Goal: Communication & Community: Answer question/provide support

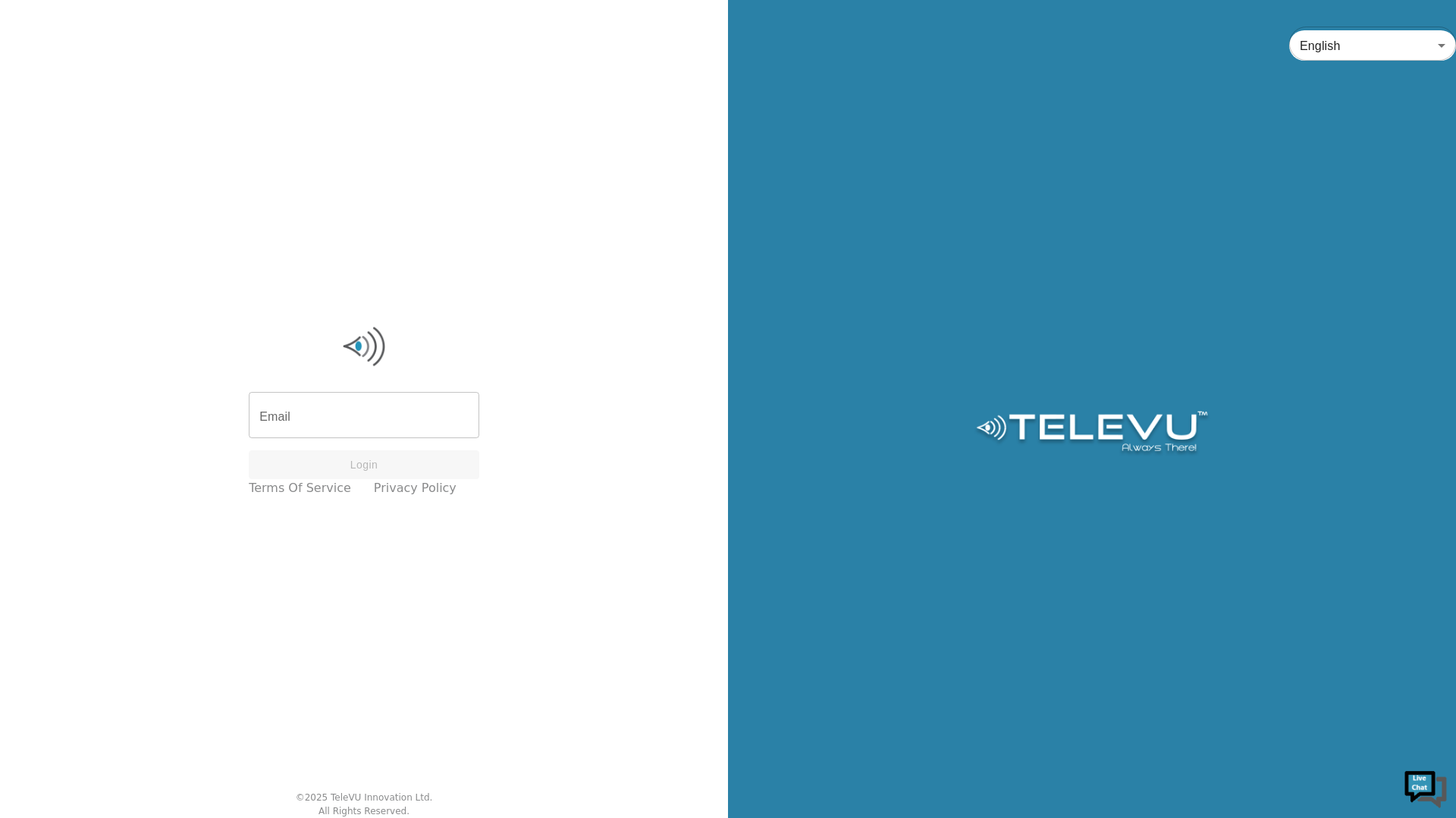
click at [405, 413] on input "Email" at bounding box center [364, 416] width 230 height 42
type input "station+usask2@televu.ca"
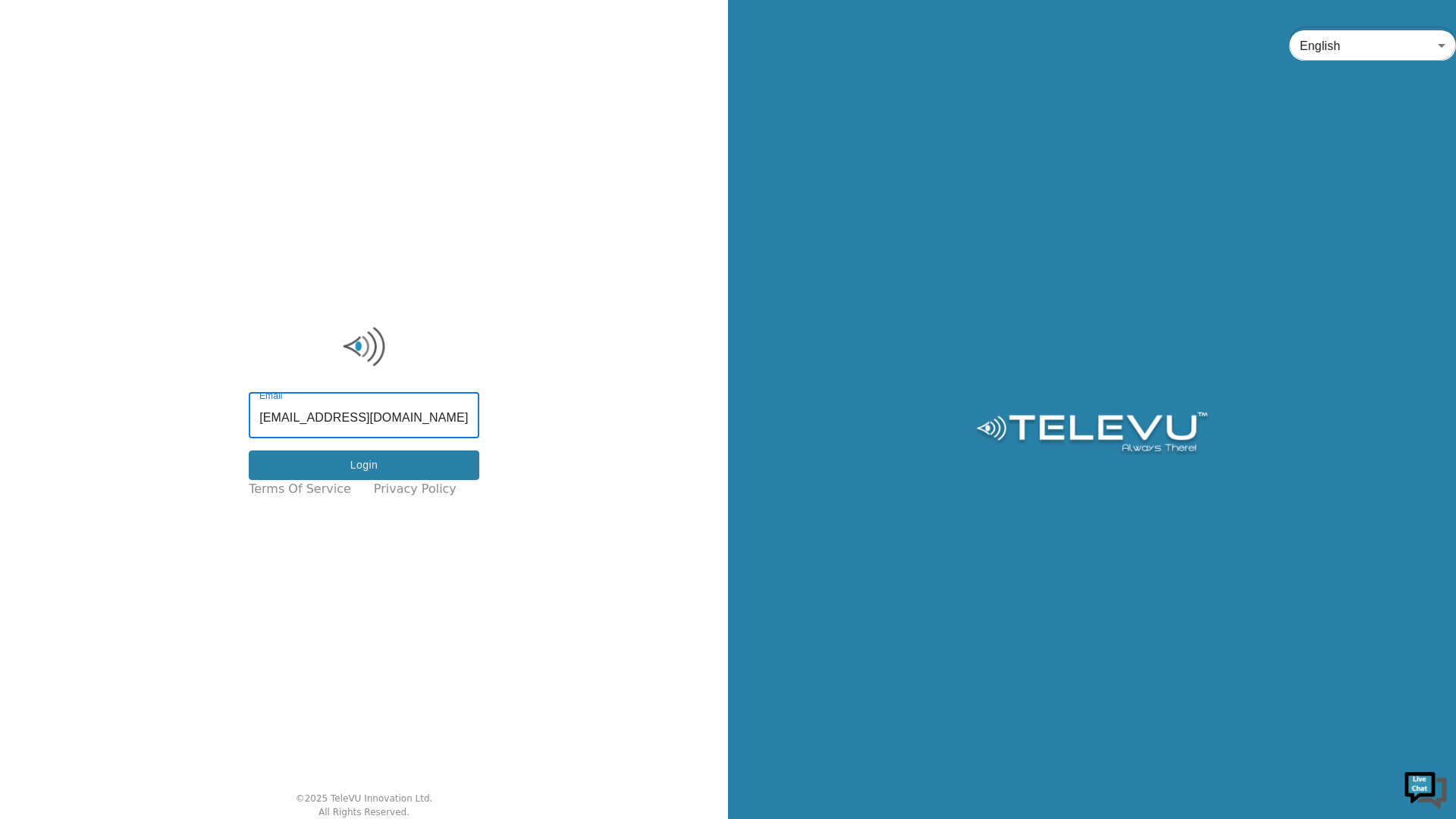
click at [431, 471] on button "Login" at bounding box center [364, 465] width 230 height 29
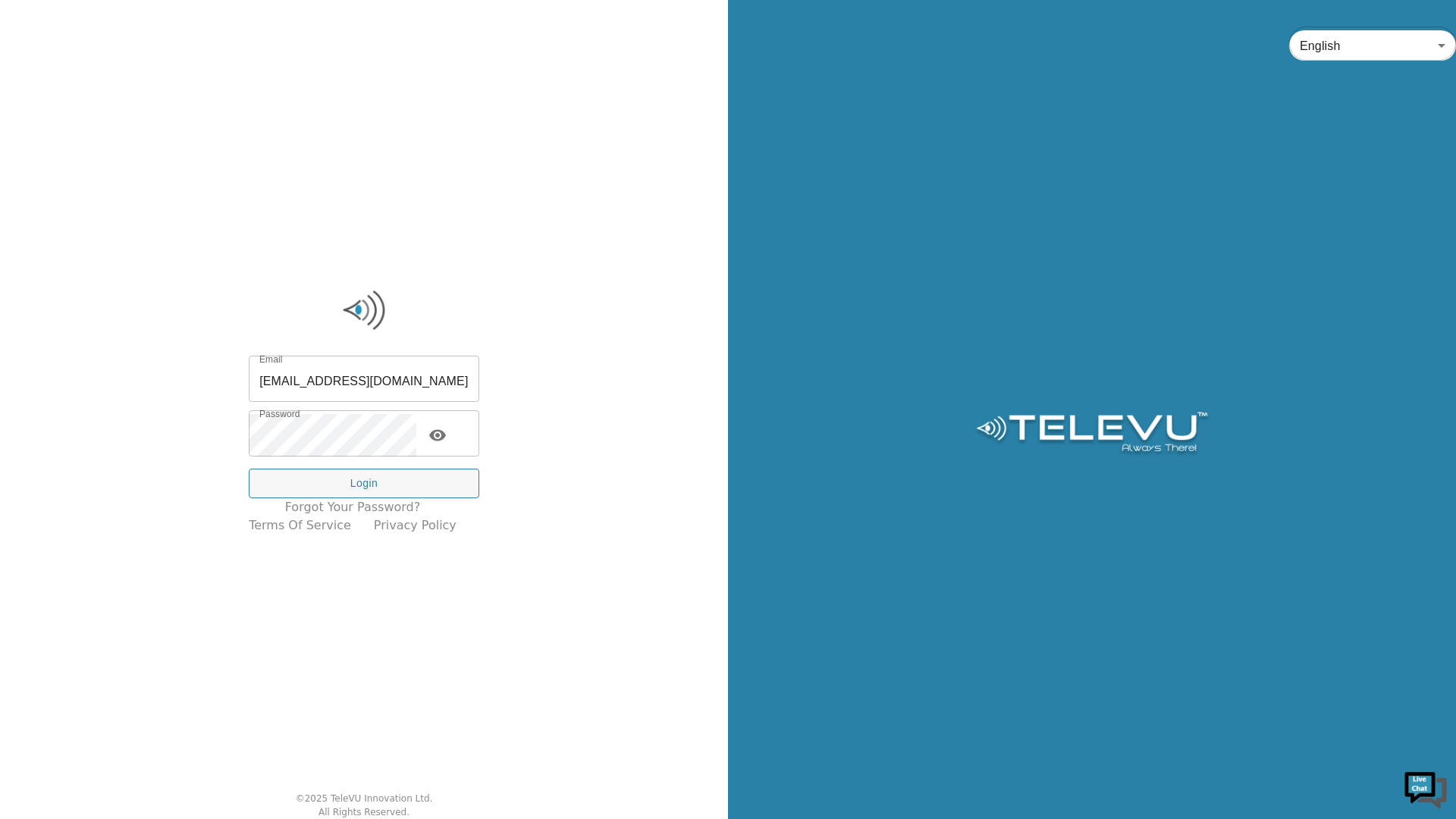
click at [446, 431] on icon "toggle password visibility" at bounding box center [438, 436] width 17 height 11
click at [439, 474] on button "Login" at bounding box center [364, 483] width 230 height 29
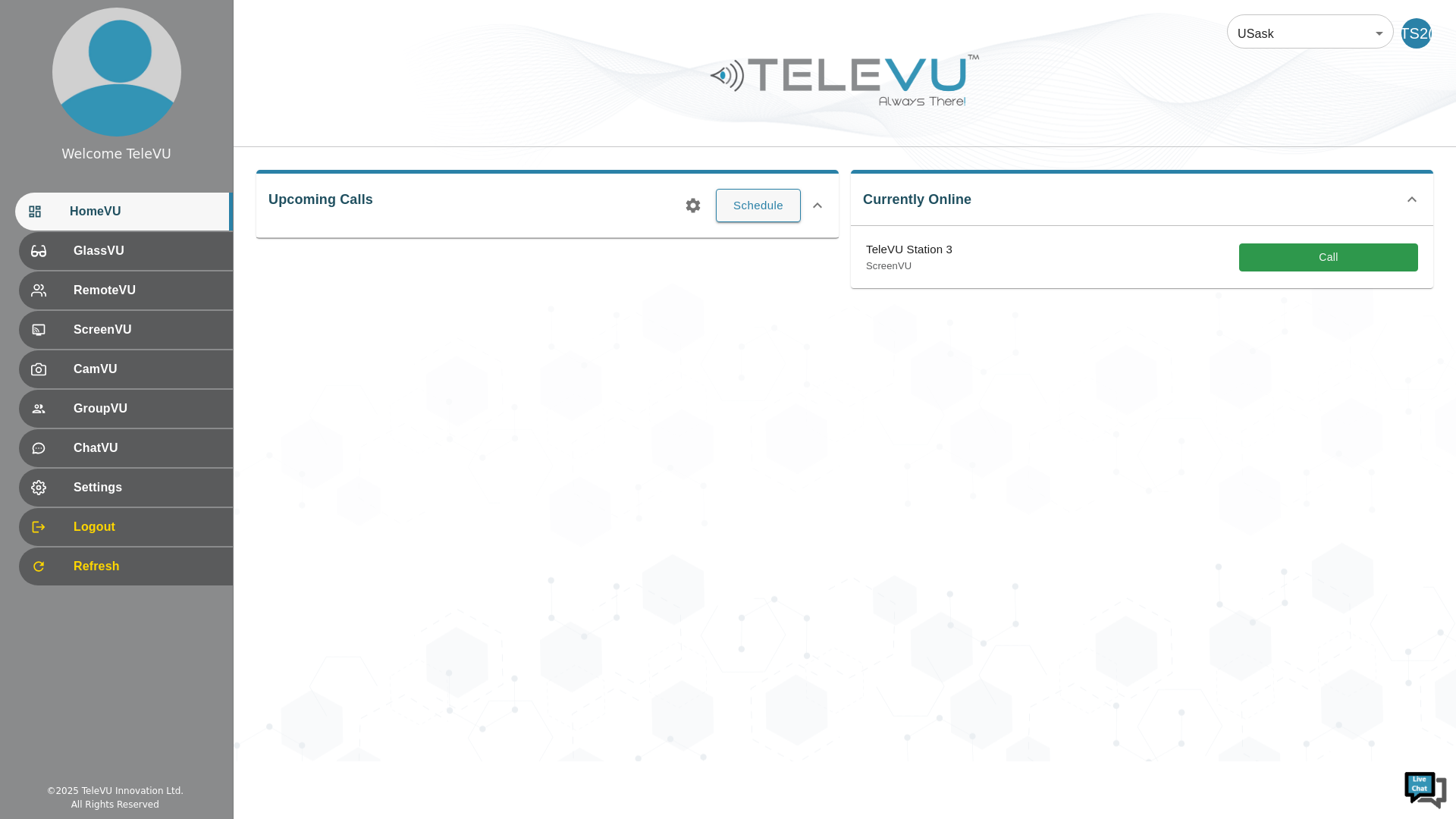
click at [1022, 682] on div "USask 12 ​ TS2( Upcoming Calls Schedule Currently Online TeleVU Station 3 Scree…" at bounding box center [844, 380] width 1222 height 762
click at [1340, 267] on button "Call" at bounding box center [1328, 257] width 179 height 28
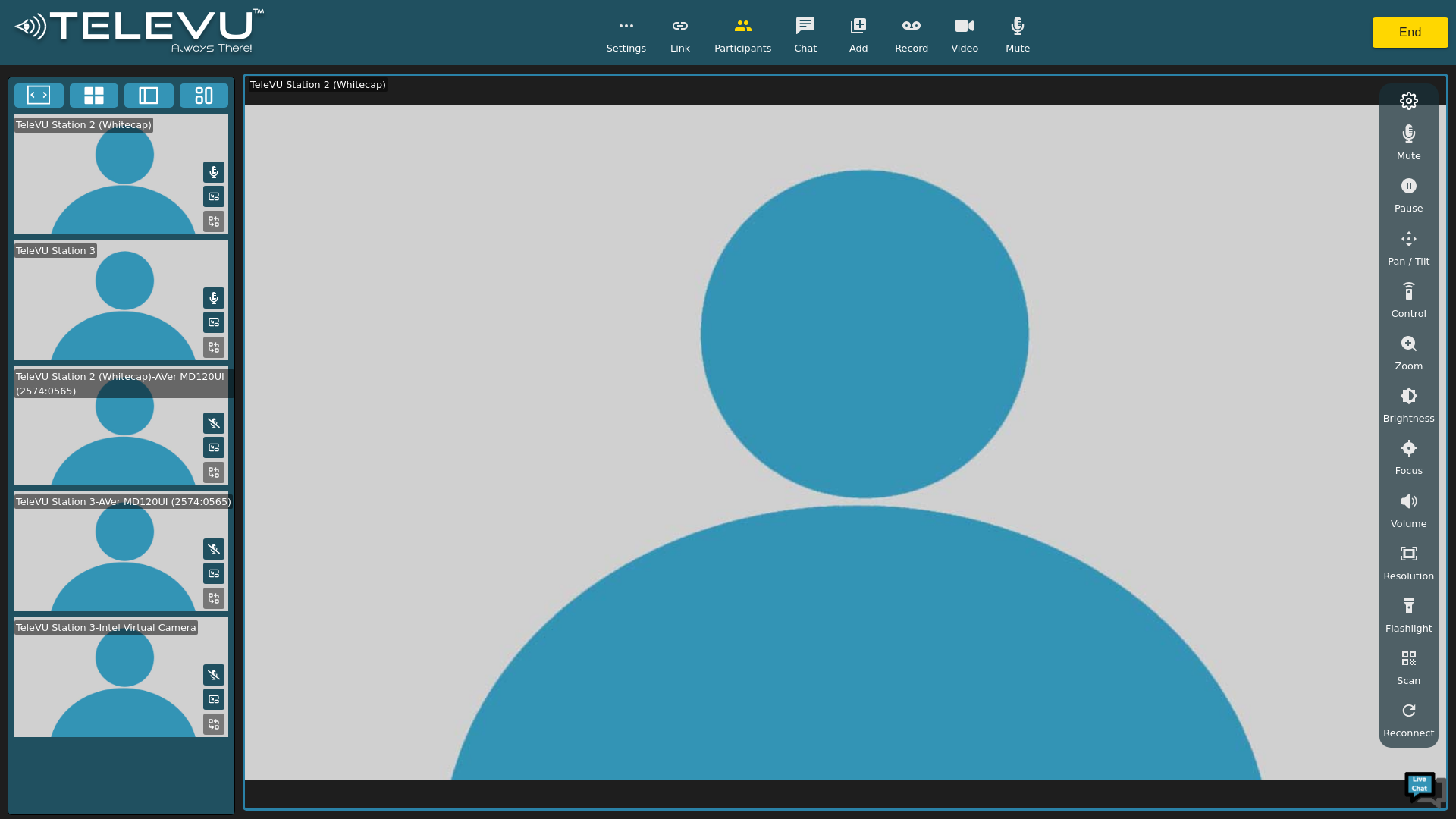
click at [1416, 31] on button "End" at bounding box center [1410, 33] width 76 height 30
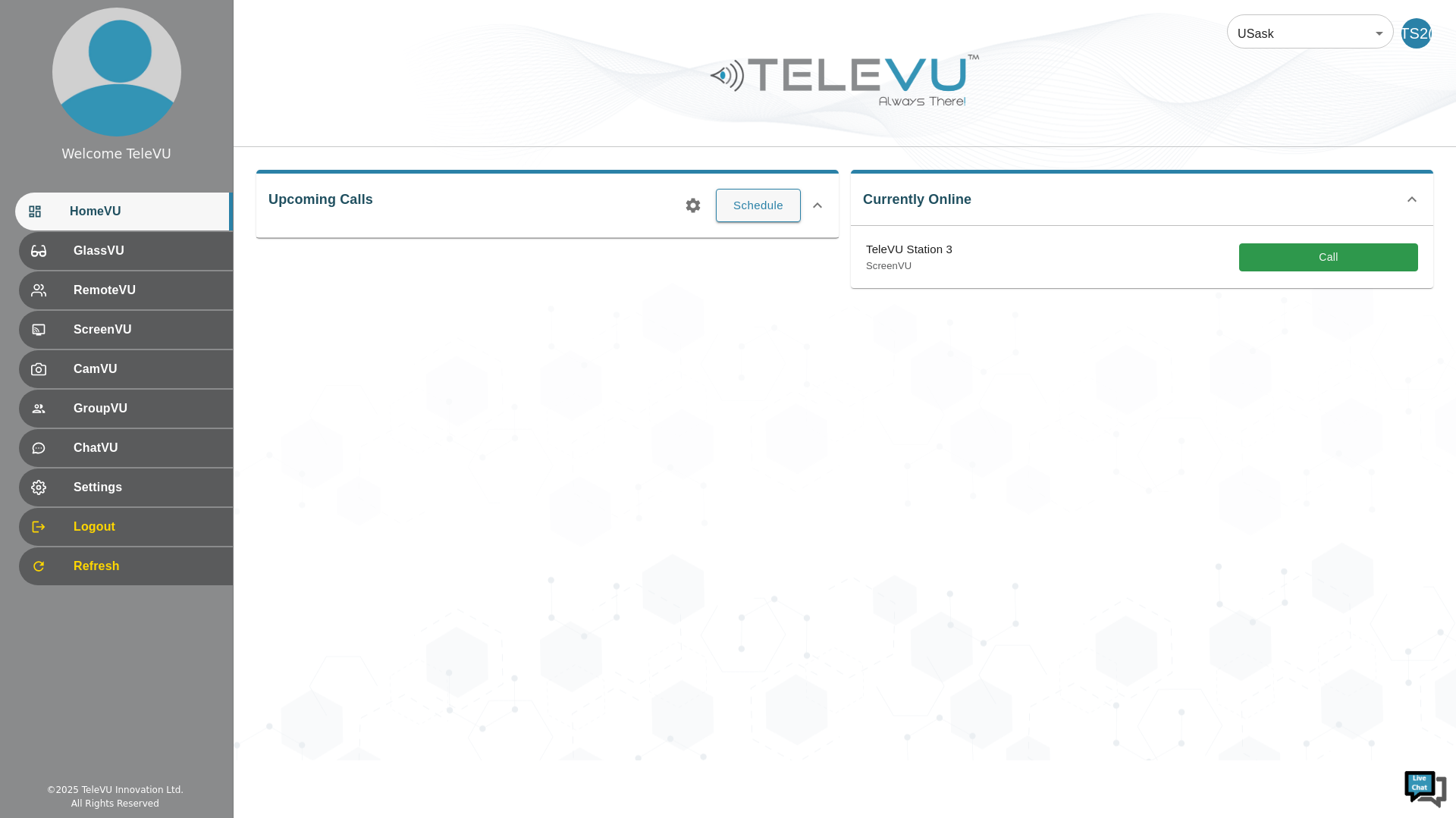
click at [802, 557] on div "USask 12 ​ TS2( Upcoming Calls Schedule Currently Online TeleVU Station 3 Scree…" at bounding box center [844, 380] width 1222 height 761
click at [1349, 255] on button "Call" at bounding box center [1328, 257] width 179 height 28
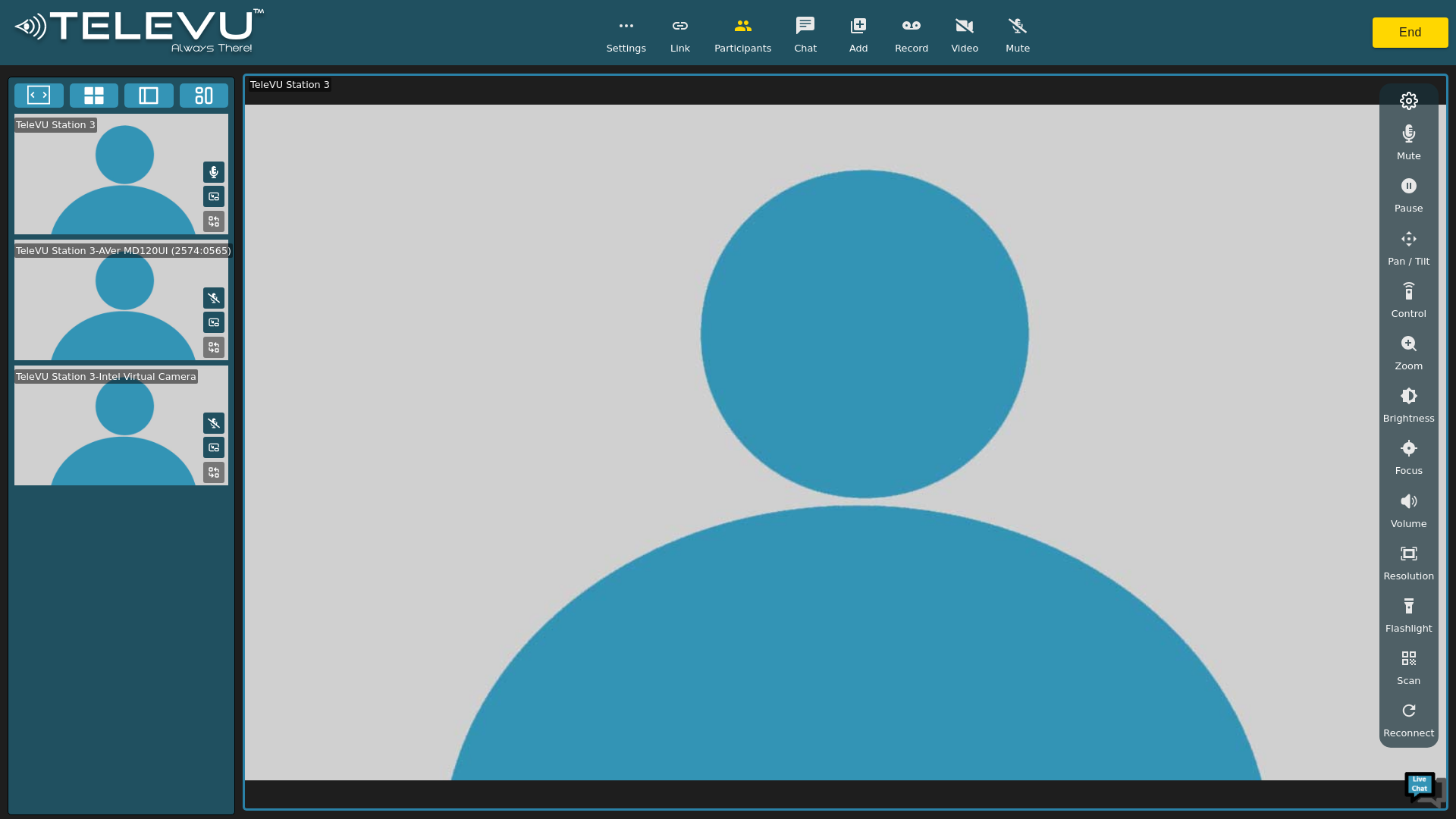
click at [731, 32] on button "button" at bounding box center [743, 25] width 38 height 30
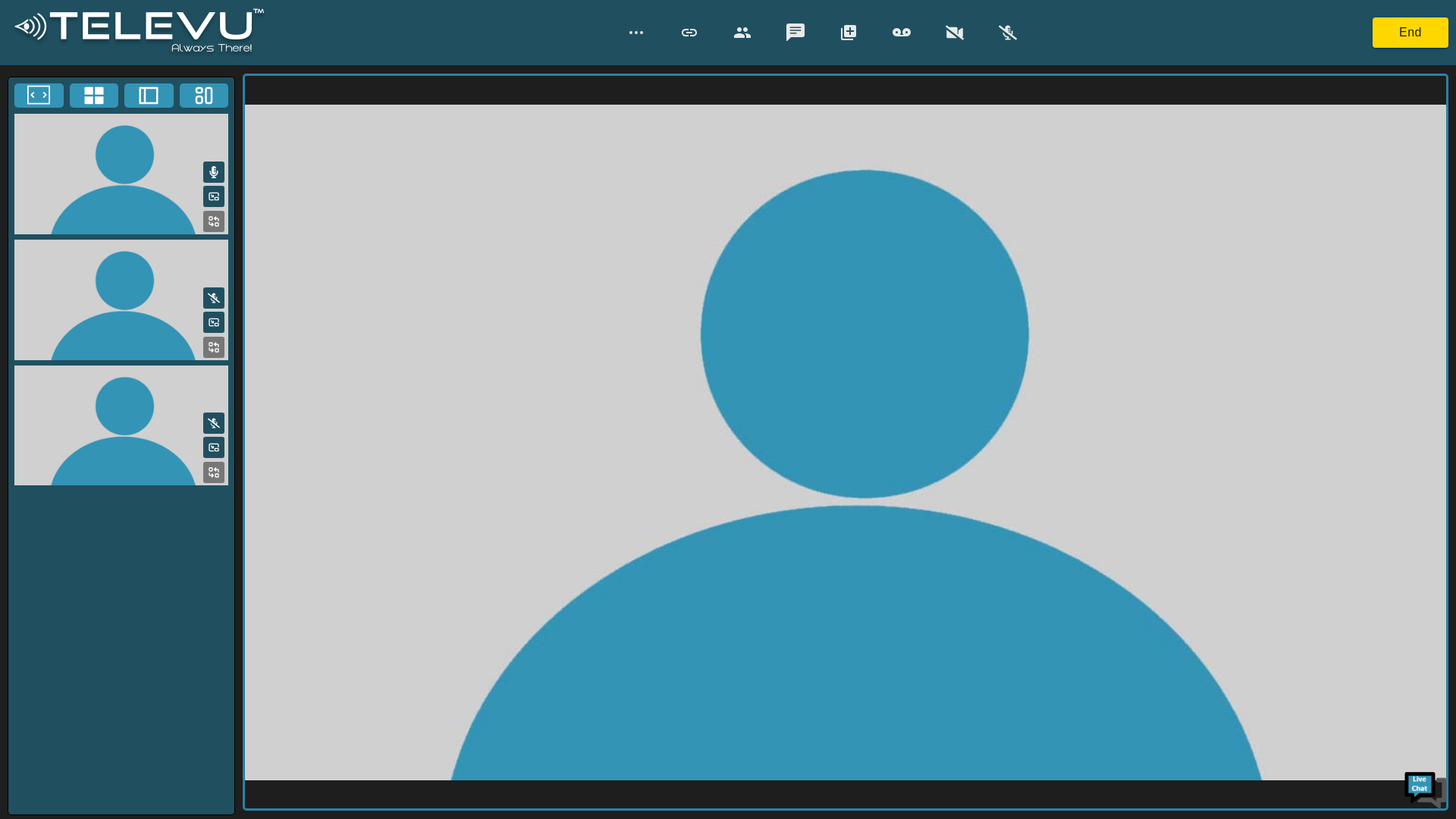
click at [116, 283] on video at bounding box center [121, 300] width 226 height 120
click at [746, 34] on icon "button" at bounding box center [742, 32] width 18 height 18
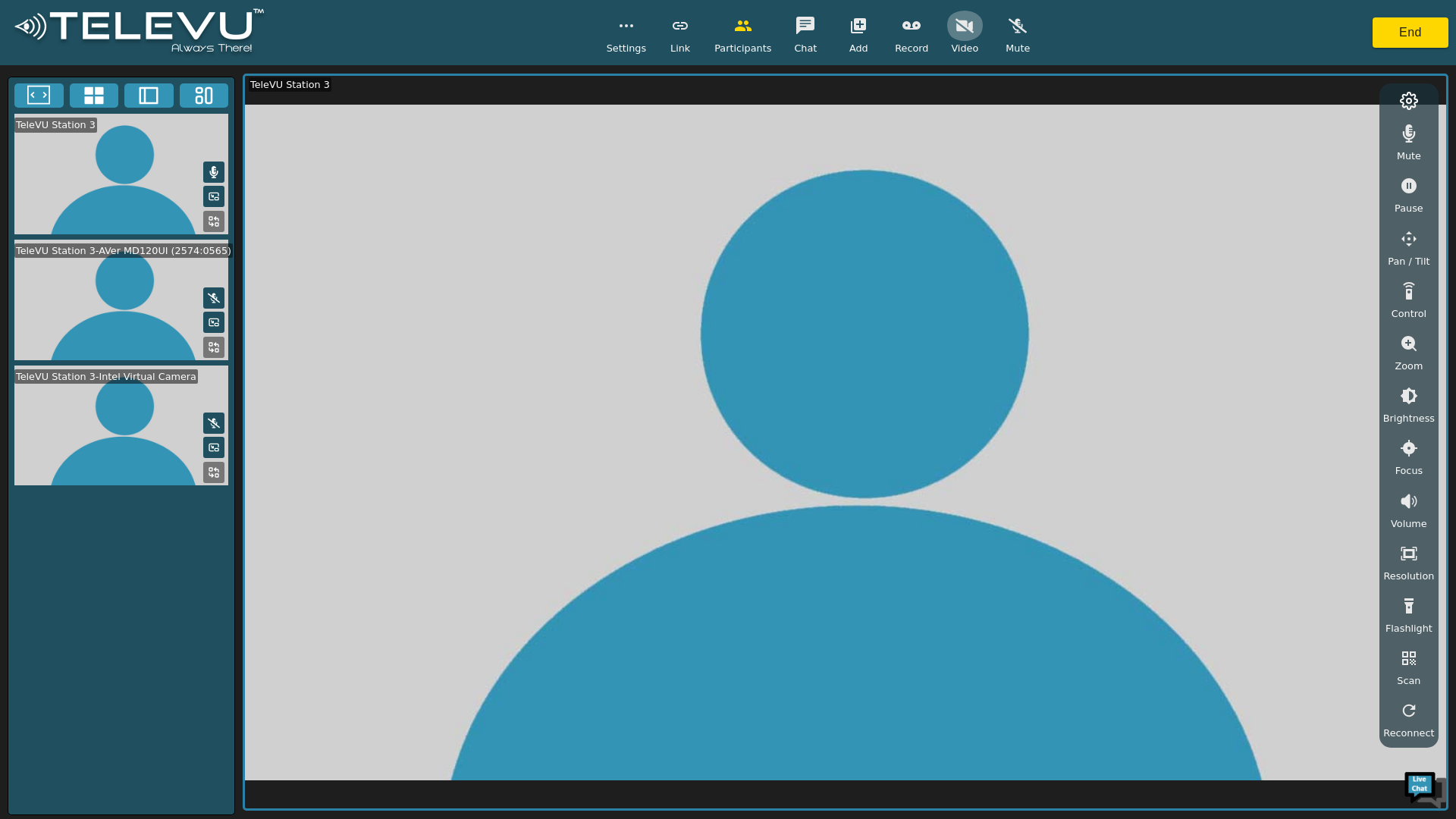
click at [958, 32] on icon "button" at bounding box center [964, 25] width 18 height 18
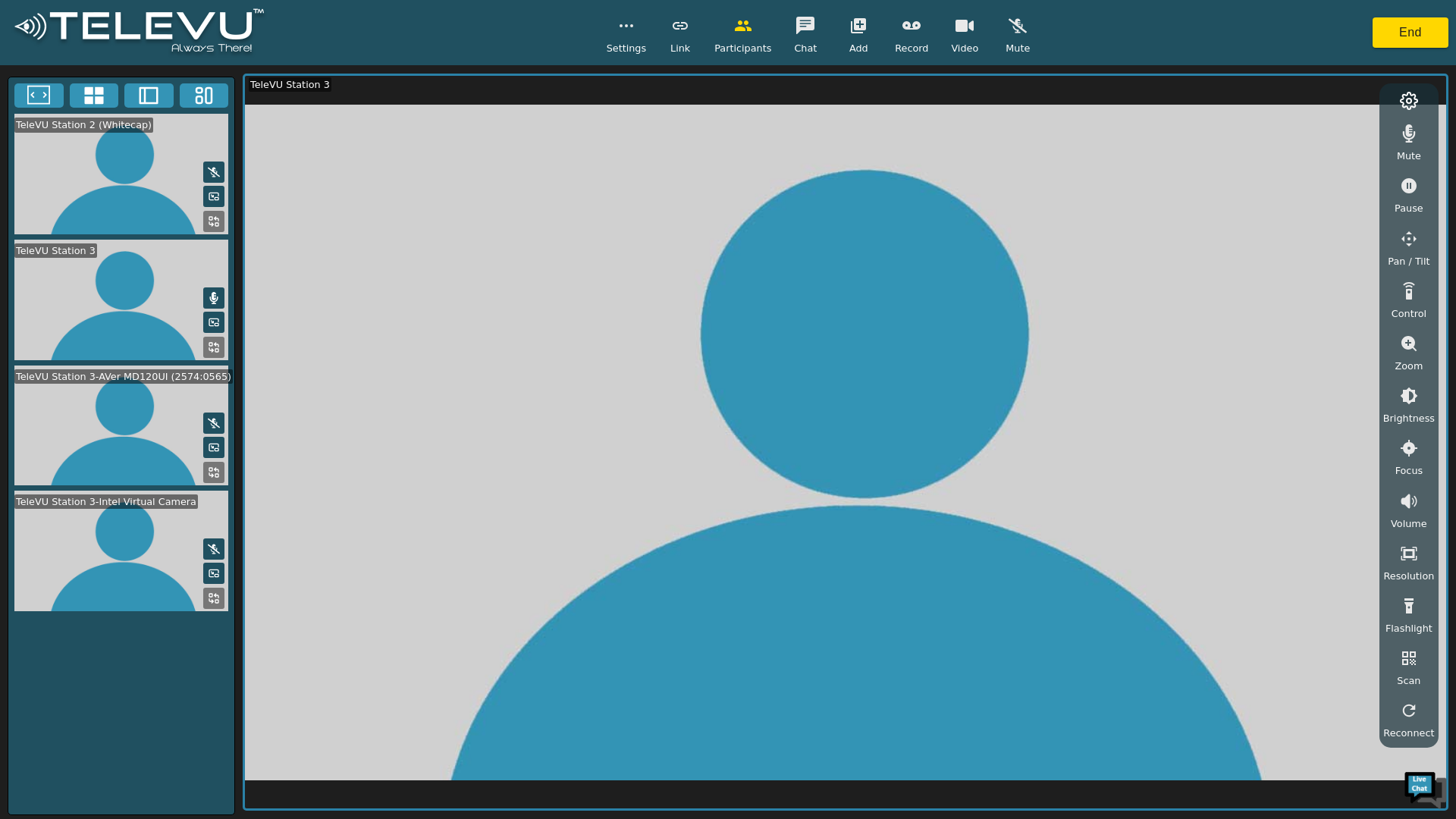
click at [1019, 22] on icon "button" at bounding box center [1017, 25] width 18 height 18
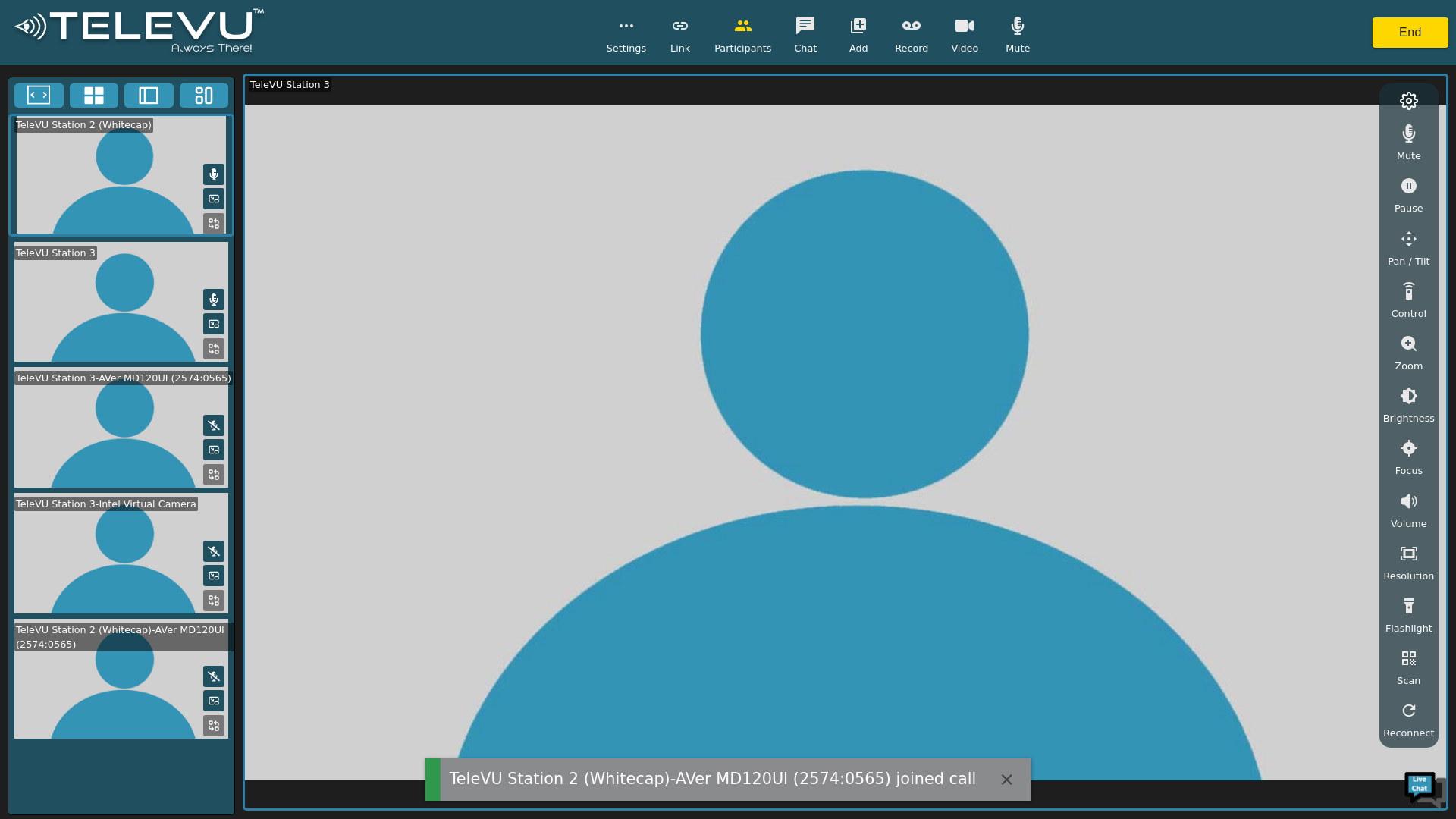
click at [1009, 31] on icon "button" at bounding box center [1017, 25] width 18 height 18
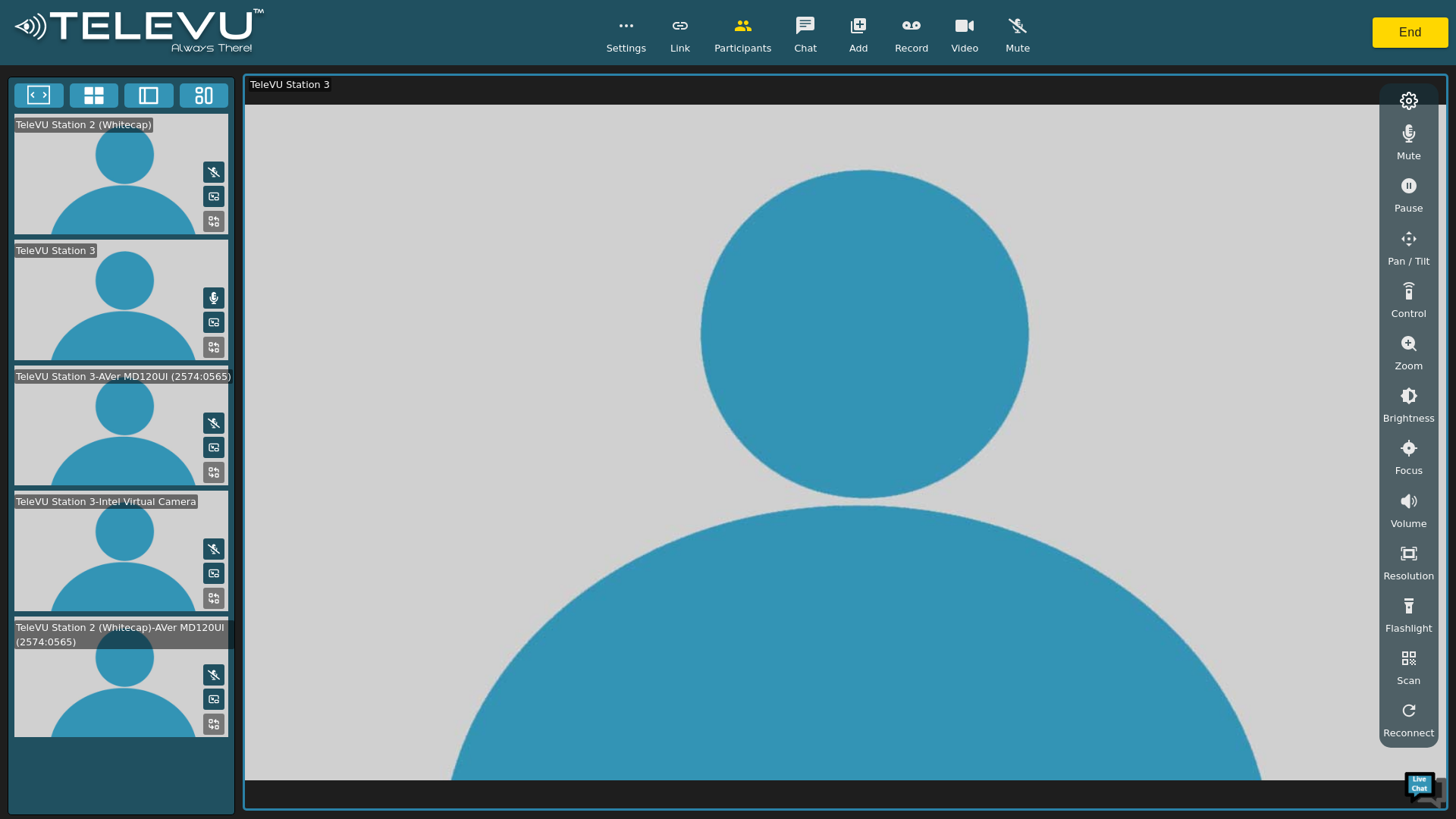
click at [979, 30] on div "Video" at bounding box center [965, 33] width 38 height 45
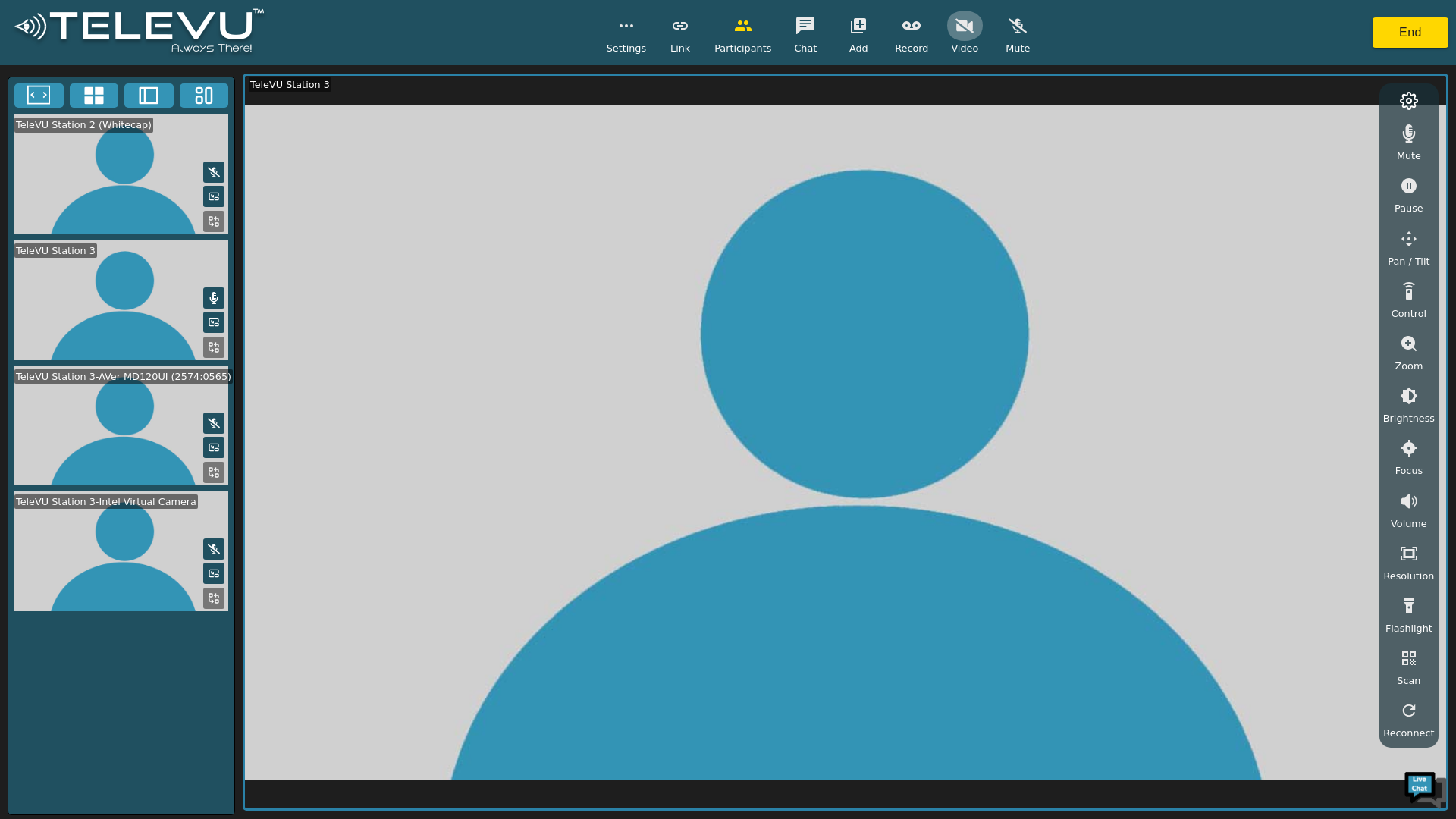
click at [973, 28] on button "button" at bounding box center [965, 25] width 38 height 30
click at [1028, 38] on div "Mute" at bounding box center [1017, 33] width 38 height 45
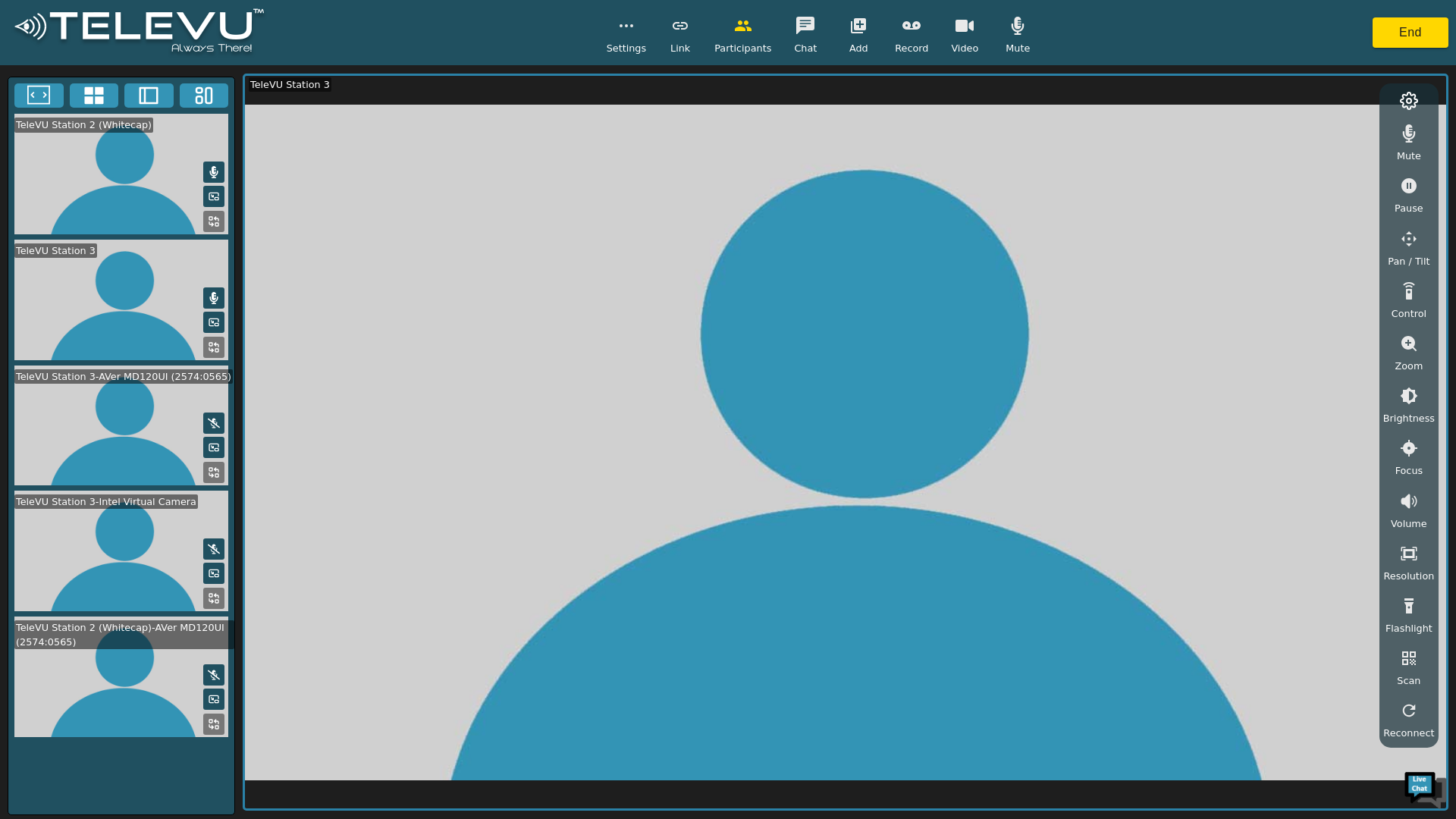
click at [214, 417] on icon at bounding box center [213, 423] width 12 height 12
click at [215, 546] on icon at bounding box center [213, 549] width 12 height 9
click at [801, 35] on button "button" at bounding box center [805, 25] width 38 height 30
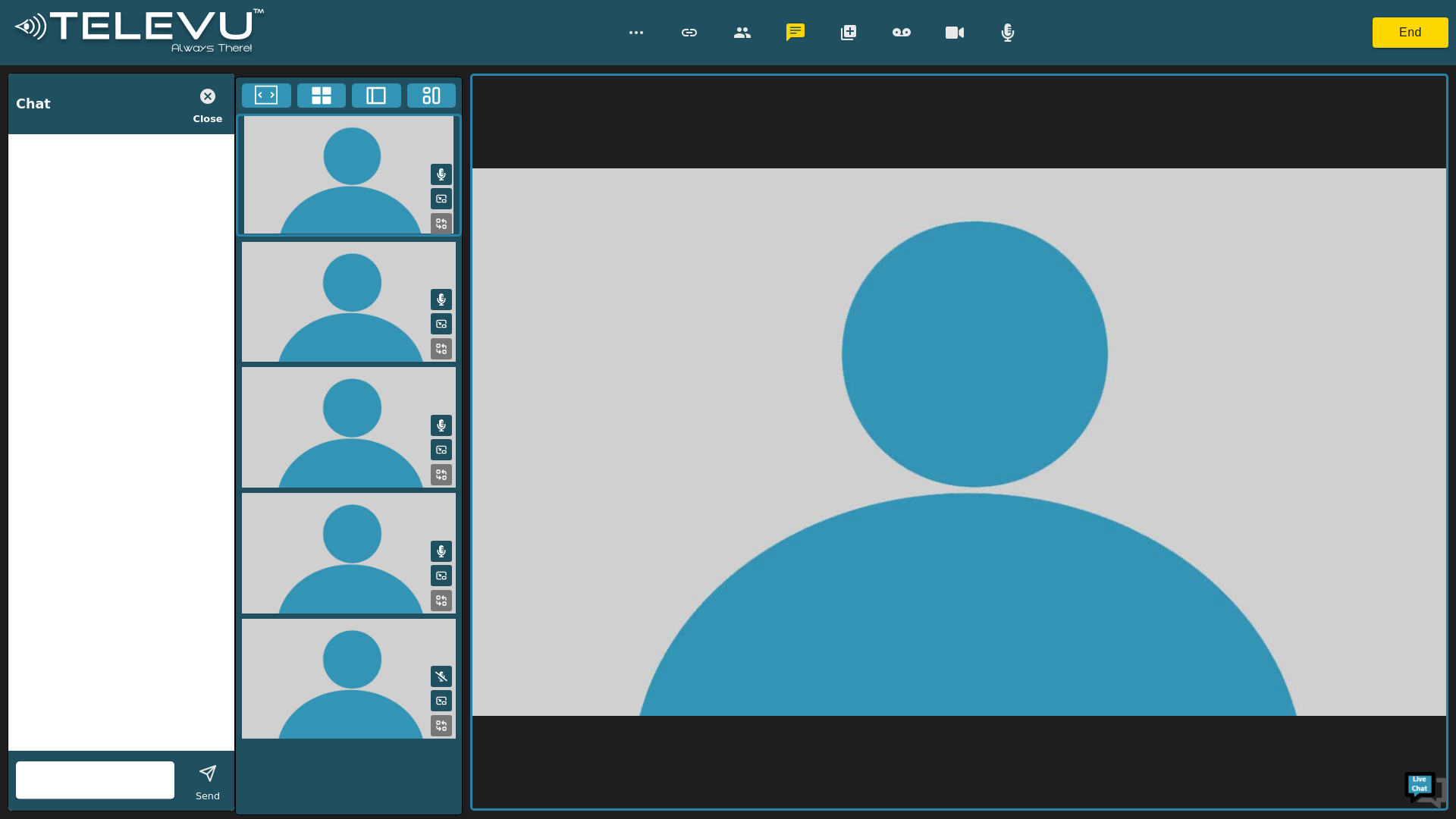
click at [441, 672] on icon at bounding box center [441, 676] width 12 height 9
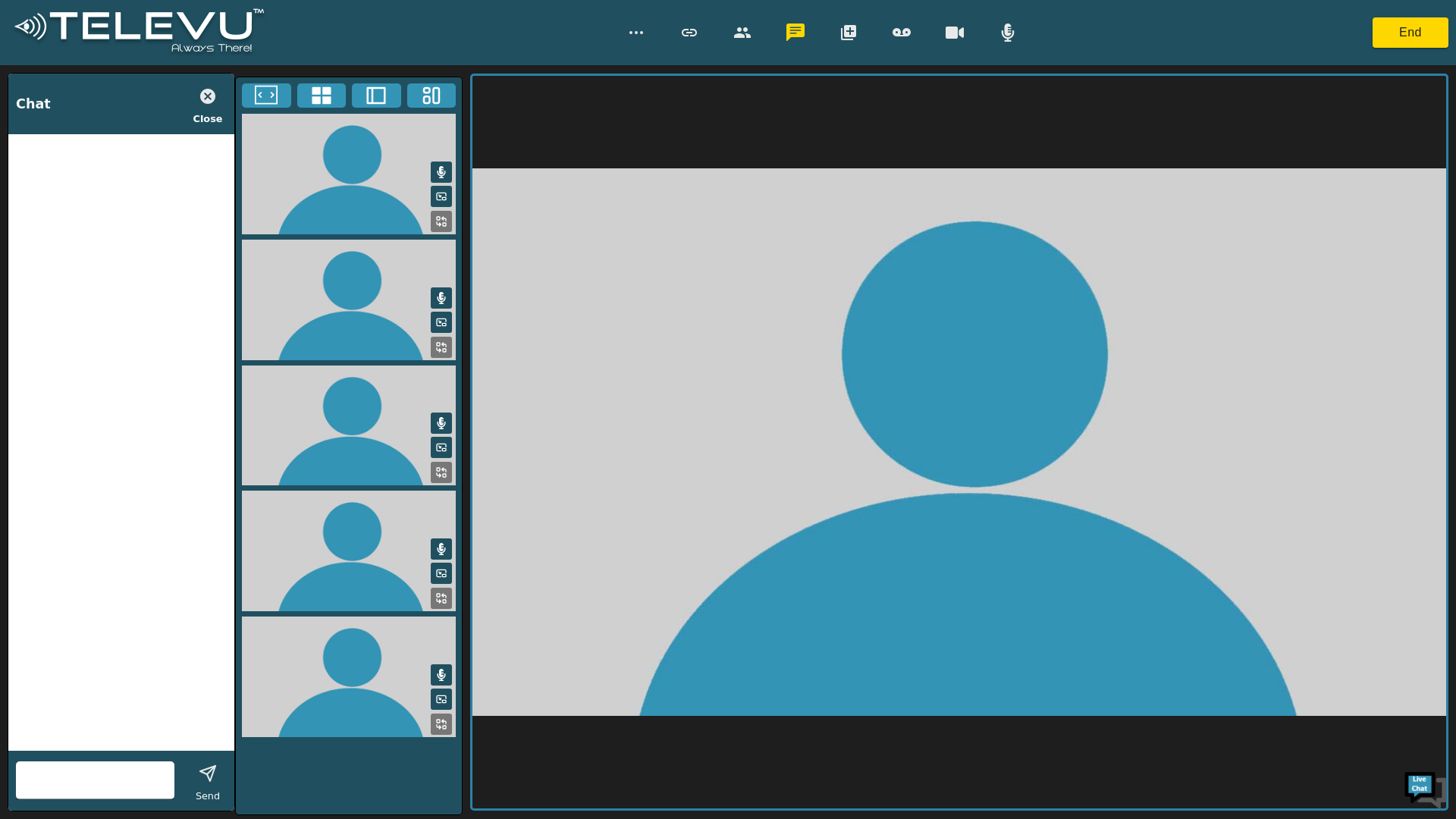
click at [793, 35] on icon "button" at bounding box center [795, 32] width 18 height 18
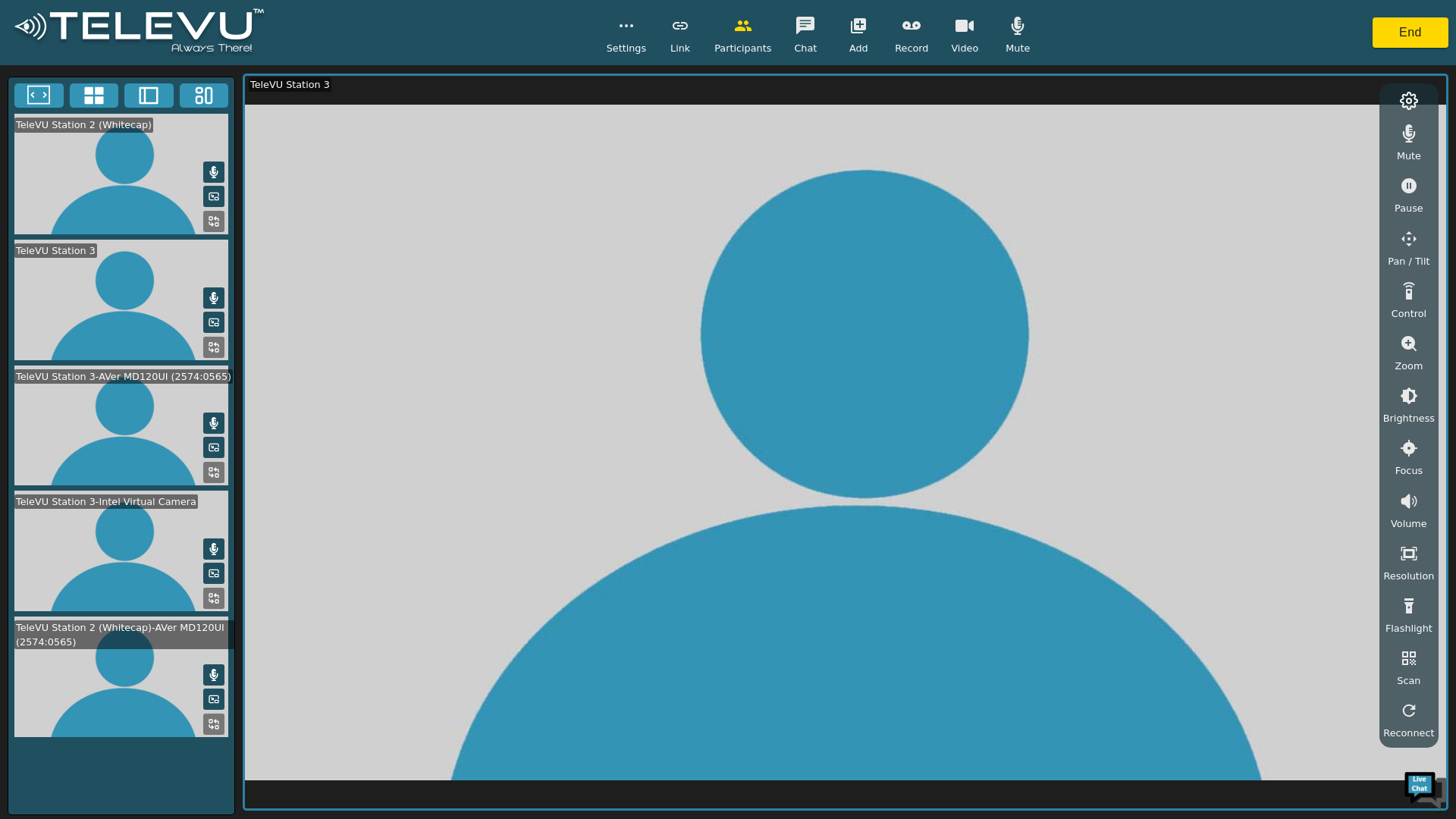
click at [124, 404] on video at bounding box center [121, 425] width 226 height 120
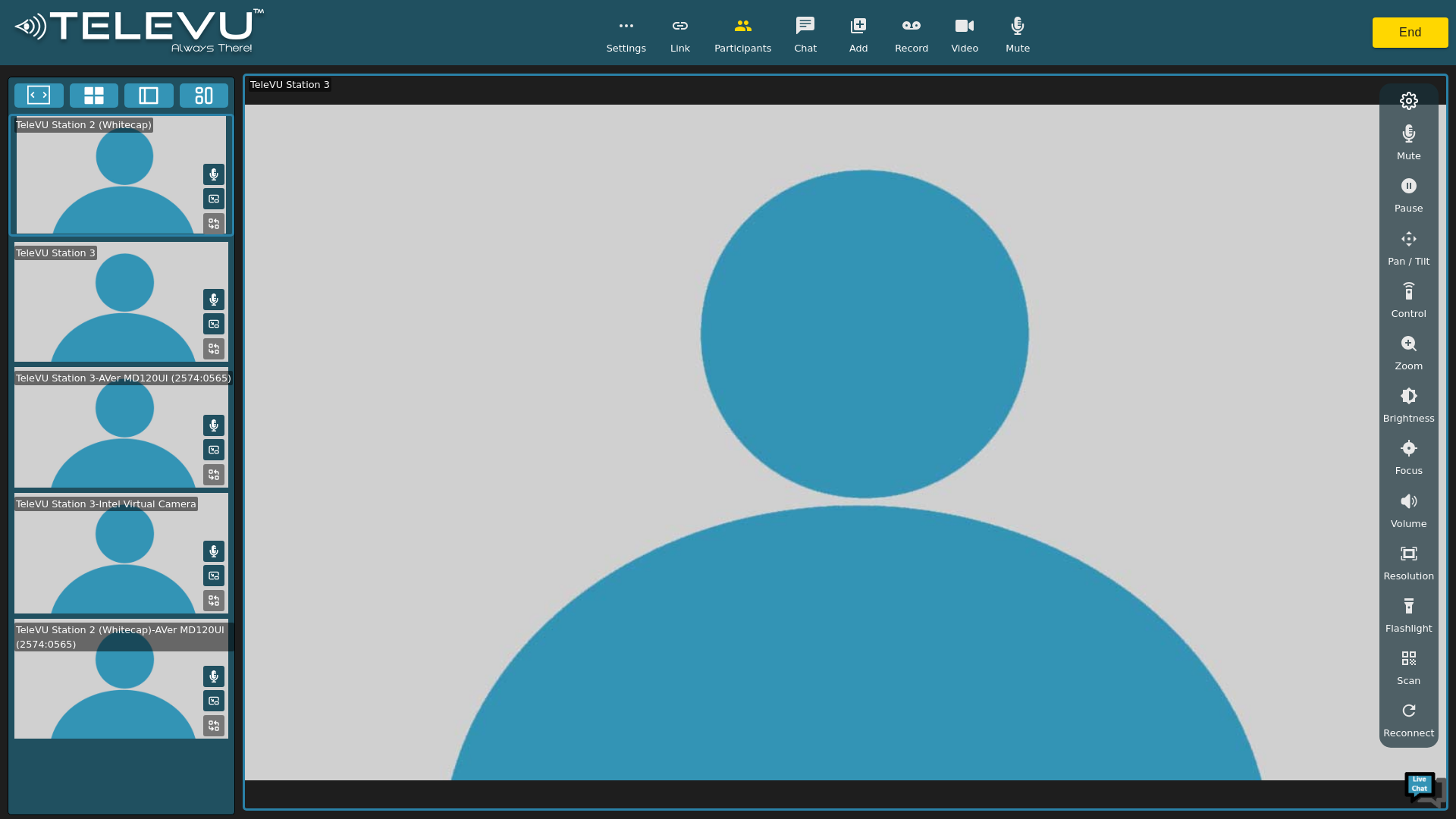
click at [117, 303] on video at bounding box center [121, 302] width 226 height 120
click at [107, 175] on video at bounding box center [121, 175] width 226 height 122
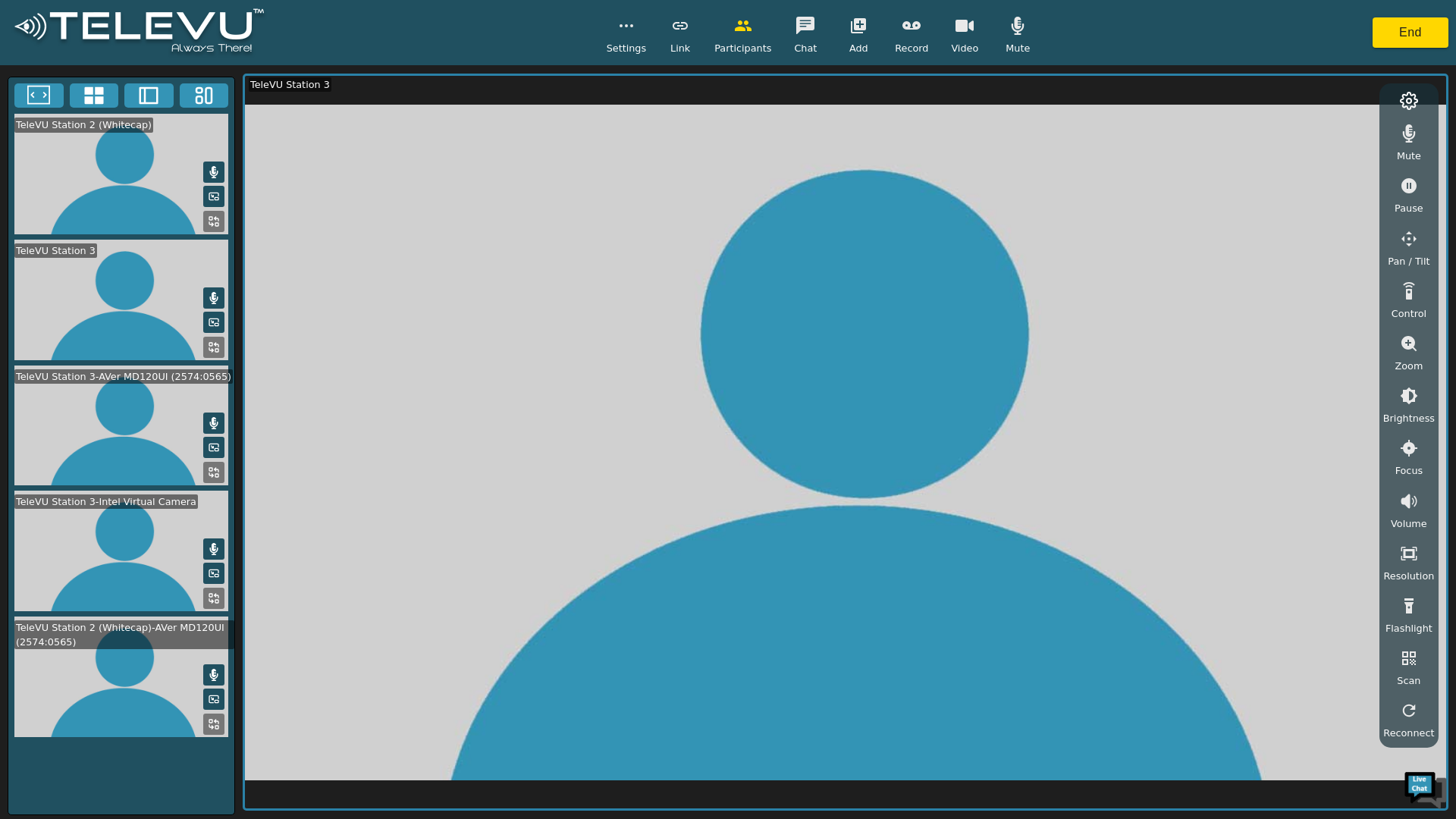
click at [227, 446] on video at bounding box center [121, 425] width 226 height 120
click at [111, 286] on video at bounding box center [121, 300] width 226 height 120
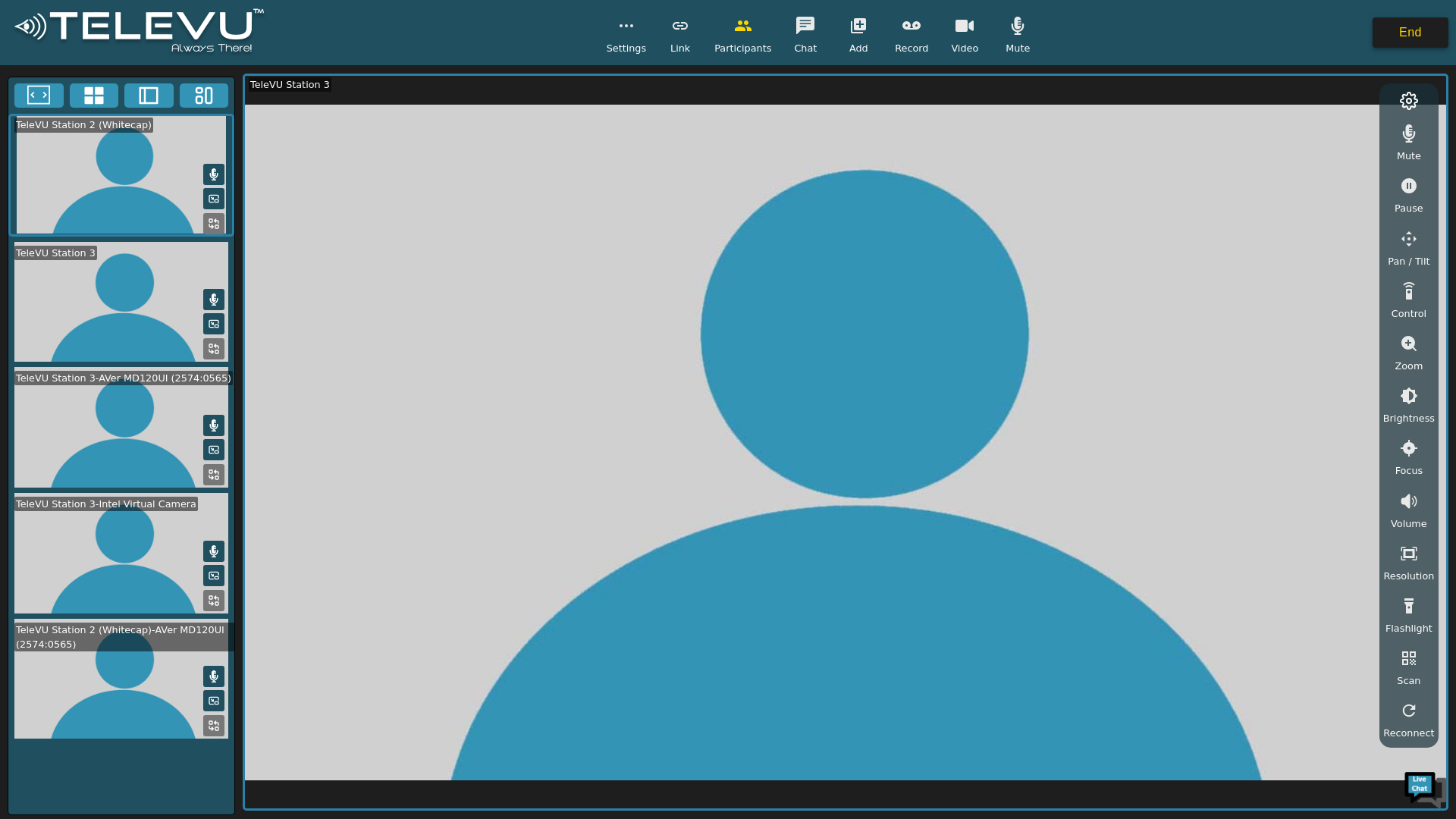
click at [1428, 25] on button "End" at bounding box center [1410, 33] width 76 height 30
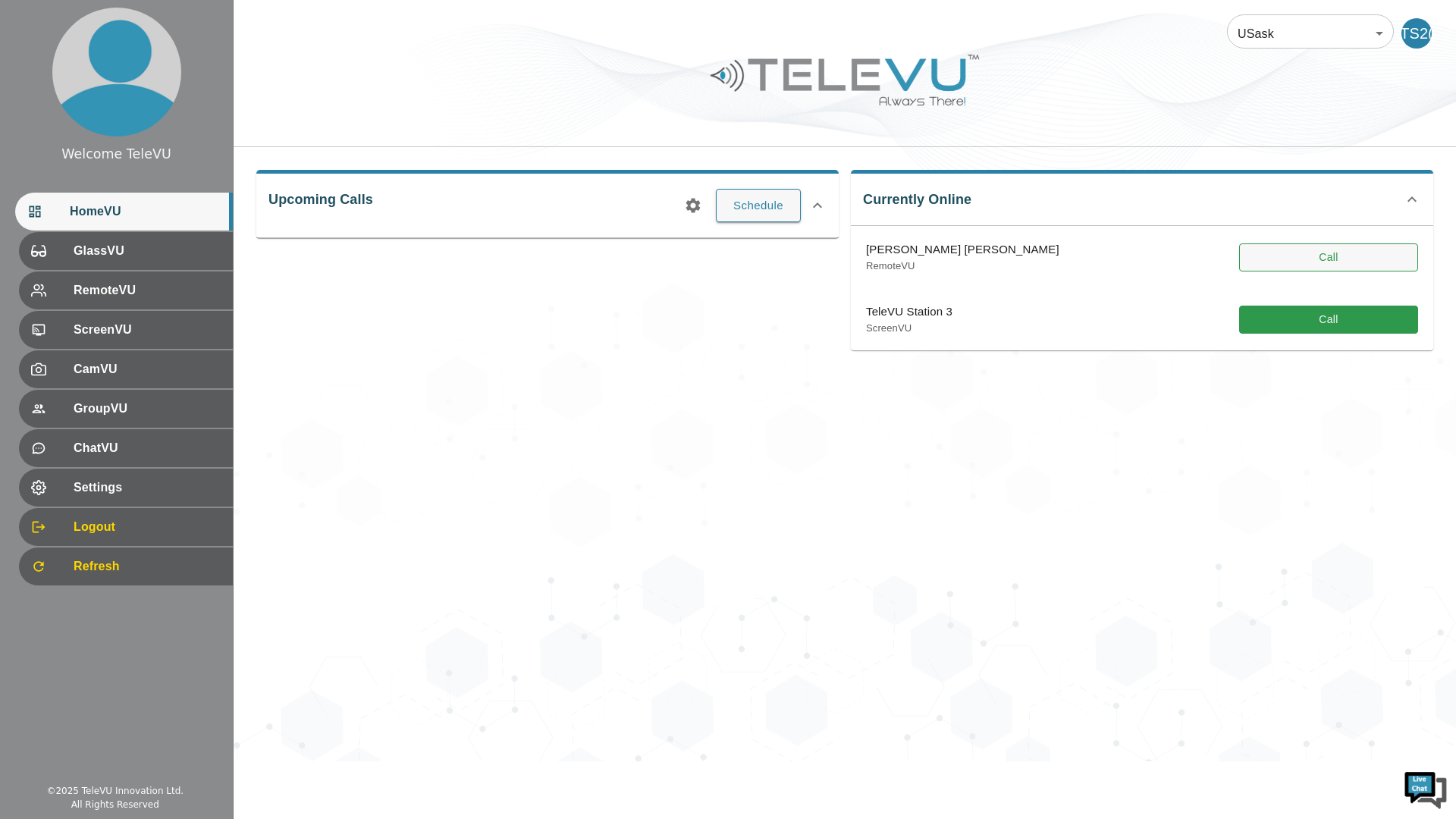
click at [1328, 256] on button "Call" at bounding box center [1328, 257] width 179 height 28
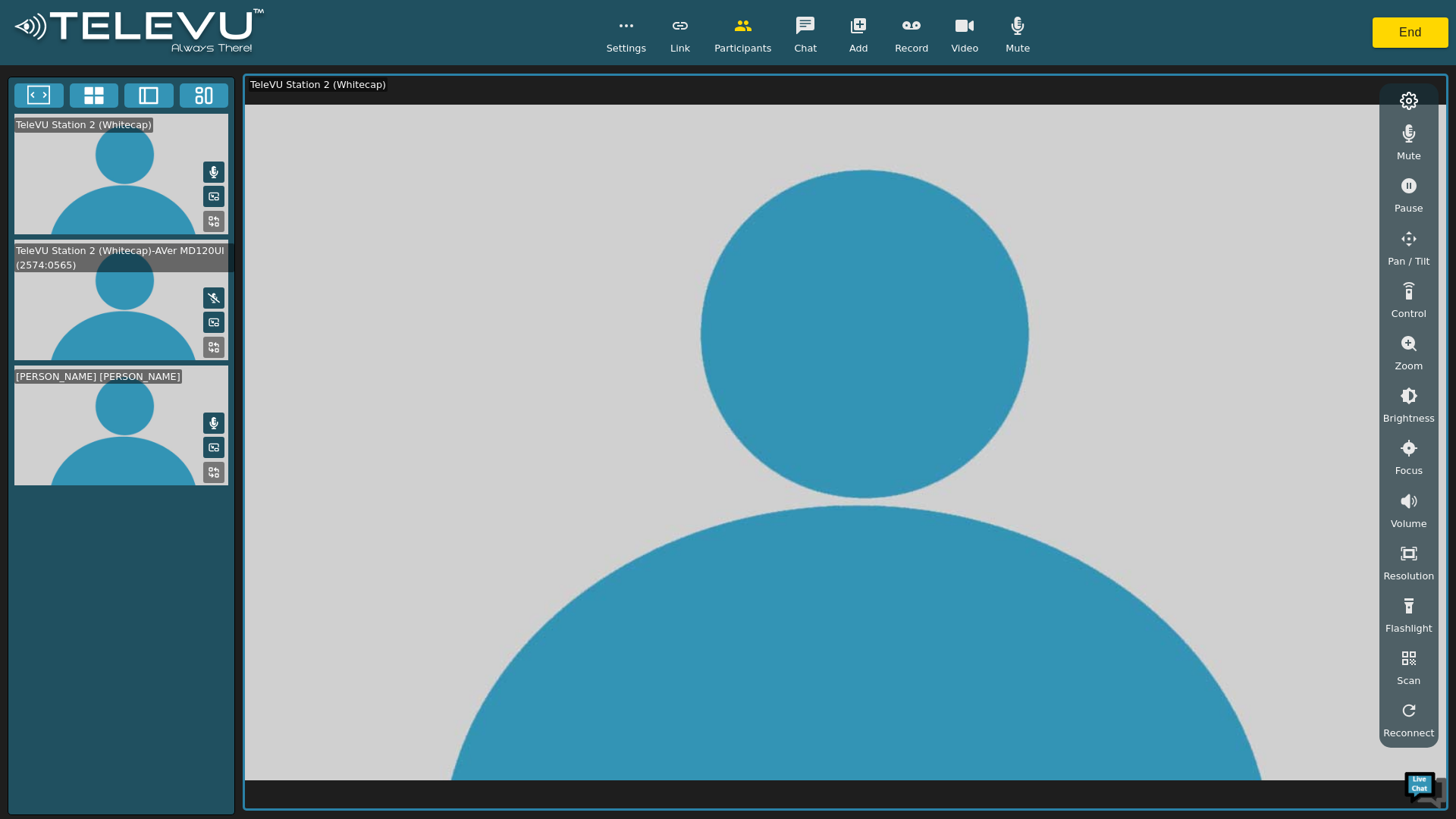
click at [1197, 614] on video at bounding box center [845, 442] width 1201 height 733
click at [216, 468] on icon at bounding box center [213, 472] width 12 height 12
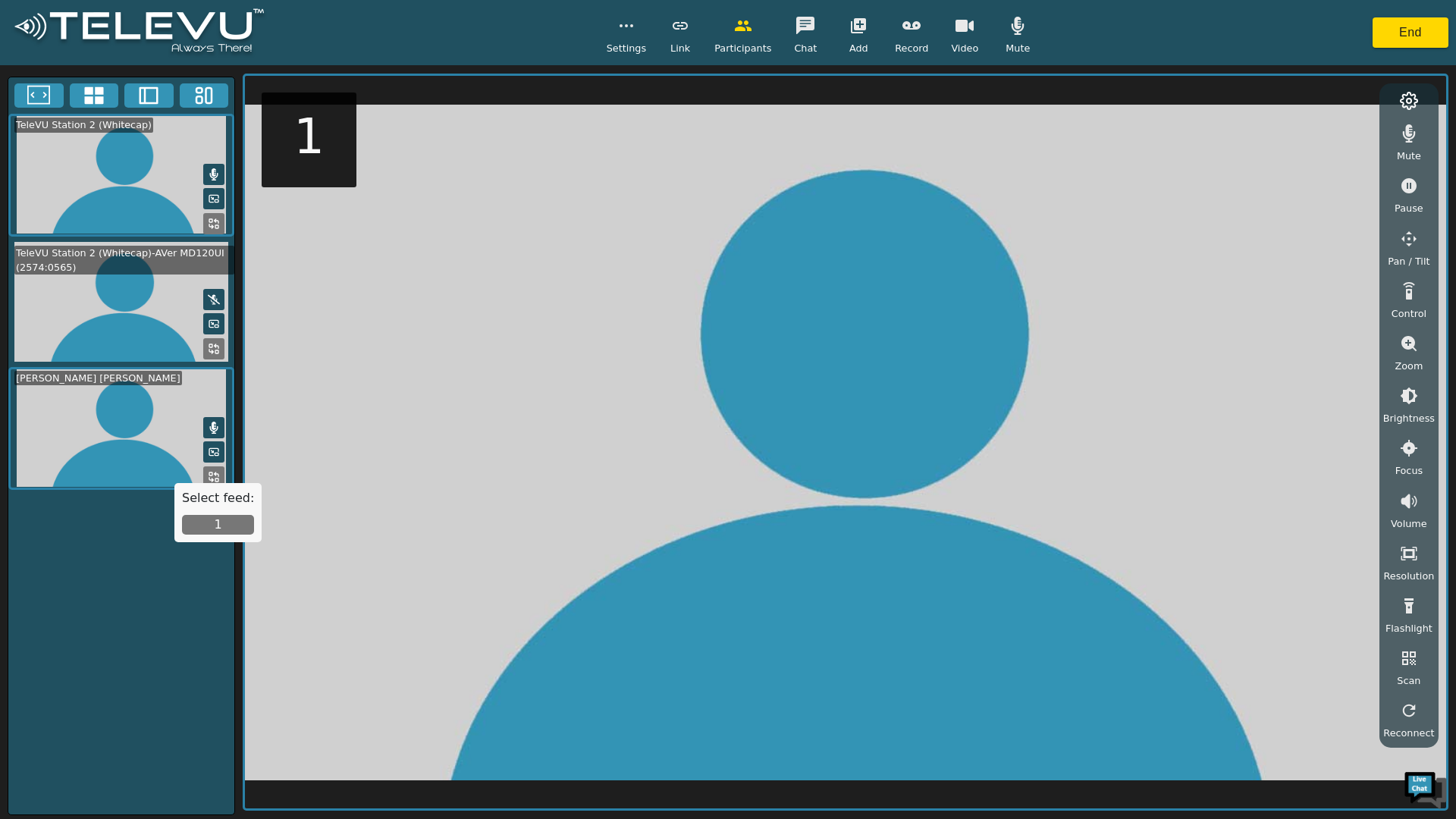
click at [236, 530] on button "1" at bounding box center [218, 524] width 72 height 20
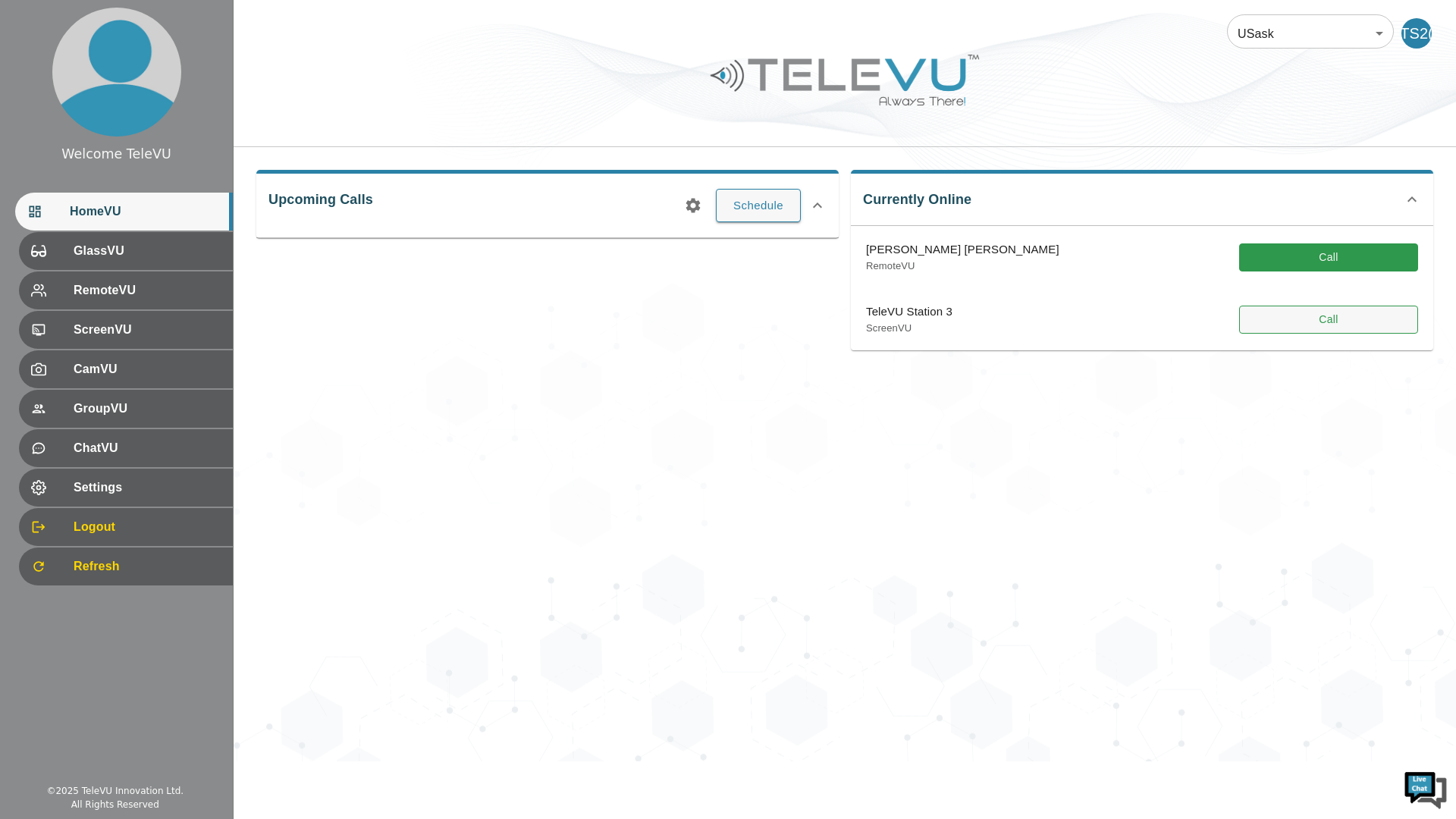
click at [1360, 329] on button "Call" at bounding box center [1328, 319] width 179 height 28
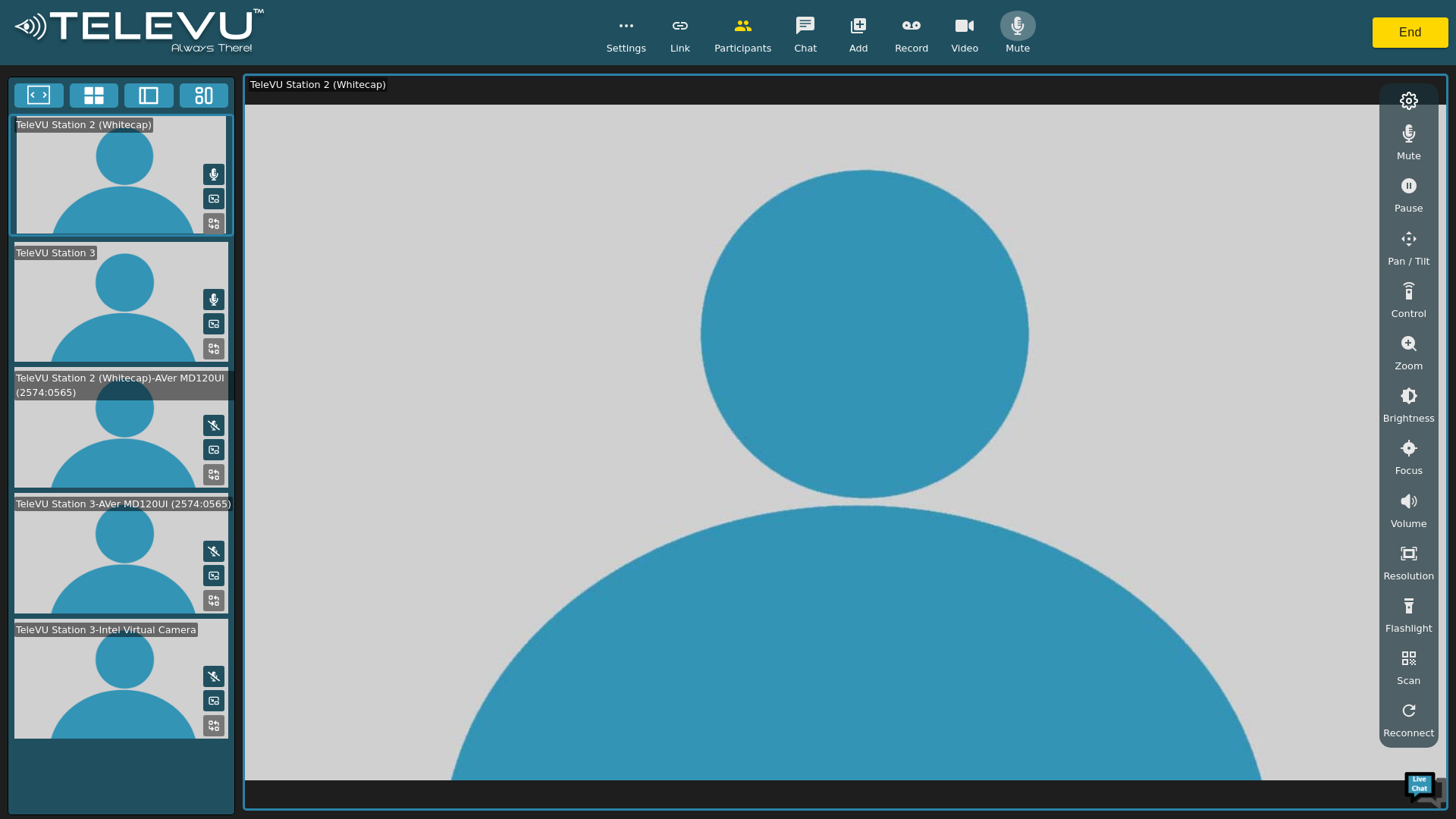
click at [1015, 32] on icon "button" at bounding box center [1017, 25] width 18 height 18
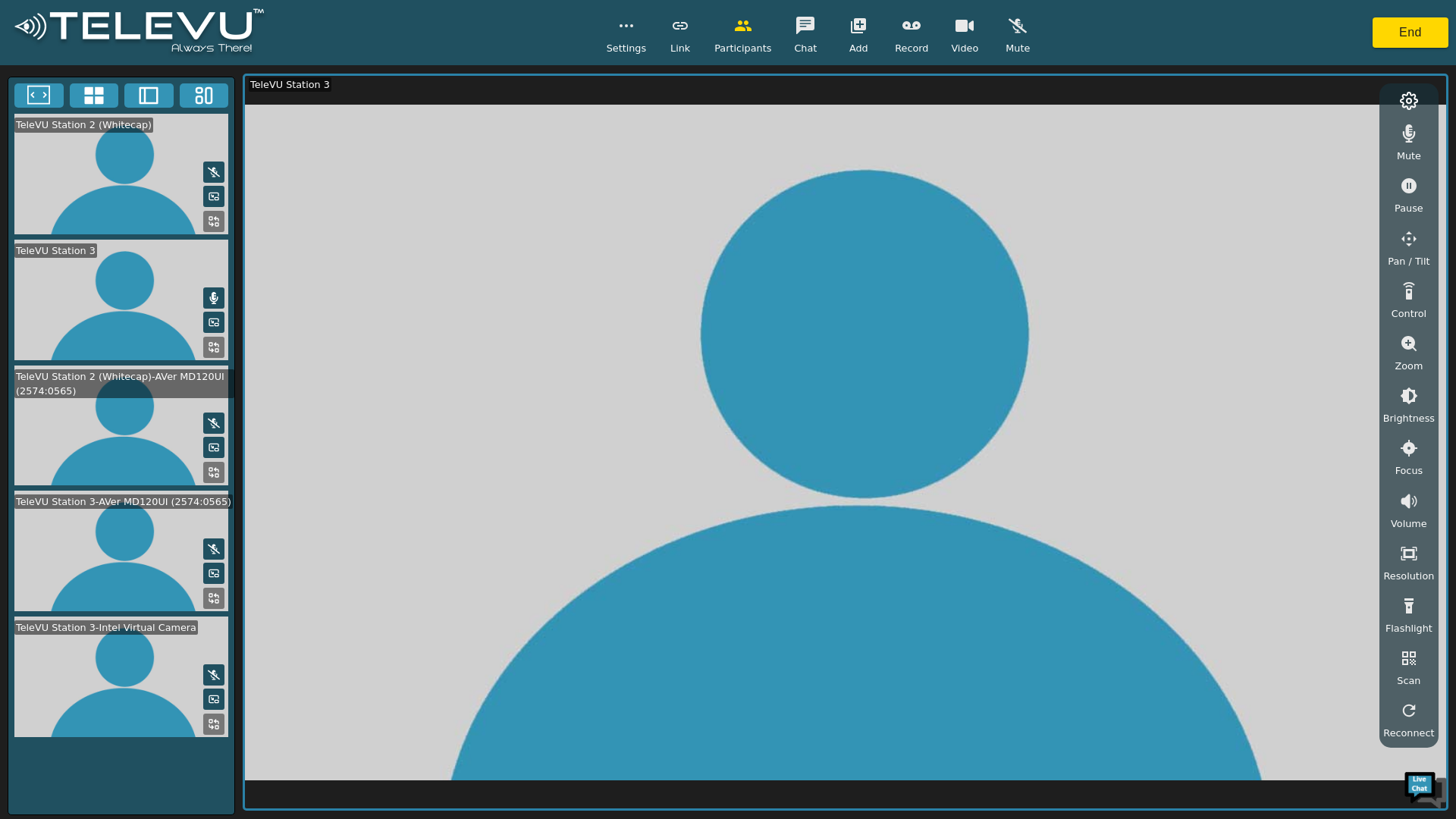
click at [968, 25] on icon "button" at bounding box center [964, 25] width 18 height 12
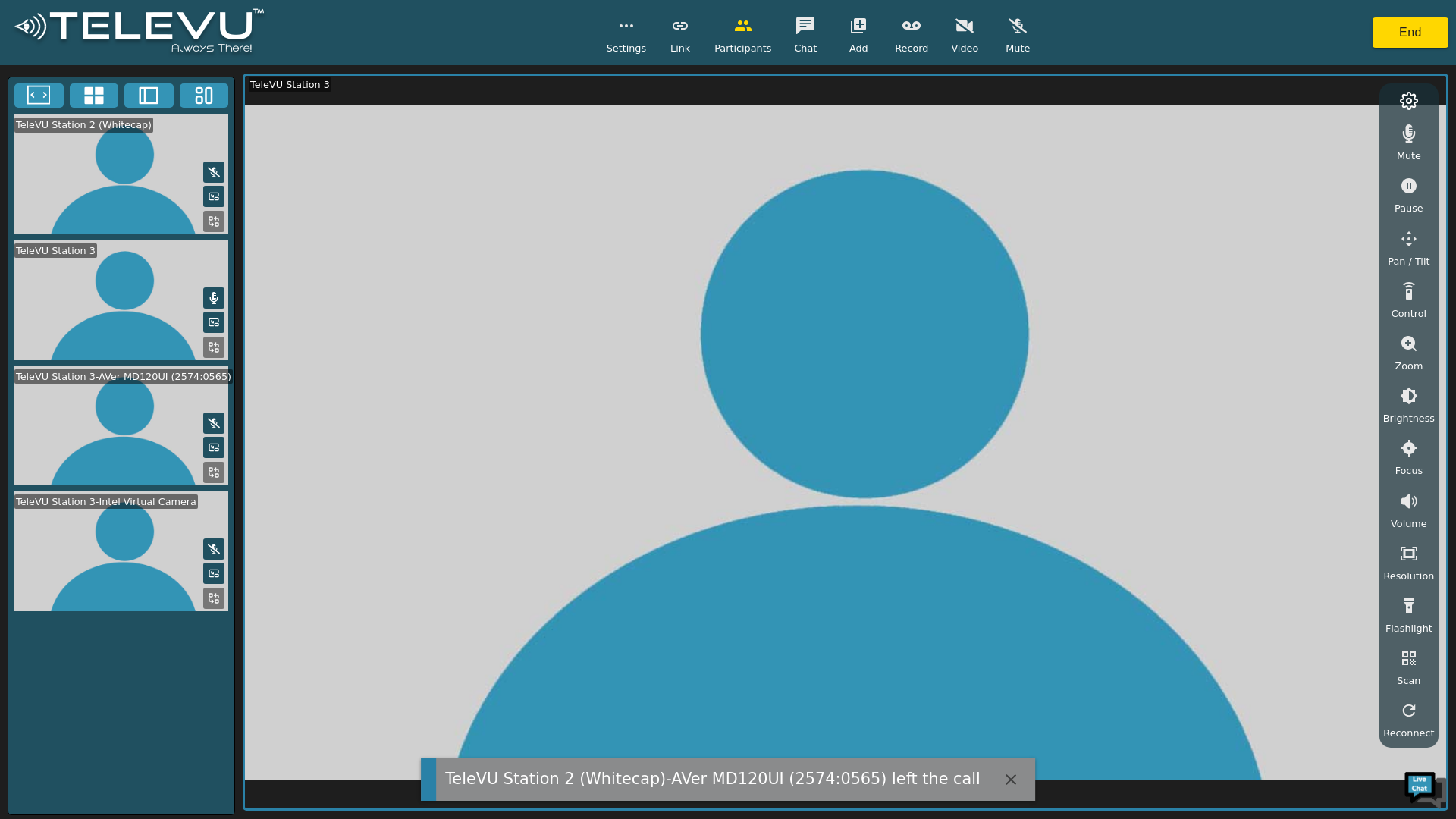
click at [210, 597] on icon at bounding box center [213, 598] width 12 height 12
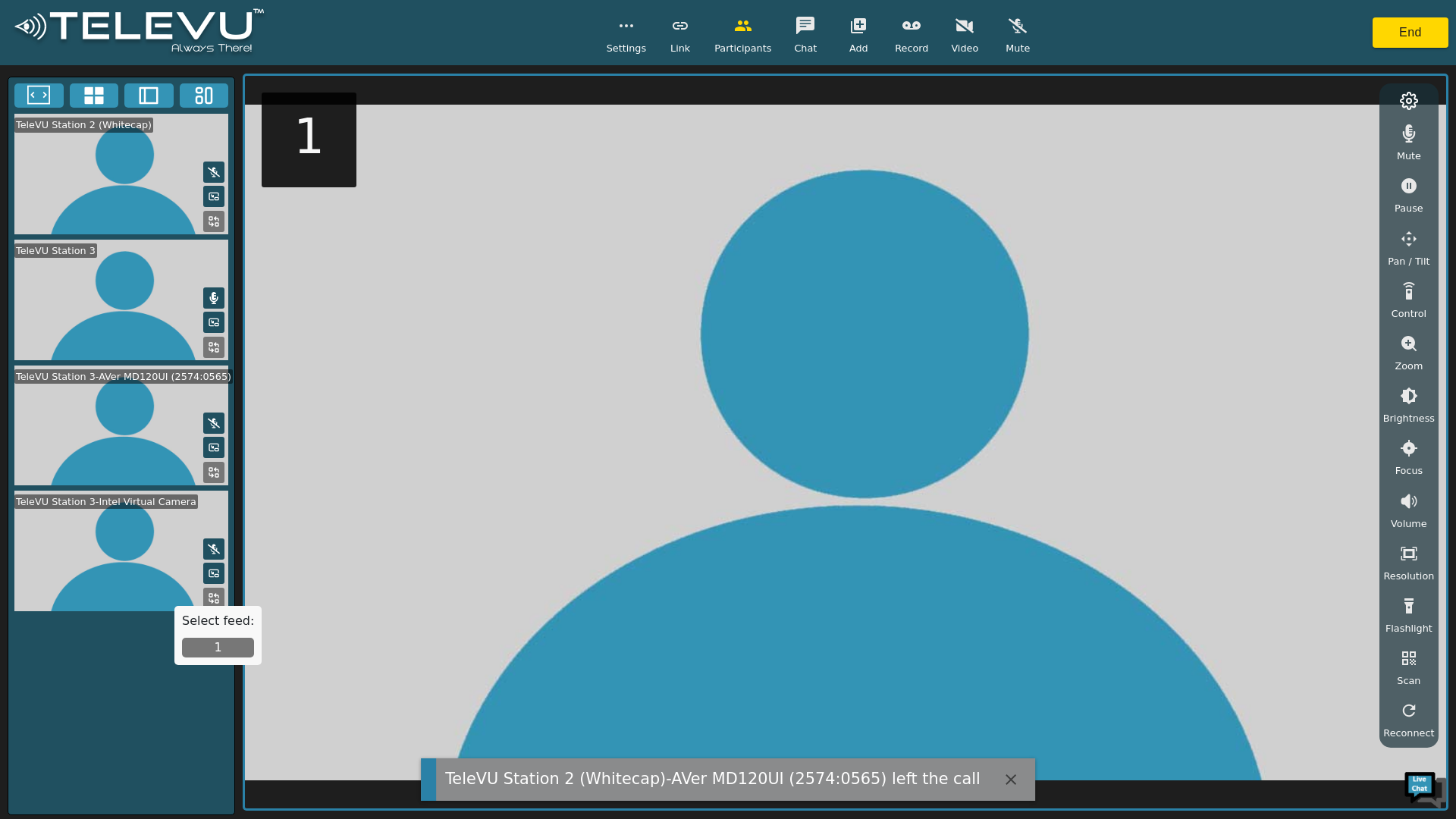
click at [223, 656] on button "1" at bounding box center [218, 647] width 72 height 20
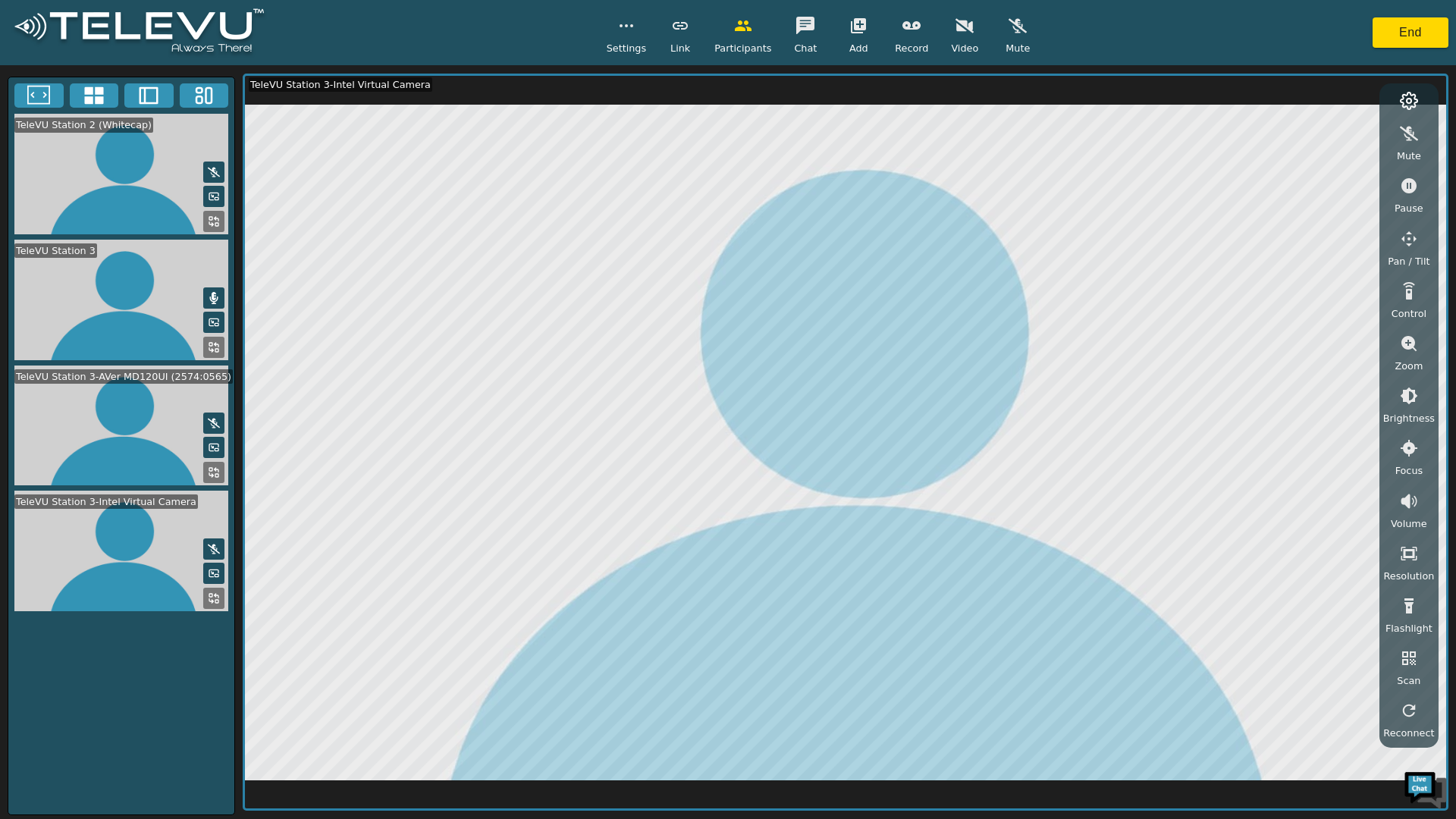
click at [209, 476] on icon at bounding box center [213, 472] width 12 height 12
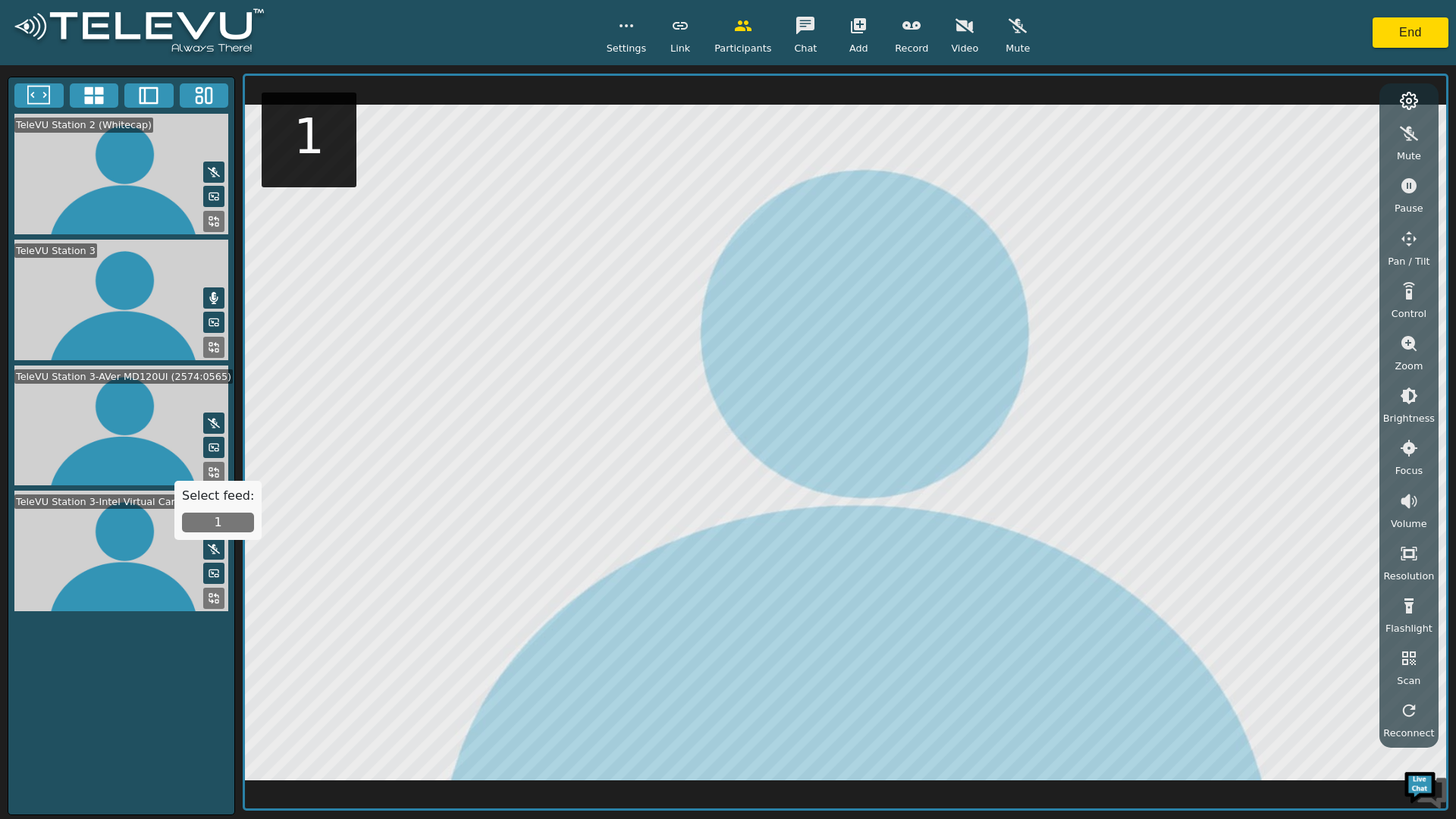
click at [163, 441] on video at bounding box center [121, 425] width 226 height 120
click at [964, 34] on icon "button" at bounding box center [964, 25] width 18 height 18
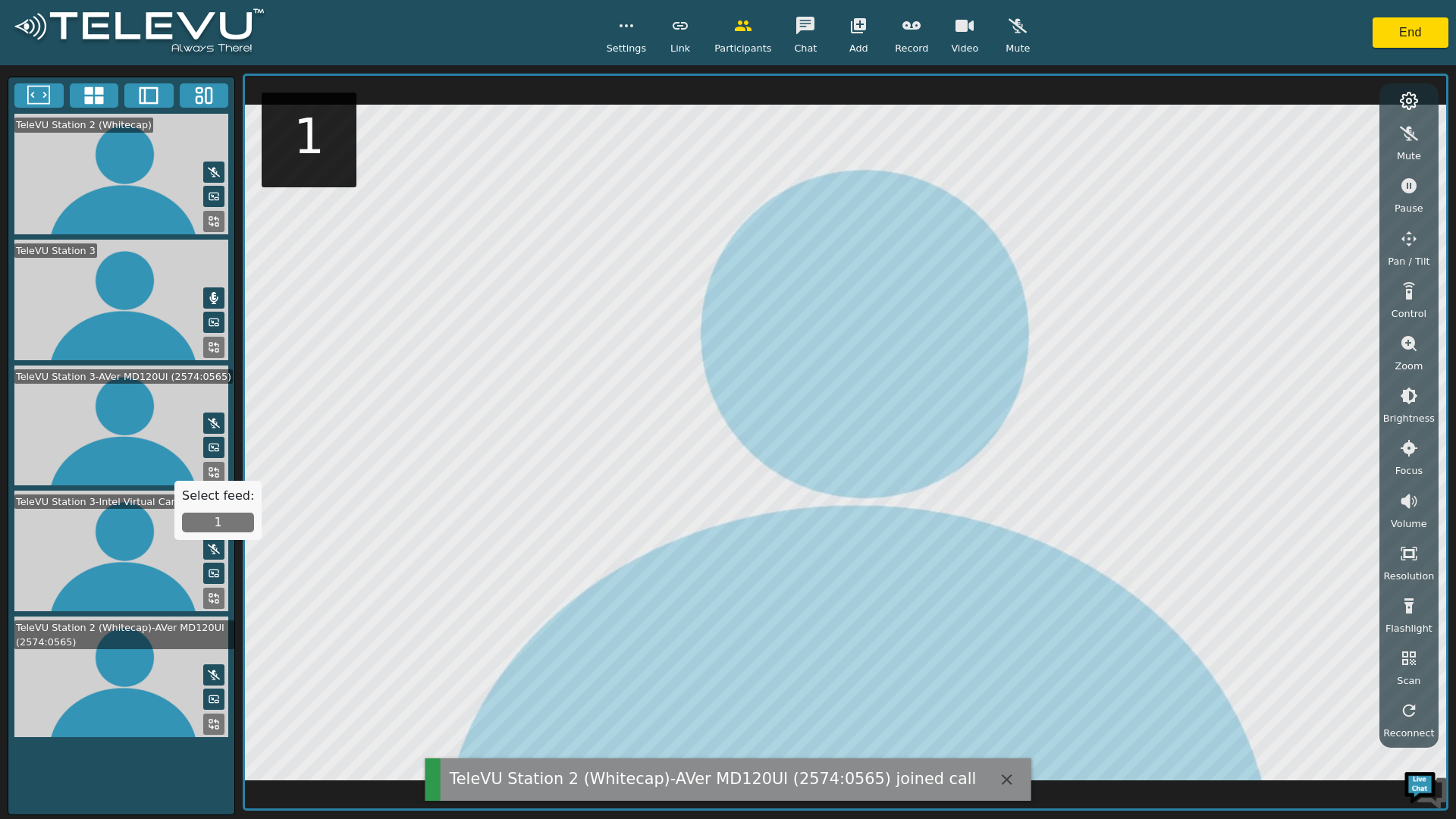
click at [1413, 245] on icon "button" at bounding box center [1409, 239] width 15 height 15
click at [1295, 124] on button "button" at bounding box center [1284, 136] width 38 height 30
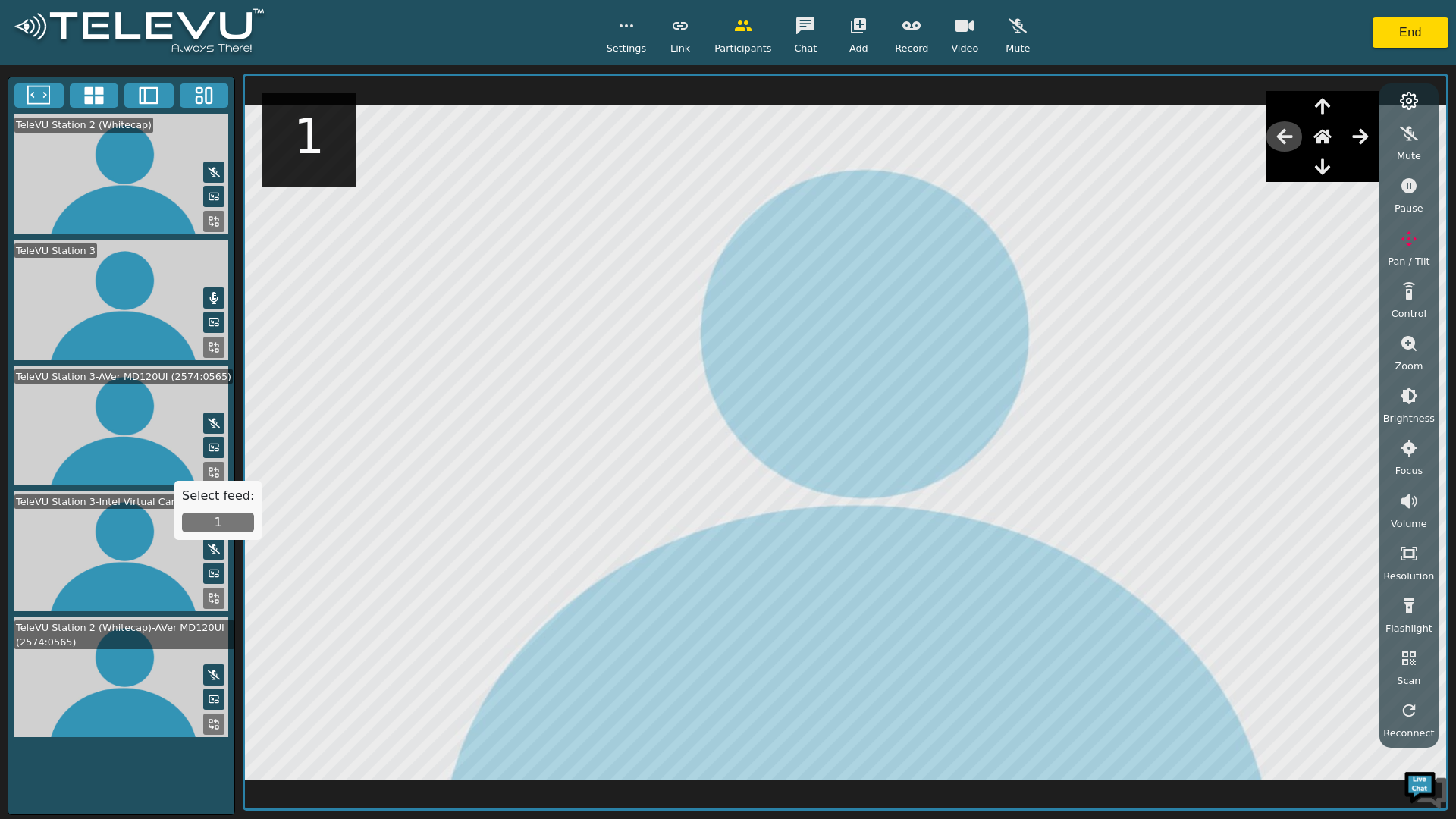
click at [1292, 139] on icon "button" at bounding box center [1284, 136] width 18 height 18
click at [163, 180] on video at bounding box center [121, 174] width 226 height 120
click at [167, 177] on video at bounding box center [121, 174] width 226 height 120
click at [156, 181] on video at bounding box center [121, 174] width 226 height 120
click at [153, 183] on video at bounding box center [121, 174] width 226 height 120
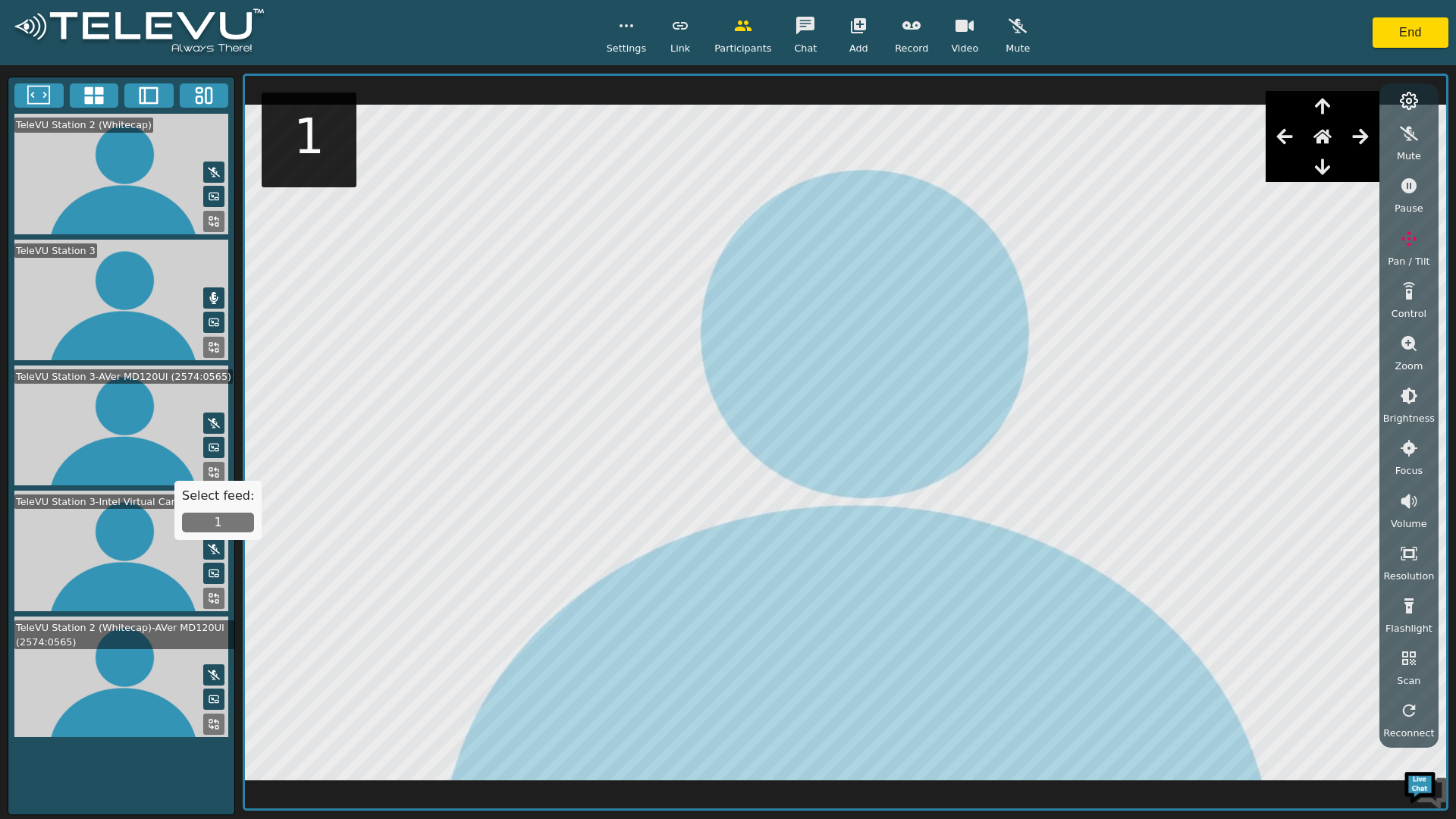
click at [166, 189] on video at bounding box center [121, 174] width 226 height 120
click at [215, 203] on button at bounding box center [213, 196] width 22 height 22
click at [209, 198] on icon at bounding box center [214, 195] width 9 height 7
click at [218, 221] on icon at bounding box center [213, 221] width 12 height 12
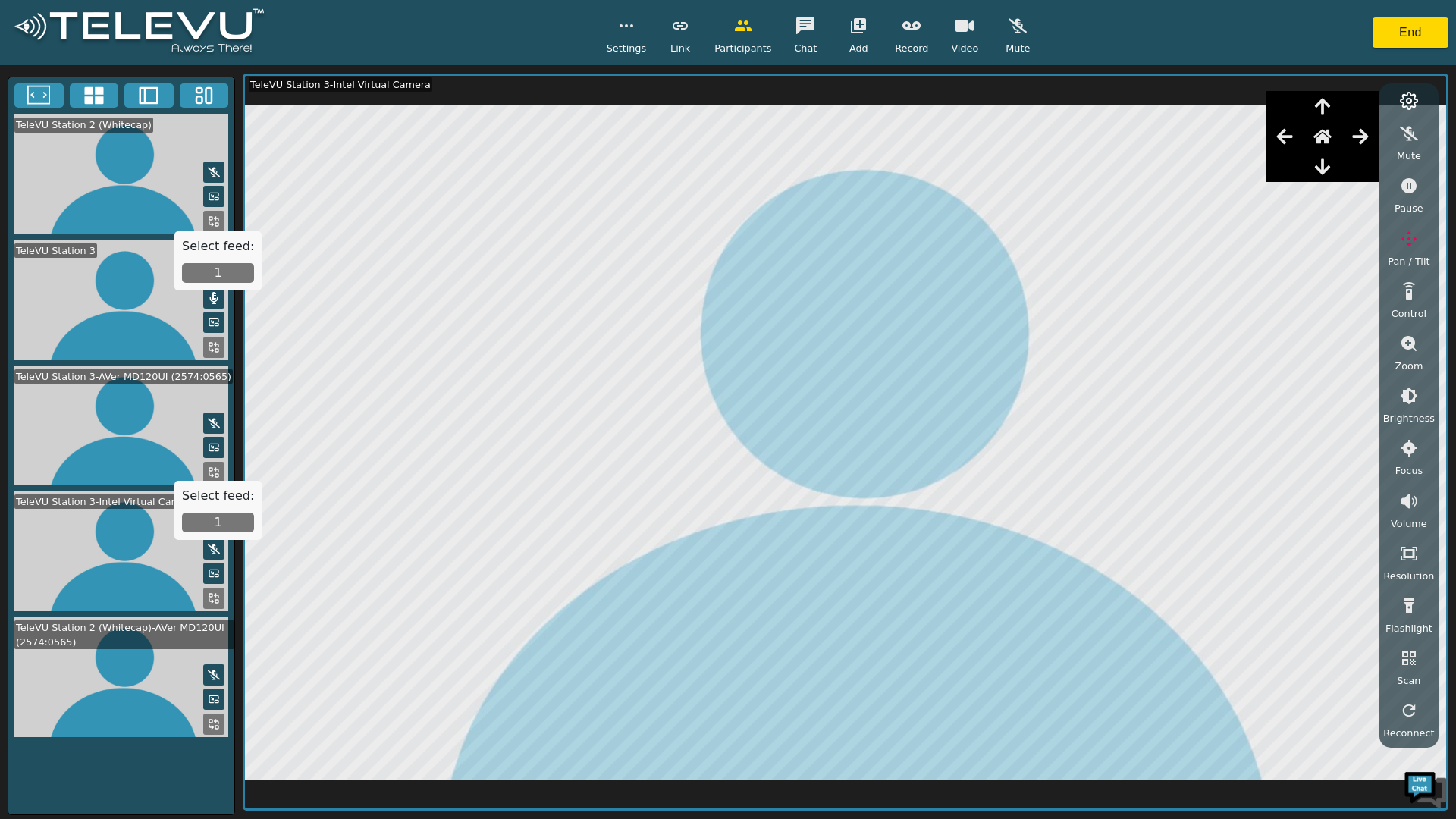
click at [238, 264] on button "1" at bounding box center [218, 272] width 72 height 20
click at [210, 724] on icon at bounding box center [211, 726] width 4 height 4
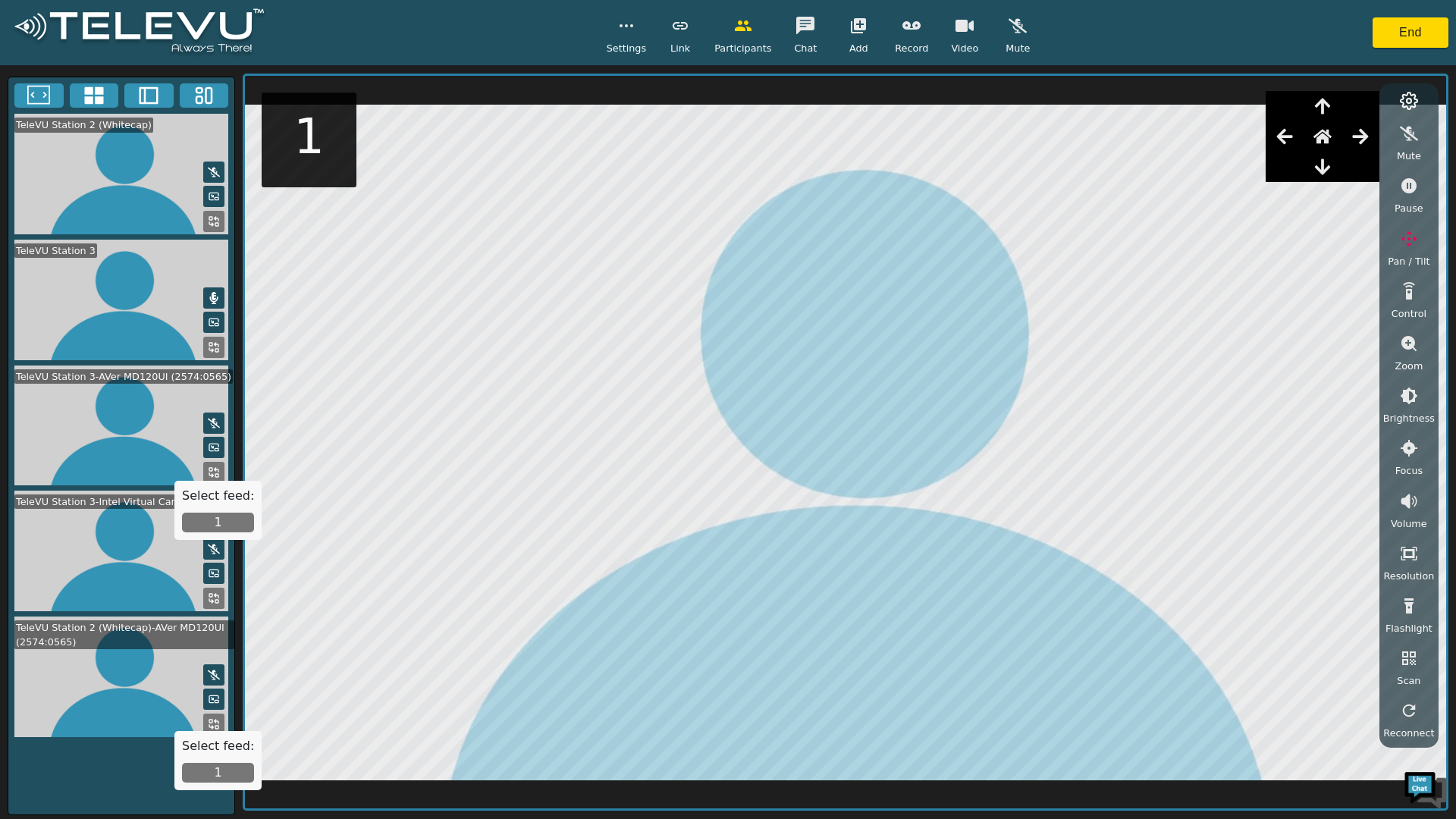
click at [225, 765] on button "1" at bounding box center [218, 772] width 72 height 20
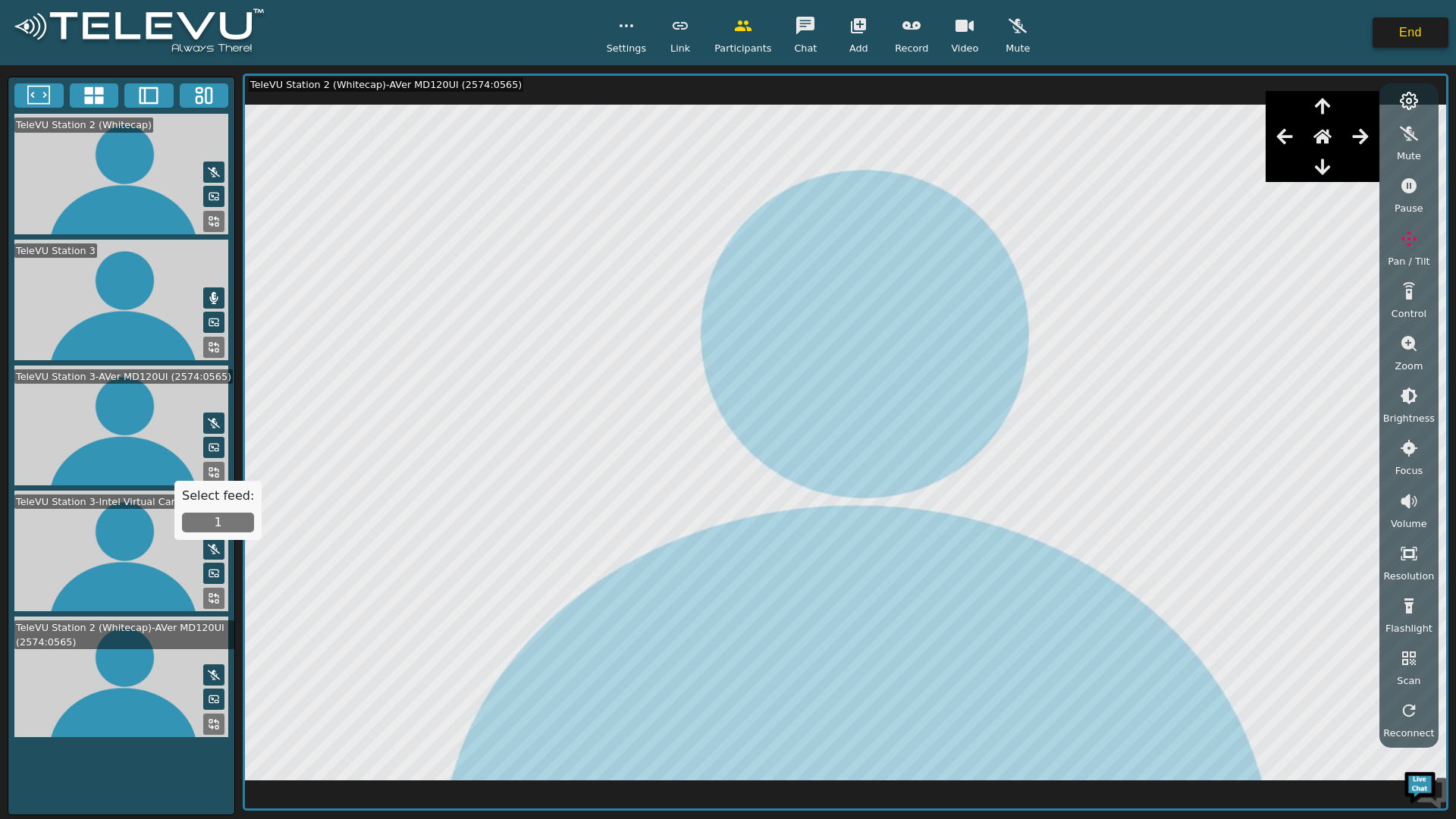
click at [1388, 33] on button "End" at bounding box center [1410, 33] width 76 height 30
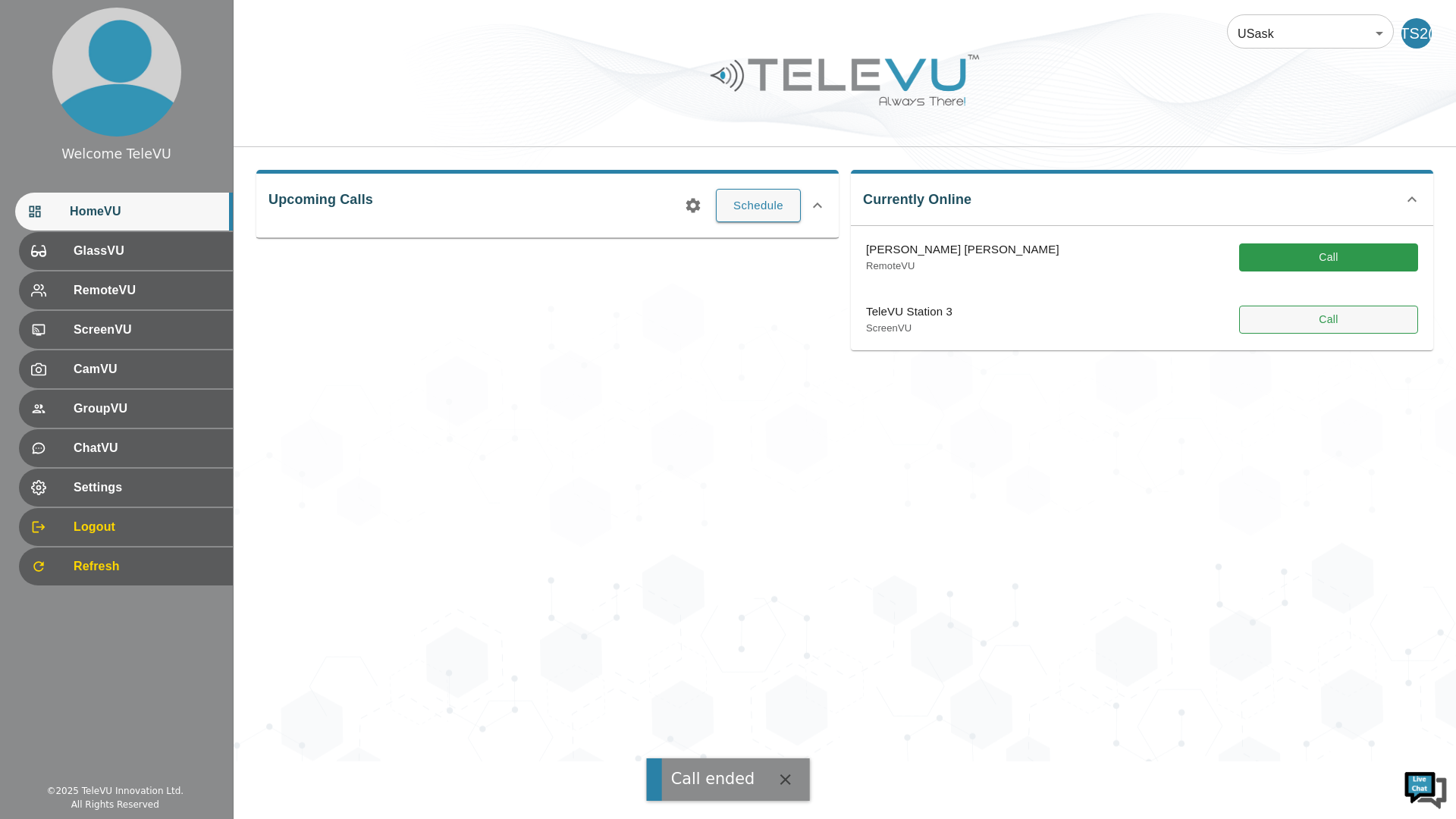
click at [1311, 322] on button "Call" at bounding box center [1328, 319] width 179 height 28
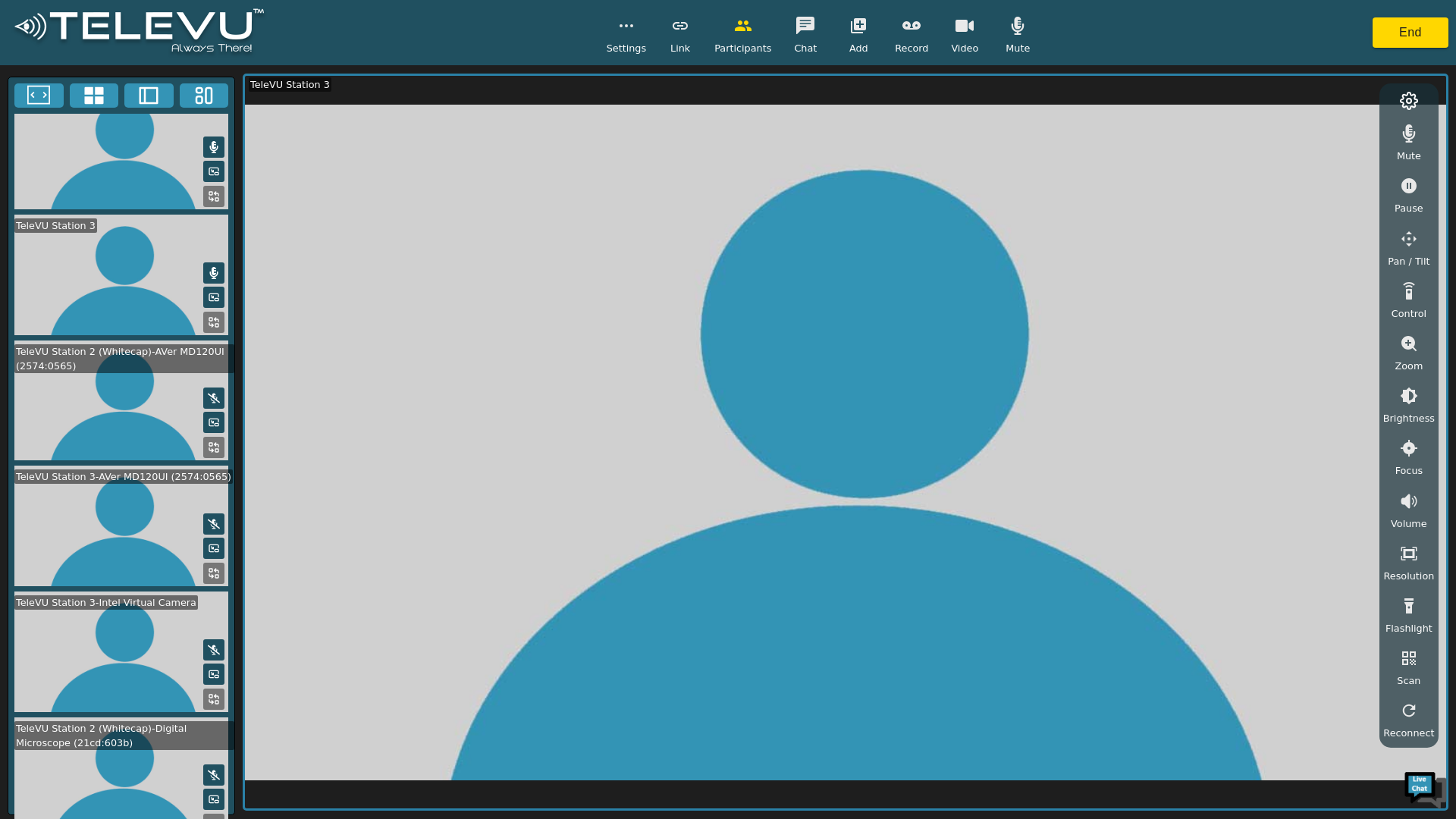
scroll to position [23, 0]
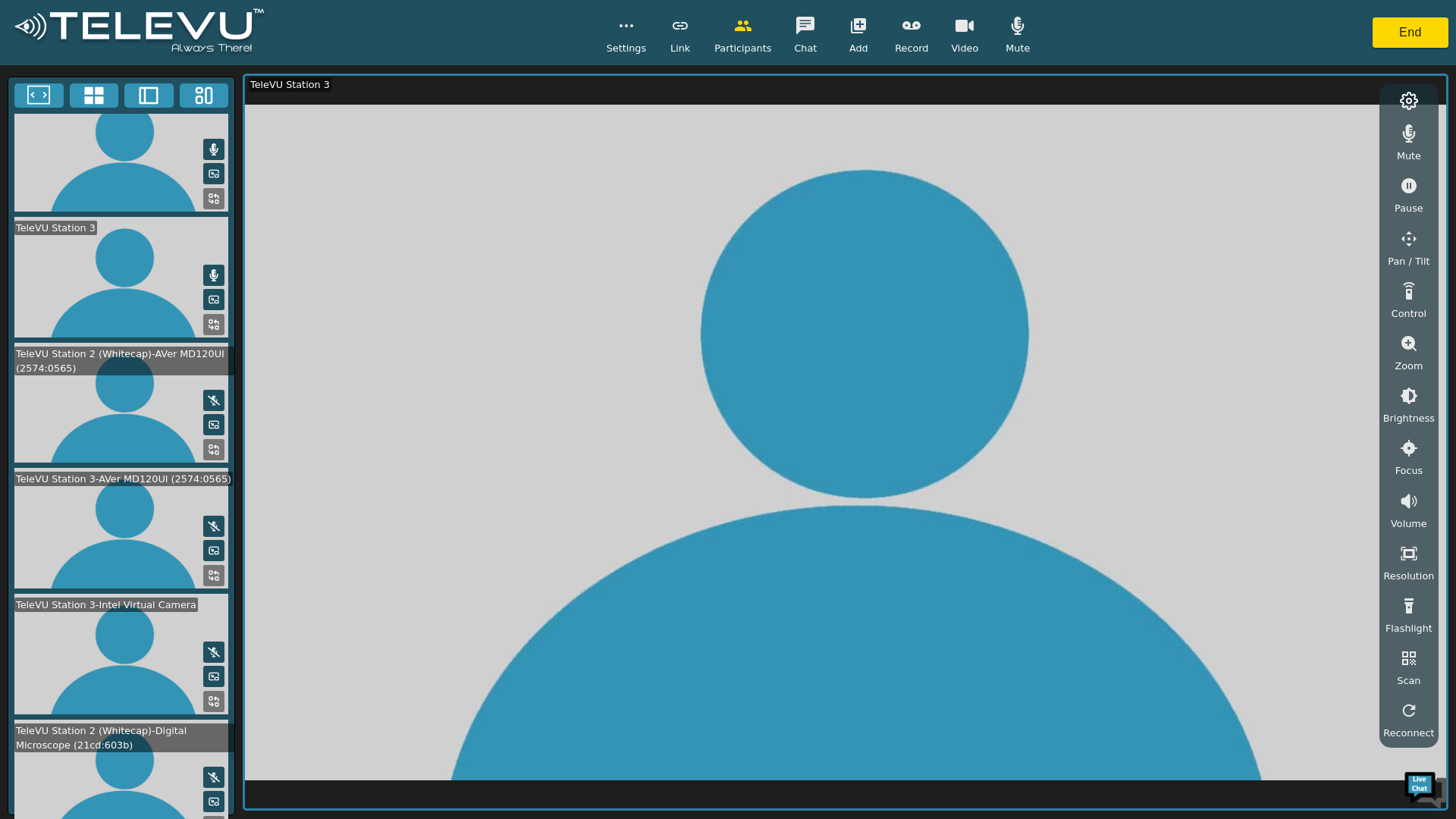
click at [210, 796] on icon at bounding box center [213, 801] width 12 height 12
click at [211, 801] on icon at bounding box center [212, 802] width 2 height 2
click at [210, 796] on icon at bounding box center [213, 801] width 12 height 12
click at [208, 796] on icon at bounding box center [213, 801] width 12 height 12
click at [209, 796] on icon at bounding box center [213, 801] width 12 height 12
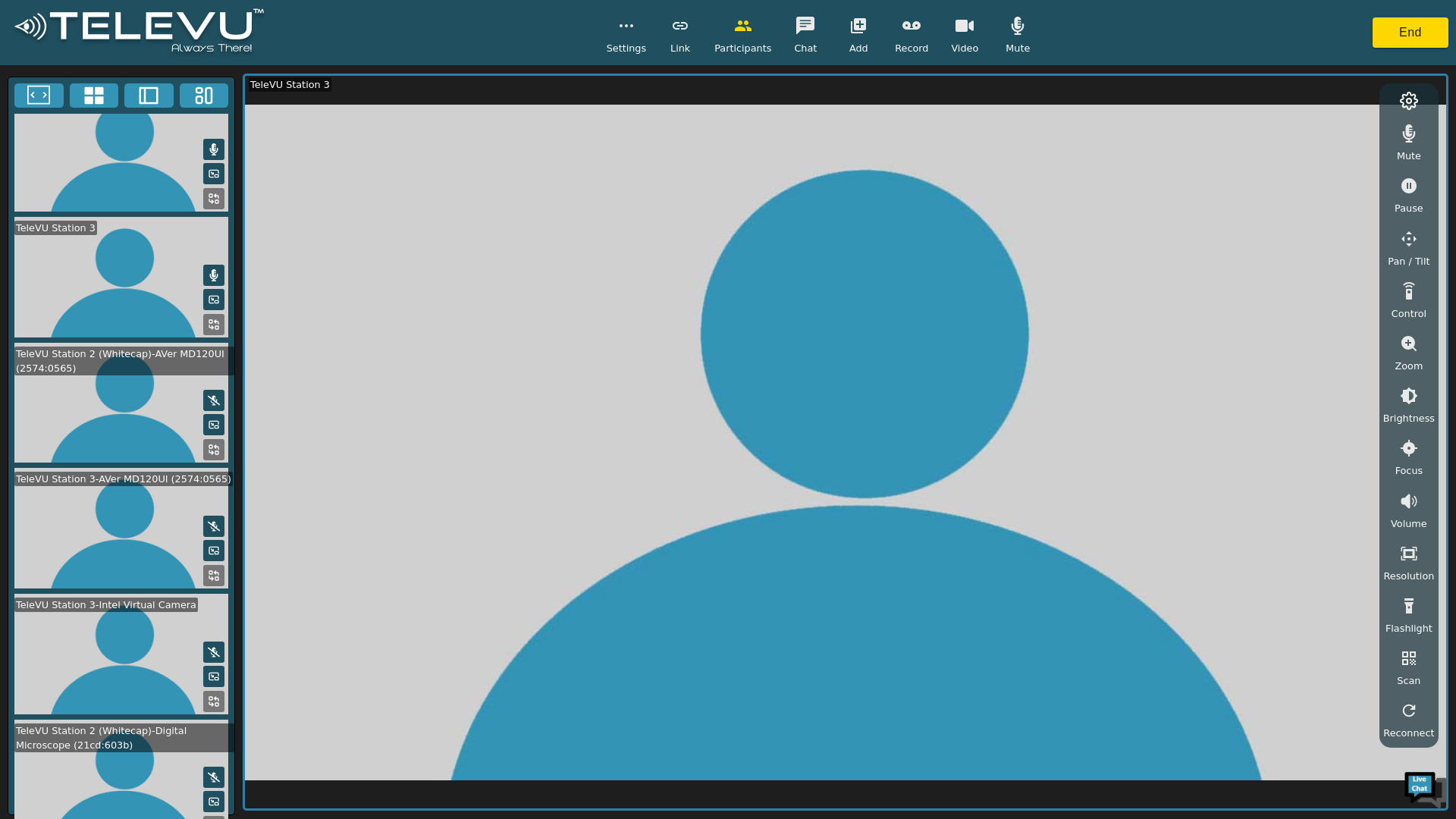
click at [208, 796] on icon at bounding box center [213, 801] width 12 height 12
click at [209, 816] on button at bounding box center [213, 827] width 22 height 22
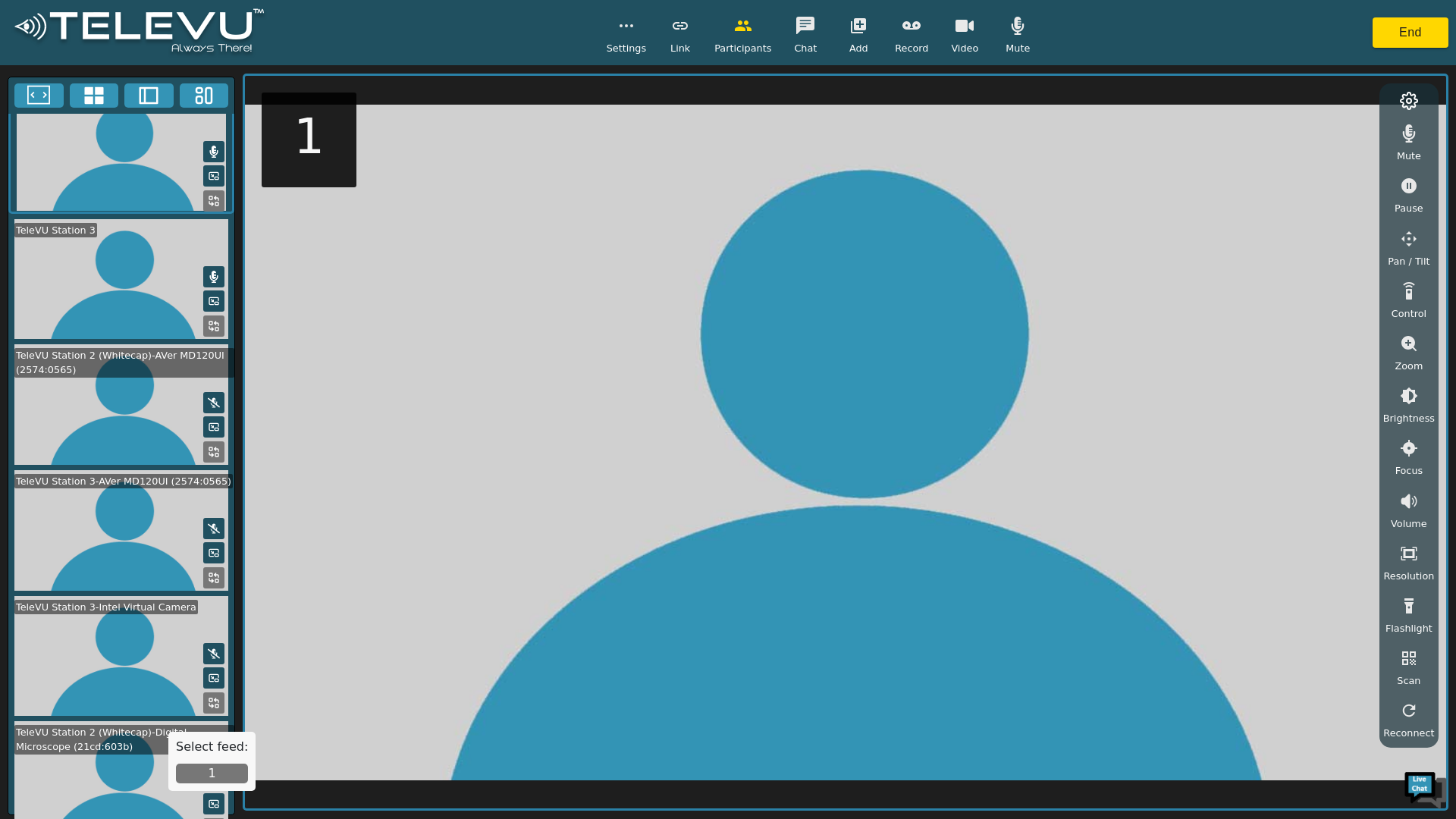
scroll to position [25, 0]
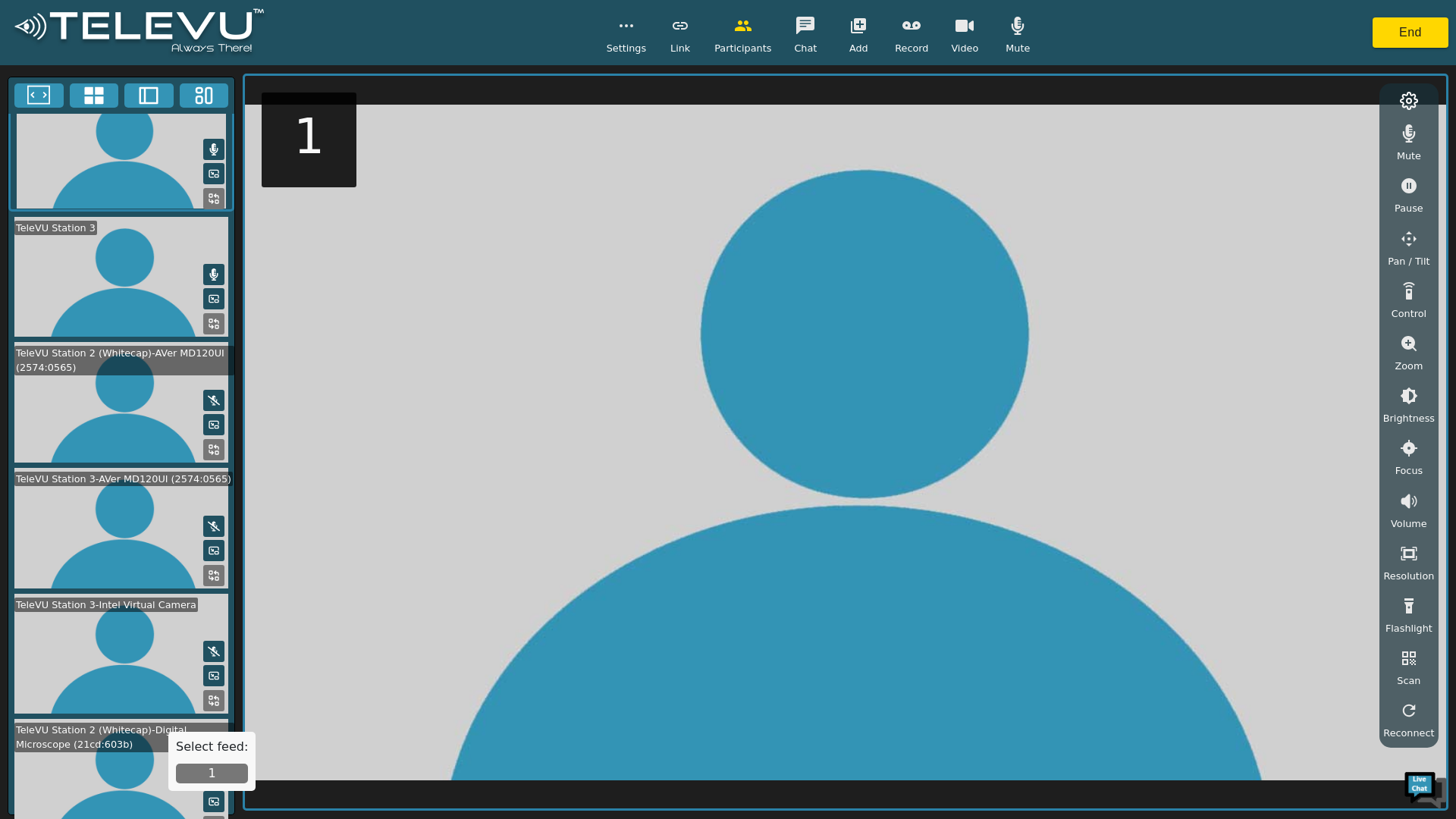
click at [208, 769] on button "1" at bounding box center [211, 773] width 72 height 20
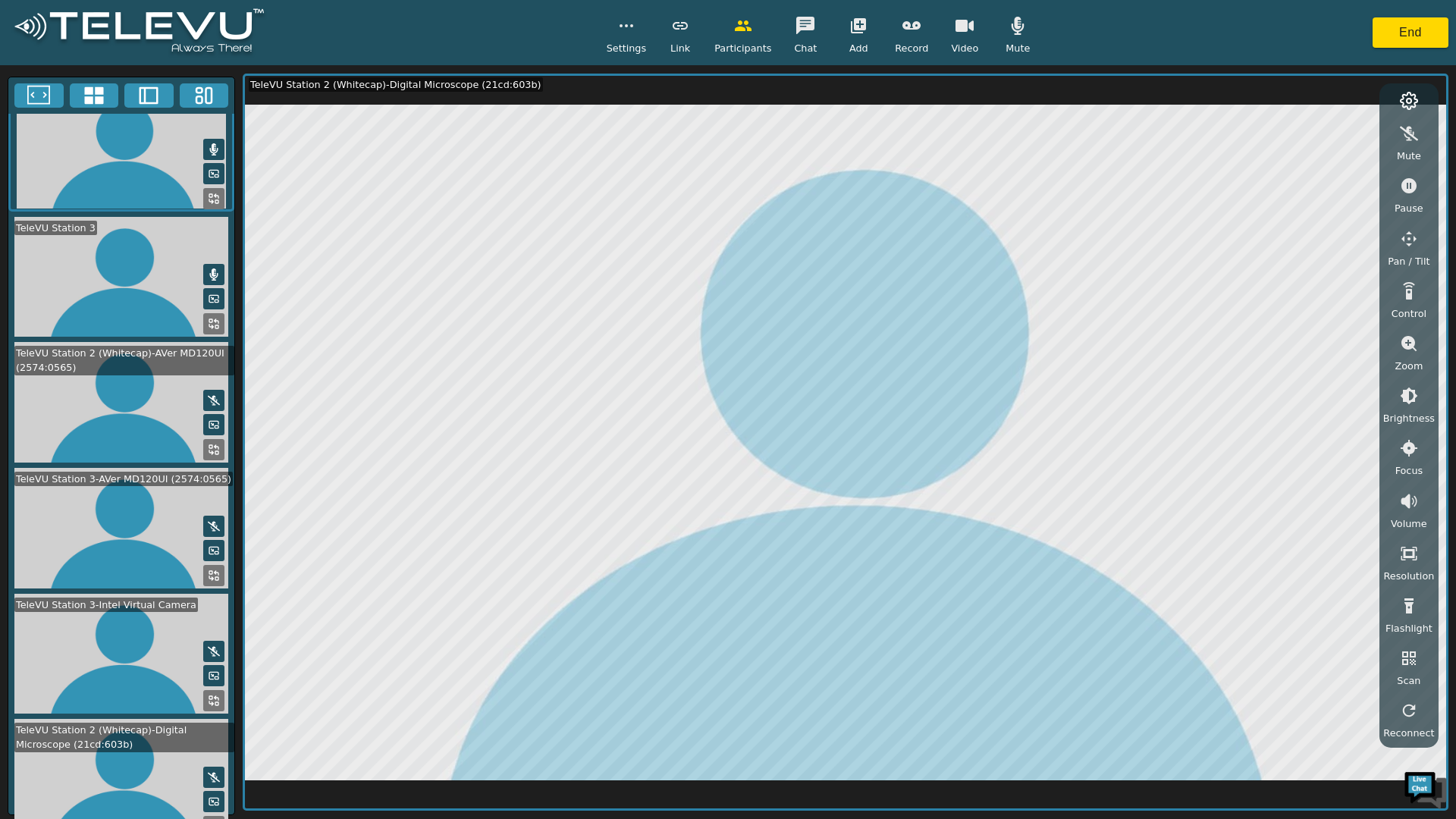
scroll to position [23, 0]
click at [119, 776] on video at bounding box center [121, 780] width 226 height 120
click at [210, 816] on button at bounding box center [213, 827] width 22 height 22
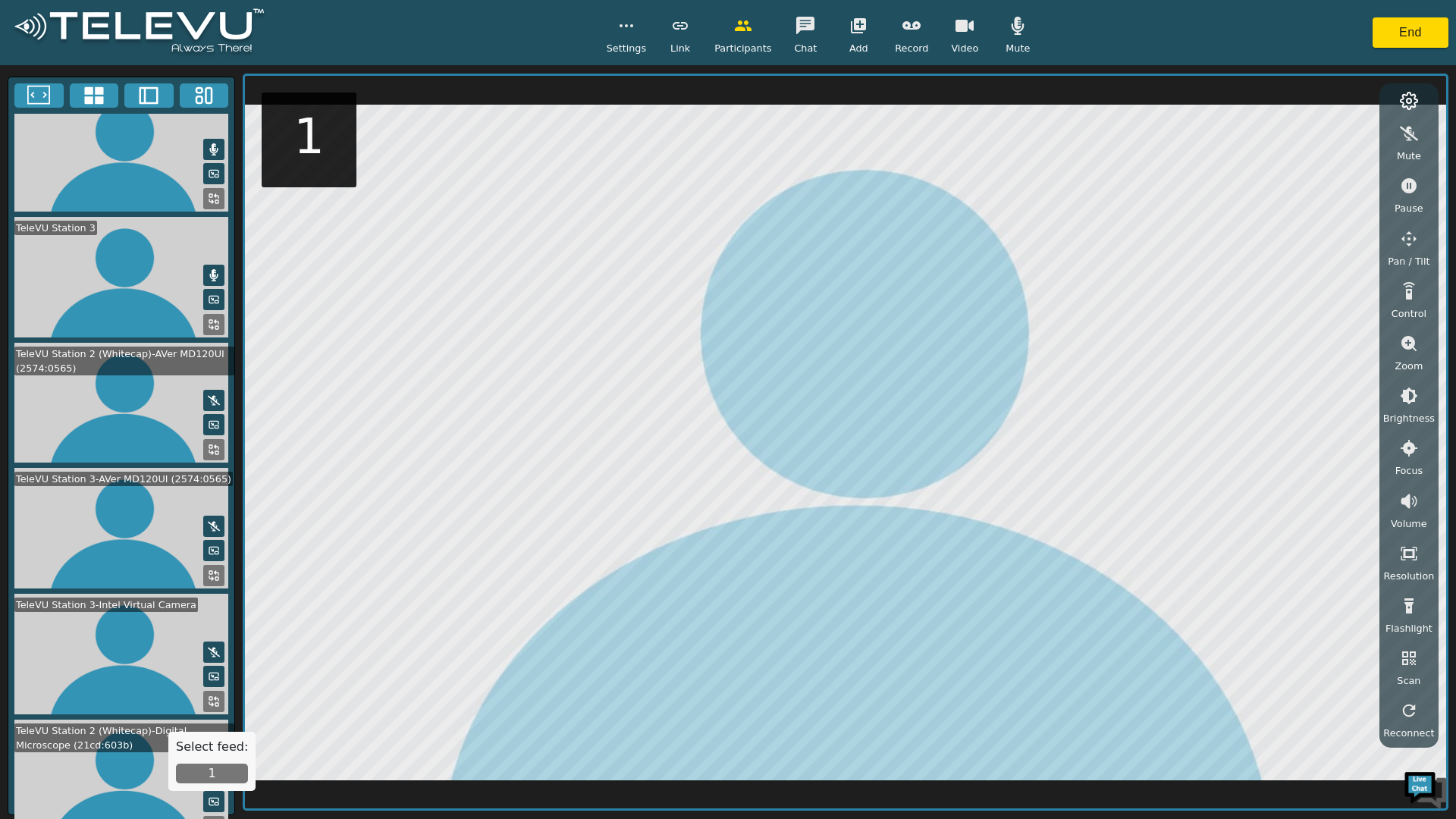
click at [208, 773] on button "1" at bounding box center [211, 773] width 72 height 20
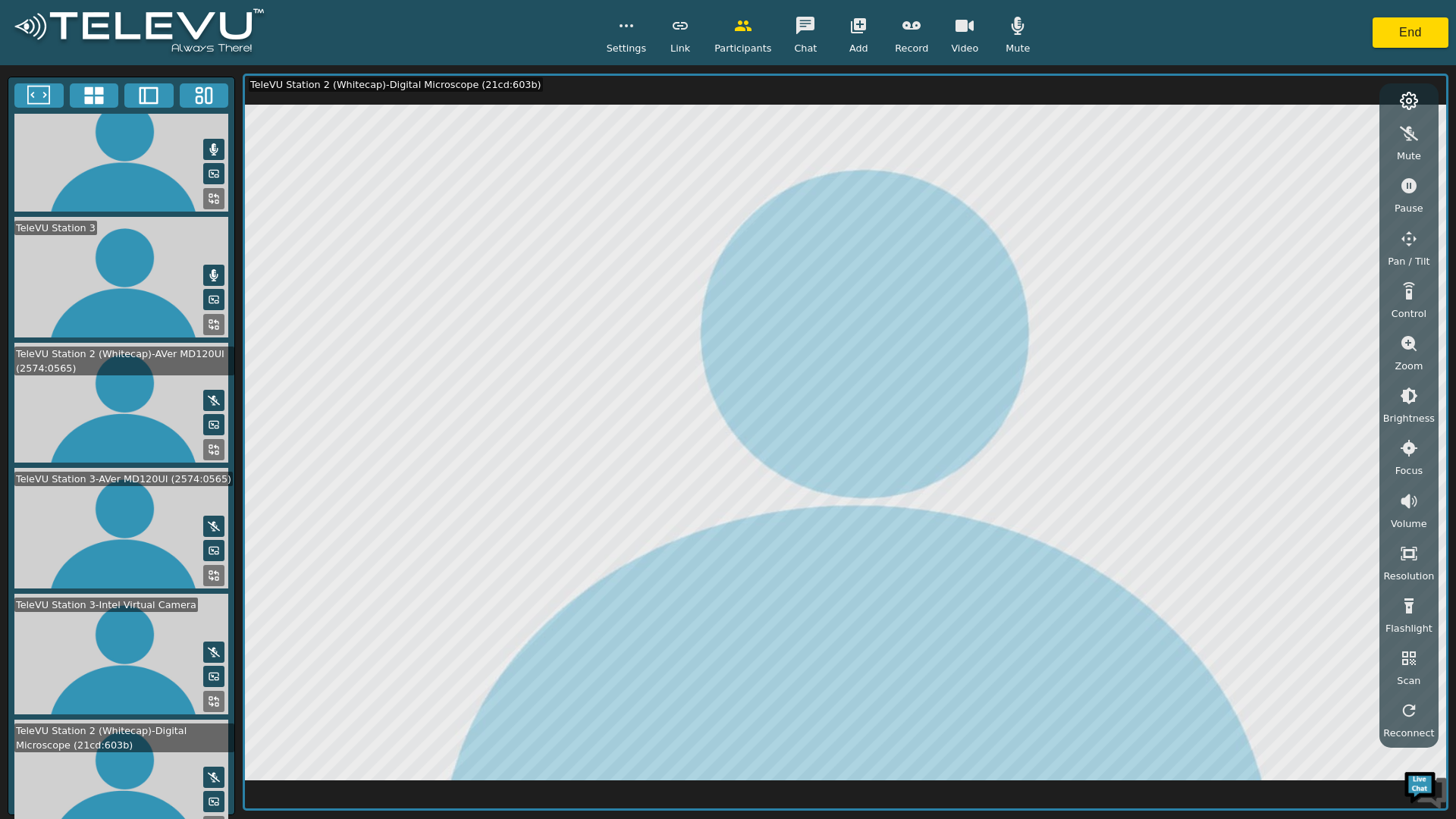
click at [946, 26] on button "button" at bounding box center [965, 25] width 38 height 30
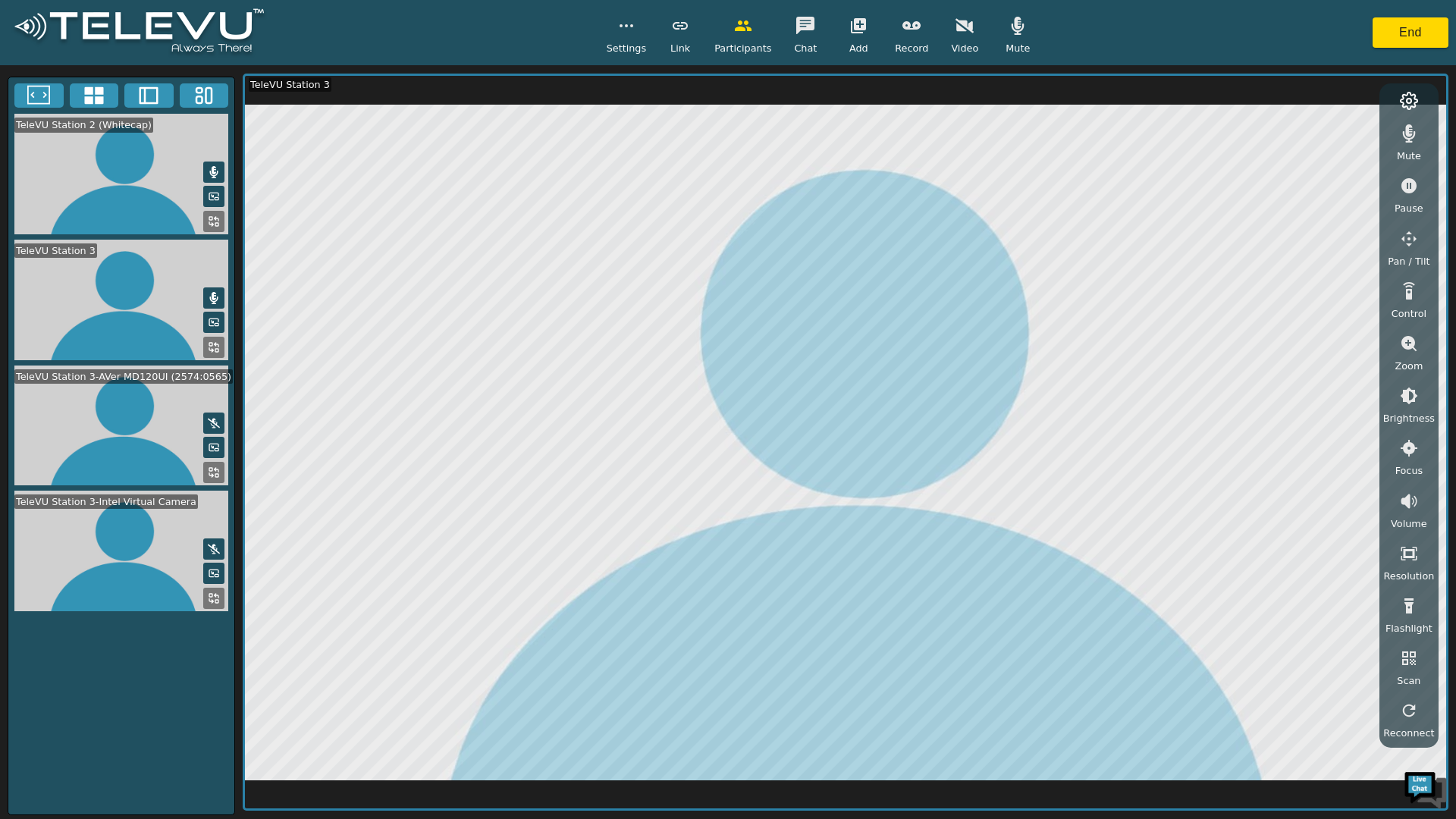
click at [947, 29] on button "button" at bounding box center [965, 25] width 38 height 30
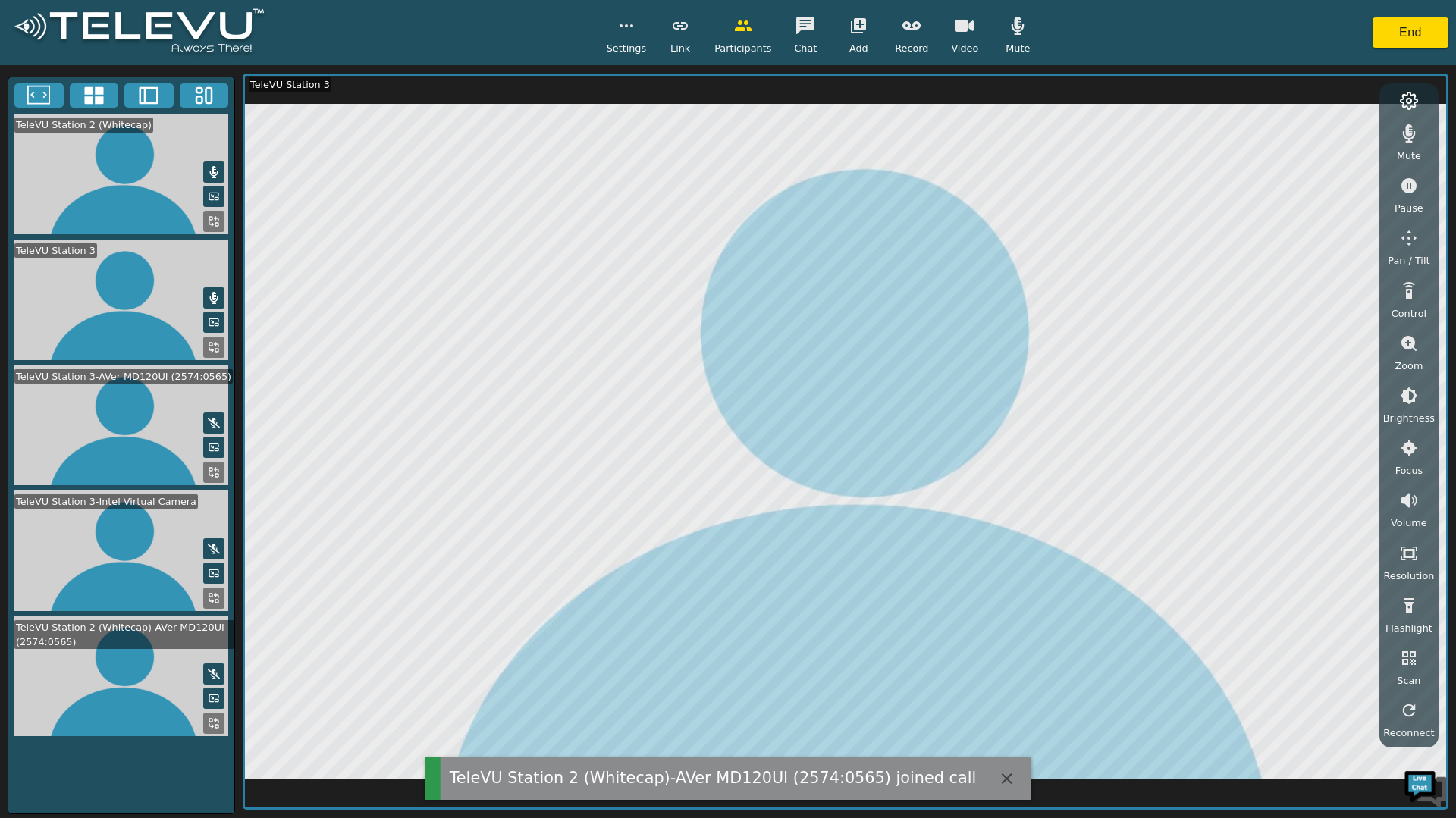
click at [206, 293] on button at bounding box center [213, 298] width 22 height 22
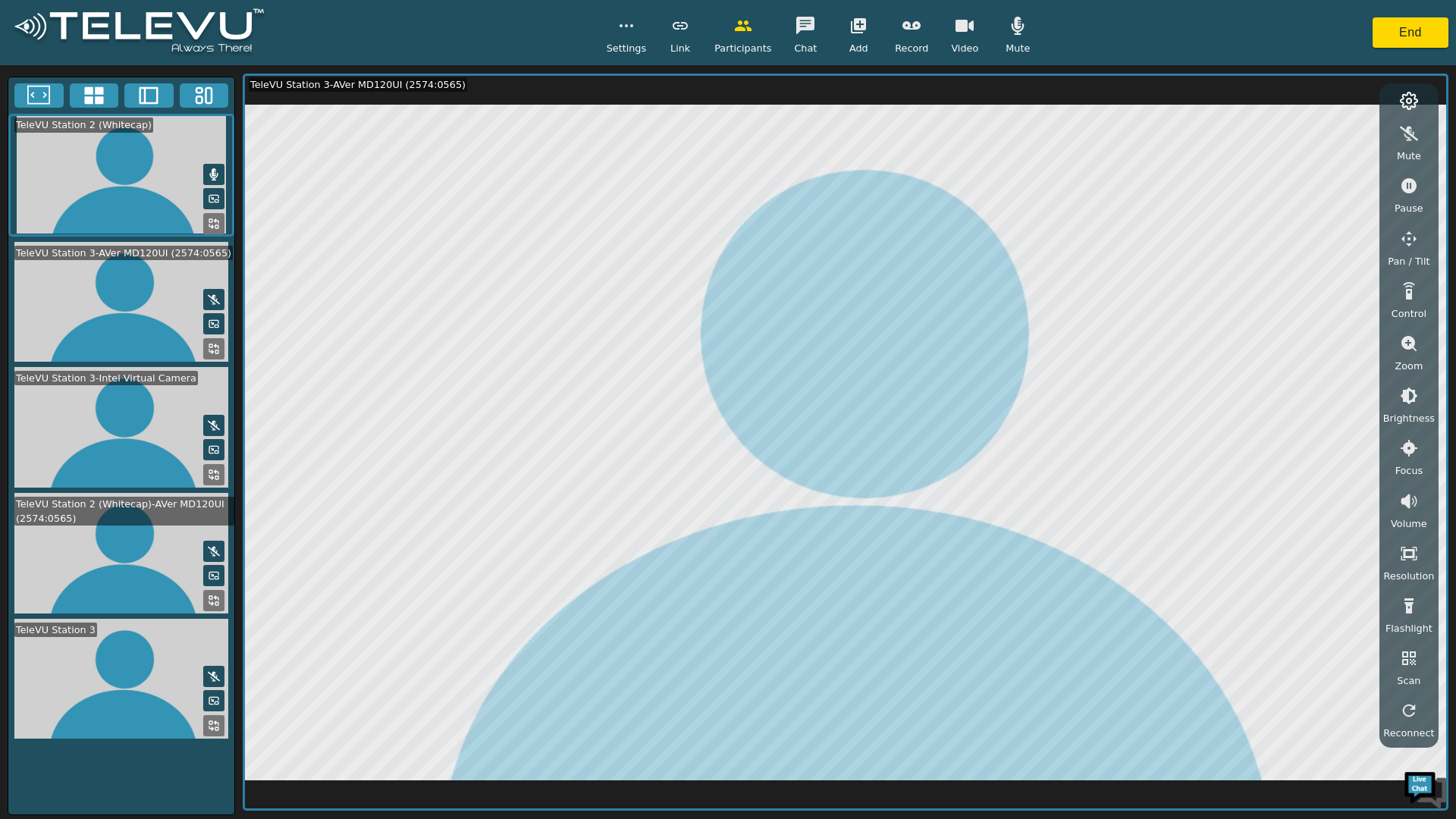
click at [1406, 345] on icon "button" at bounding box center [1409, 344] width 15 height 15
click at [1400, 350] on icon "button" at bounding box center [1408, 343] width 18 height 18
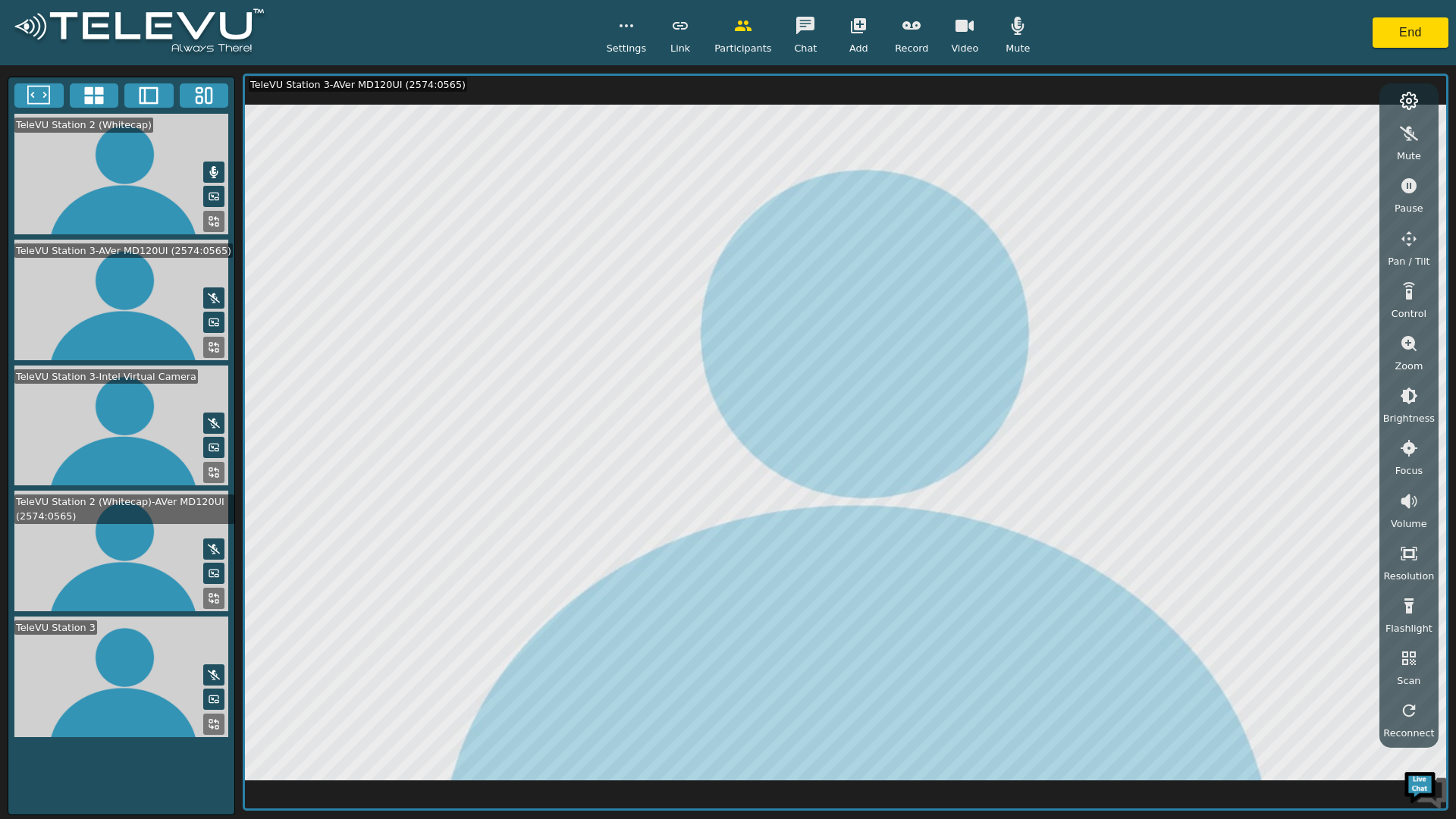
click at [625, 35] on button "button" at bounding box center [627, 25] width 38 height 30
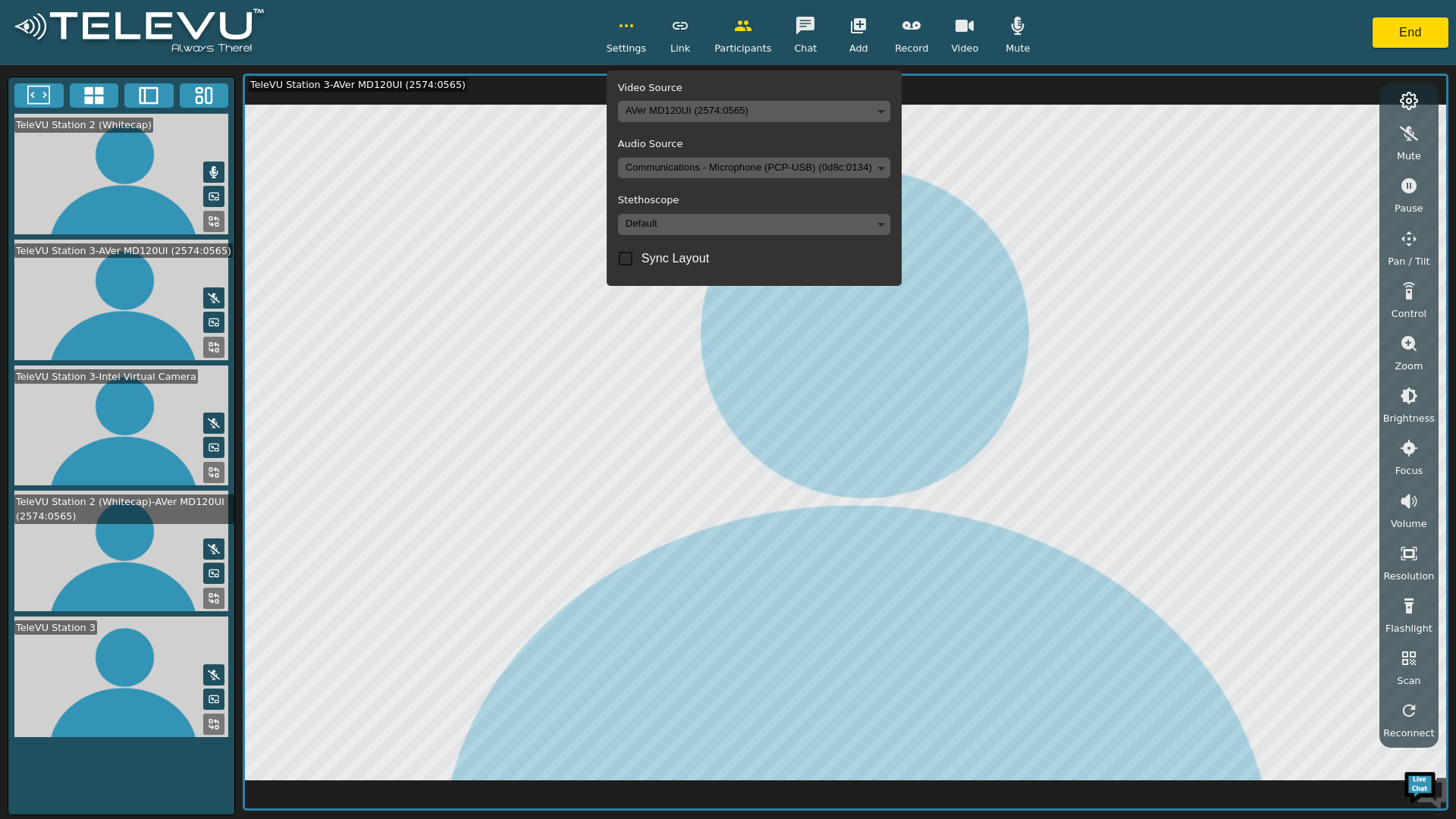
click at [632, 25] on circle "button" at bounding box center [632, 26] width 2 height 2
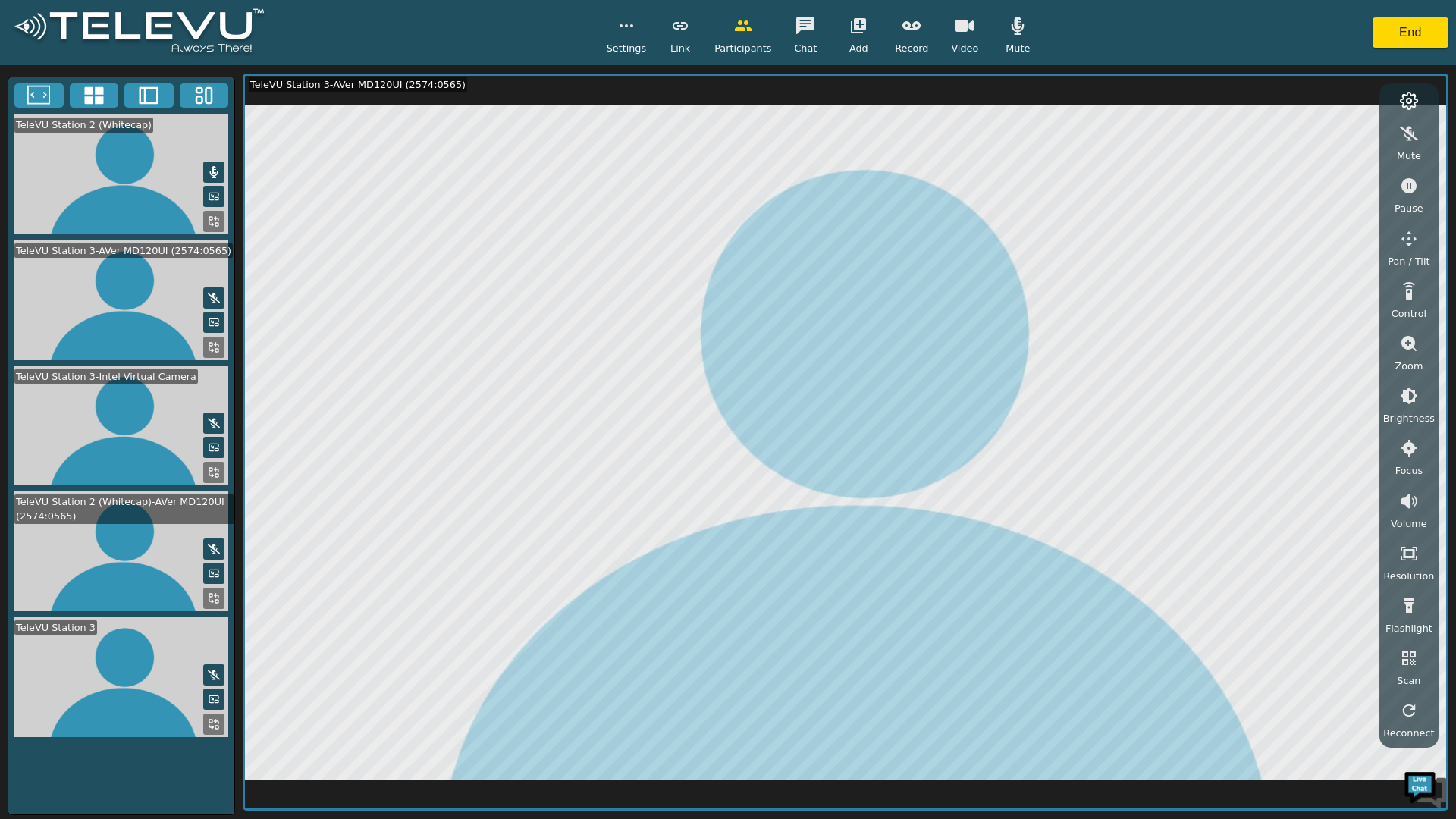
click at [1409, 246] on icon "button" at bounding box center [1408, 239] width 18 height 18
click at [1340, 168] on button "button" at bounding box center [1323, 166] width 38 height 30
click at [1330, 166] on icon "button" at bounding box center [1323, 167] width 15 height 16
click at [1324, 170] on icon "button" at bounding box center [1323, 167] width 15 height 16
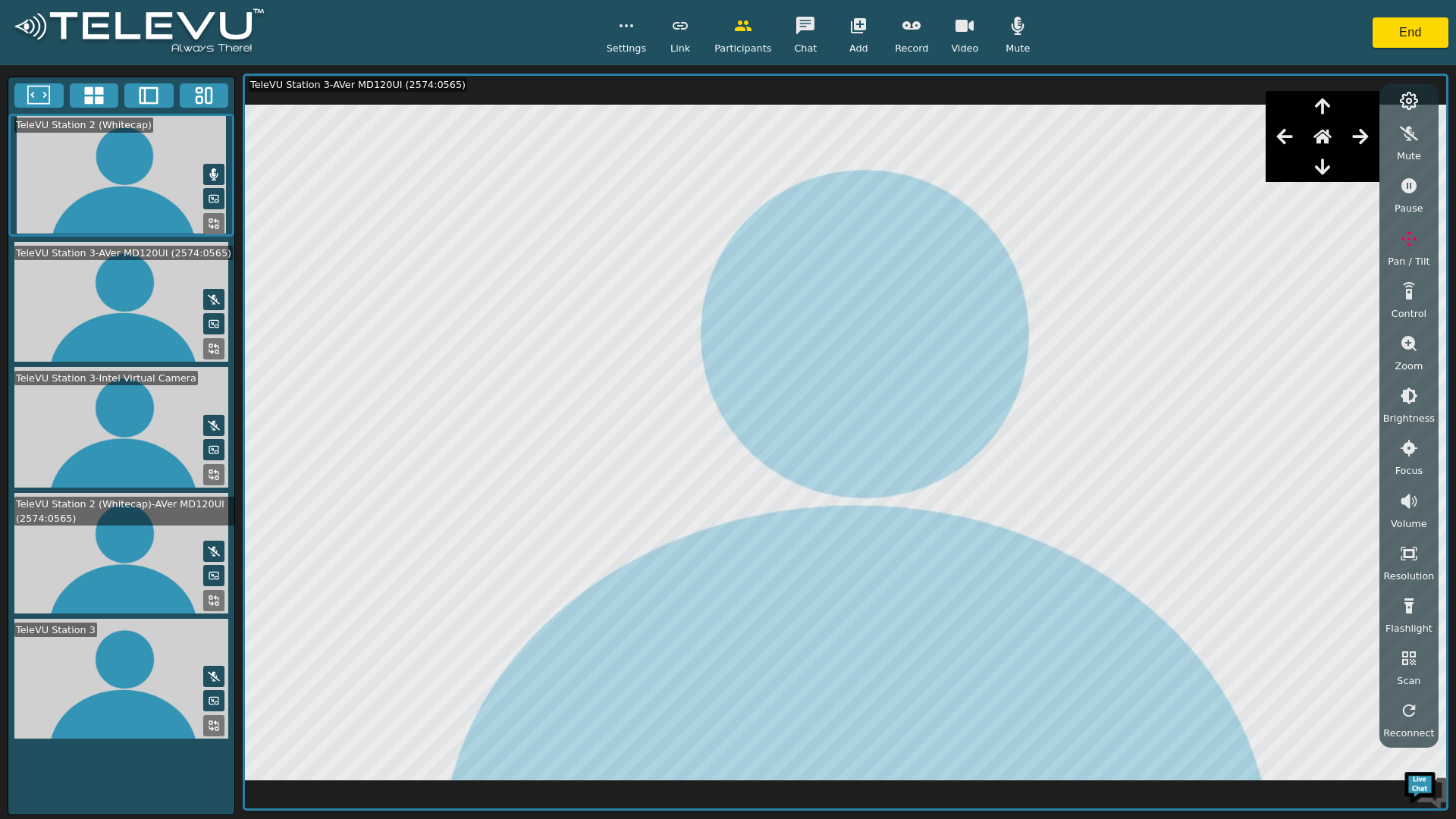
click at [1324, 113] on icon "button" at bounding box center [1322, 105] width 18 height 18
click at [1324, 100] on icon "button" at bounding box center [1322, 105] width 18 height 18
click at [1324, 100] on icon "button" at bounding box center [1322, 105] width 18 height 18
click at [1324, 97] on icon "button" at bounding box center [1322, 105] width 18 height 18
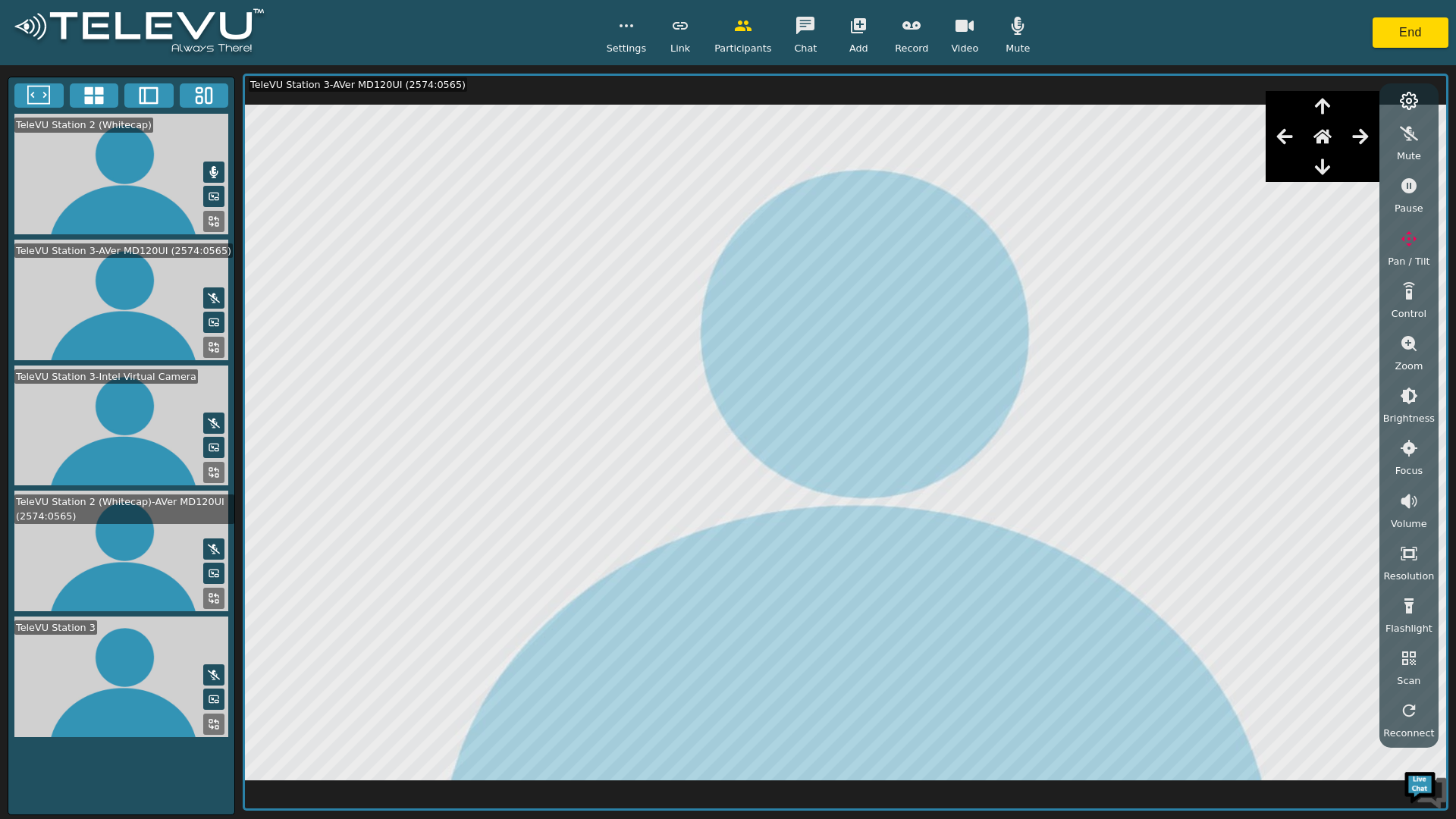
click at [1324, 94] on button "button" at bounding box center [1323, 106] width 38 height 30
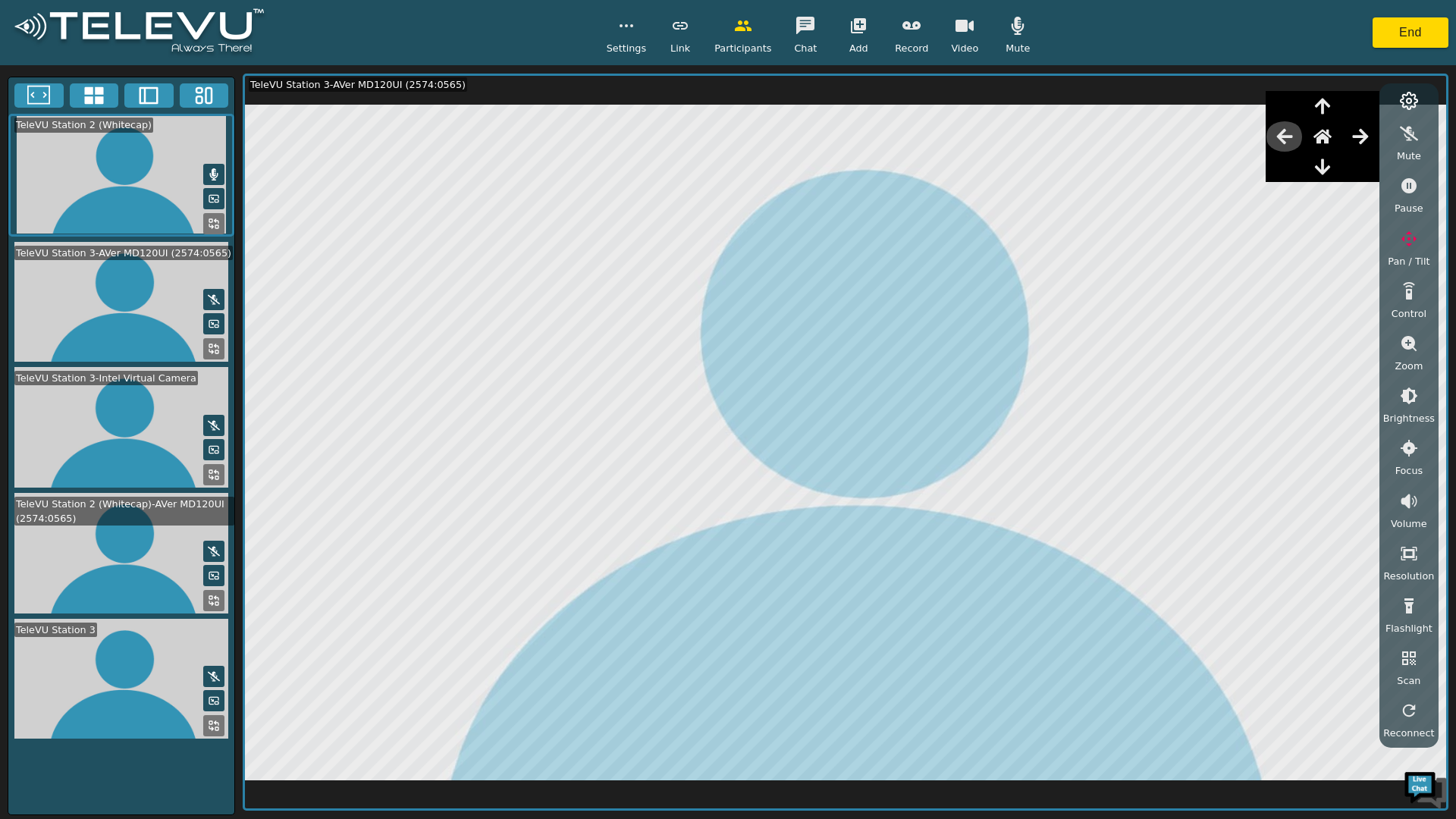
click at [1280, 140] on button "button" at bounding box center [1284, 136] width 38 height 30
click at [1283, 140] on icon "button" at bounding box center [1284, 136] width 18 height 18
click at [1287, 136] on icon "button" at bounding box center [1284, 136] width 16 height 15
click at [1290, 135] on icon "button" at bounding box center [1284, 136] width 18 height 18
click at [1284, 139] on icon "button" at bounding box center [1284, 136] width 18 height 18
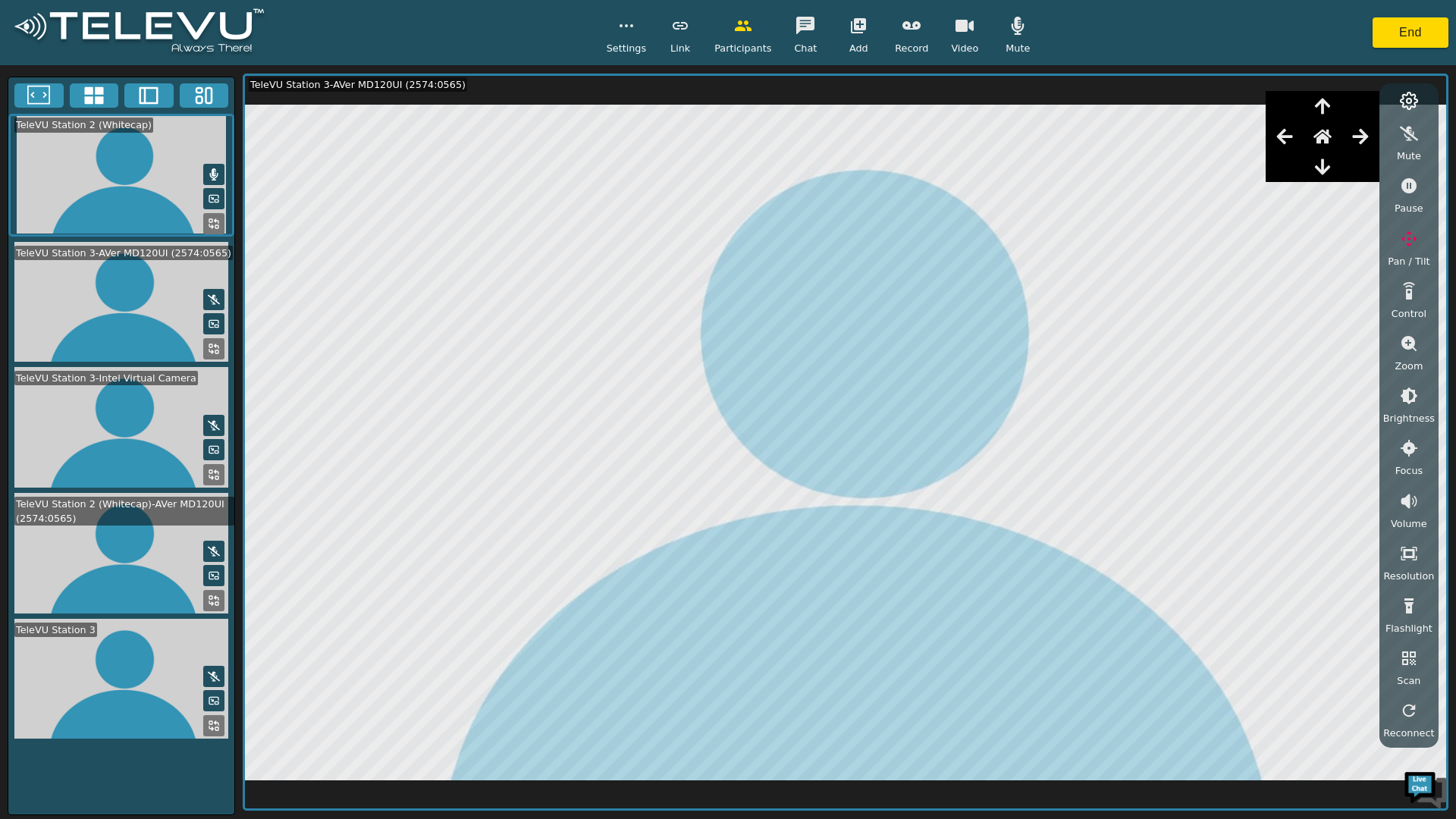
click at [1289, 136] on icon "button" at bounding box center [1284, 136] width 16 height 15
click at [1292, 136] on icon "button" at bounding box center [1284, 136] width 16 height 15
click at [1284, 140] on icon "button" at bounding box center [1284, 136] width 18 height 18
click at [1289, 142] on icon "button" at bounding box center [1284, 136] width 16 height 15
click at [1287, 143] on icon "button" at bounding box center [1284, 136] width 18 height 18
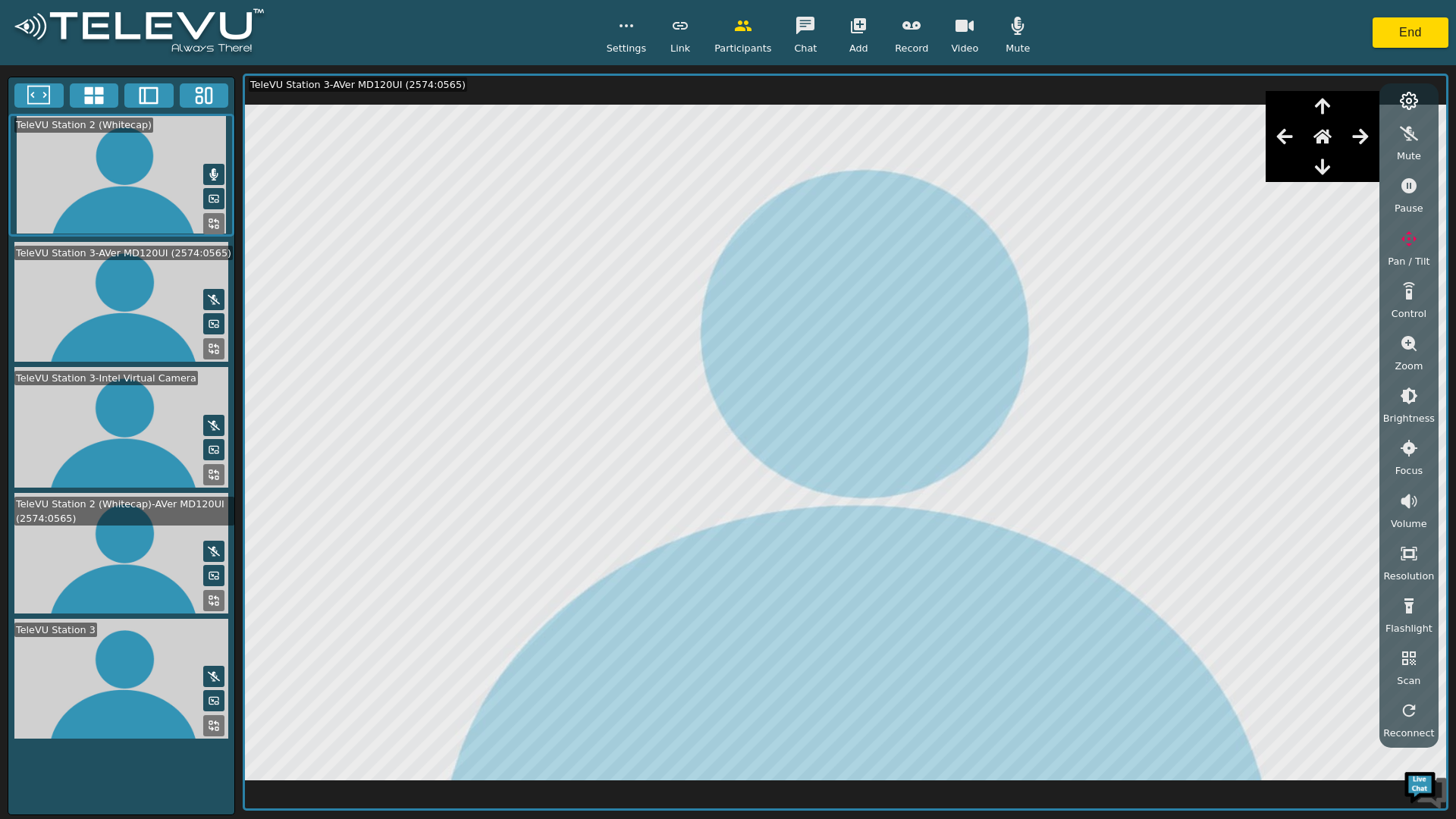
click at [1284, 144] on icon "button" at bounding box center [1284, 136] width 18 height 18
click at [1287, 140] on icon "button" at bounding box center [1284, 136] width 16 height 15
click at [1289, 136] on icon "button" at bounding box center [1284, 136] width 16 height 15
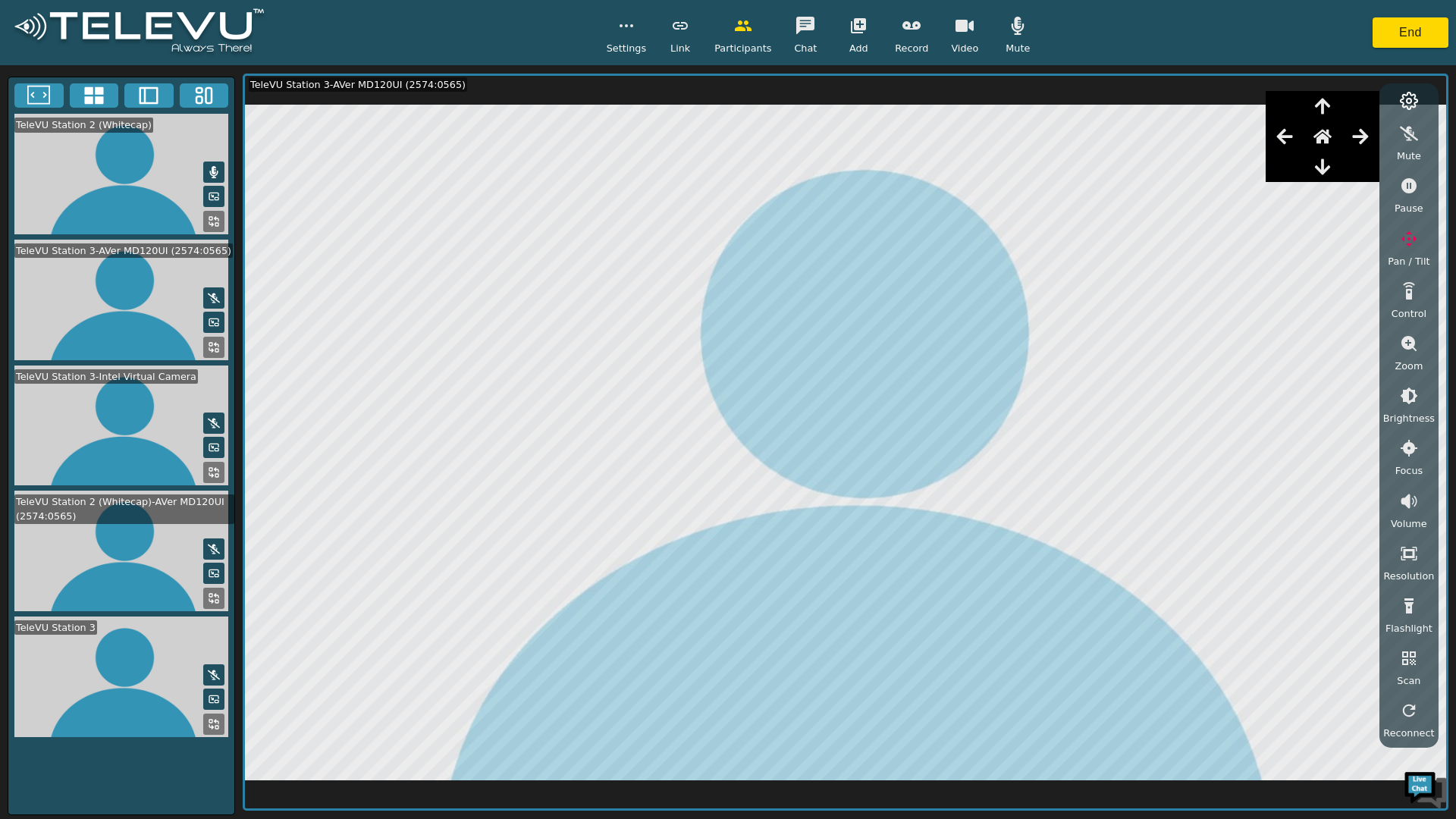
click at [1285, 136] on icon "button" at bounding box center [1284, 136] width 16 height 15
click at [1287, 136] on icon "button" at bounding box center [1284, 136] width 16 height 15
click at [1284, 137] on icon "button" at bounding box center [1284, 136] width 16 height 15
click at [1286, 136] on icon "button" at bounding box center [1284, 136] width 16 height 15
click at [1289, 137] on icon "button" at bounding box center [1284, 136] width 16 height 15
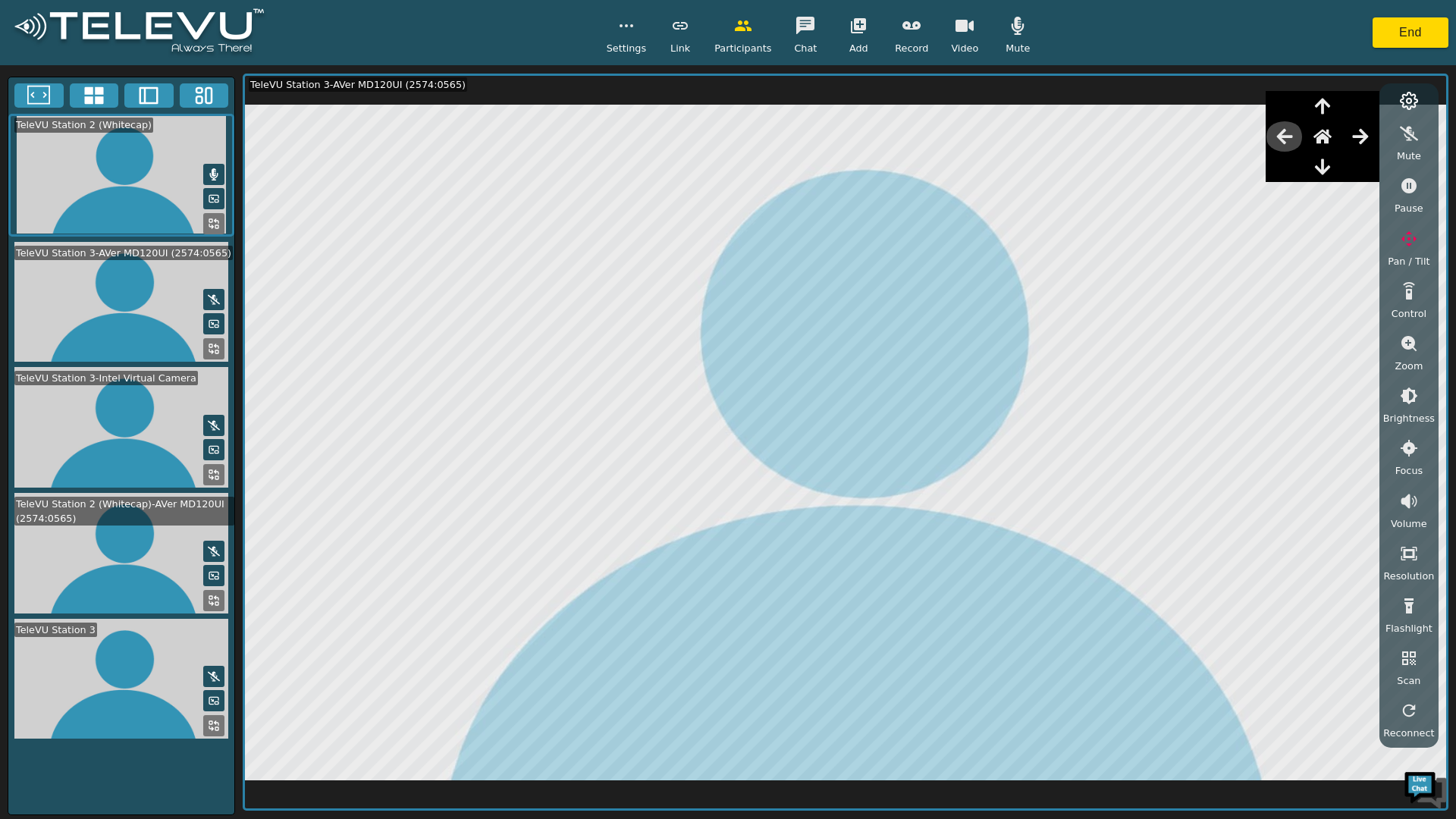
click at [1287, 139] on icon "button" at bounding box center [1284, 136] width 16 height 15
click at [1287, 138] on icon "button" at bounding box center [1284, 136] width 16 height 15
click at [1288, 138] on icon "button" at bounding box center [1284, 136] width 16 height 15
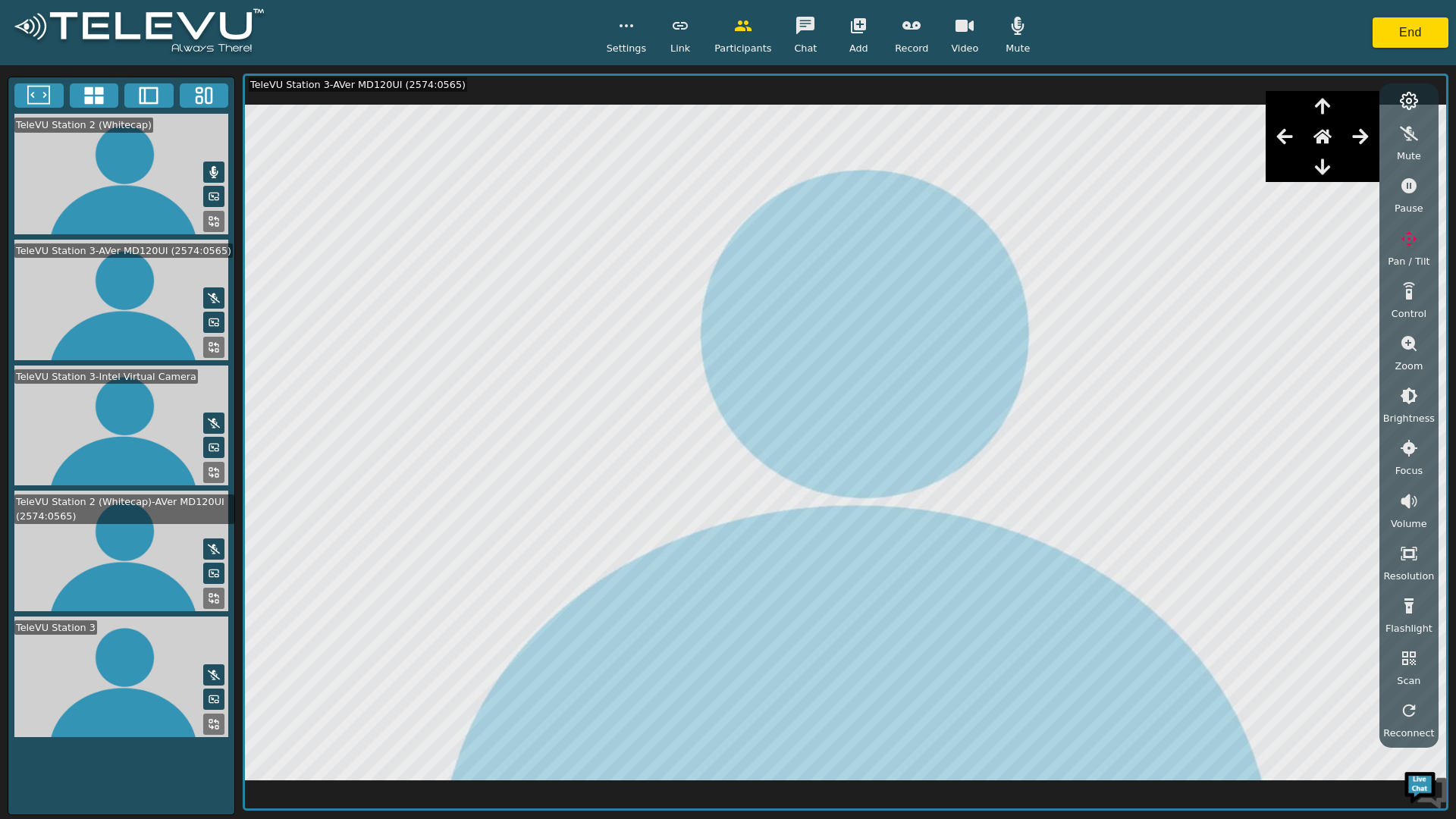
click at [1289, 138] on icon "button" at bounding box center [1284, 136] width 16 height 15
click at [1284, 137] on icon "button" at bounding box center [1284, 136] width 16 height 15
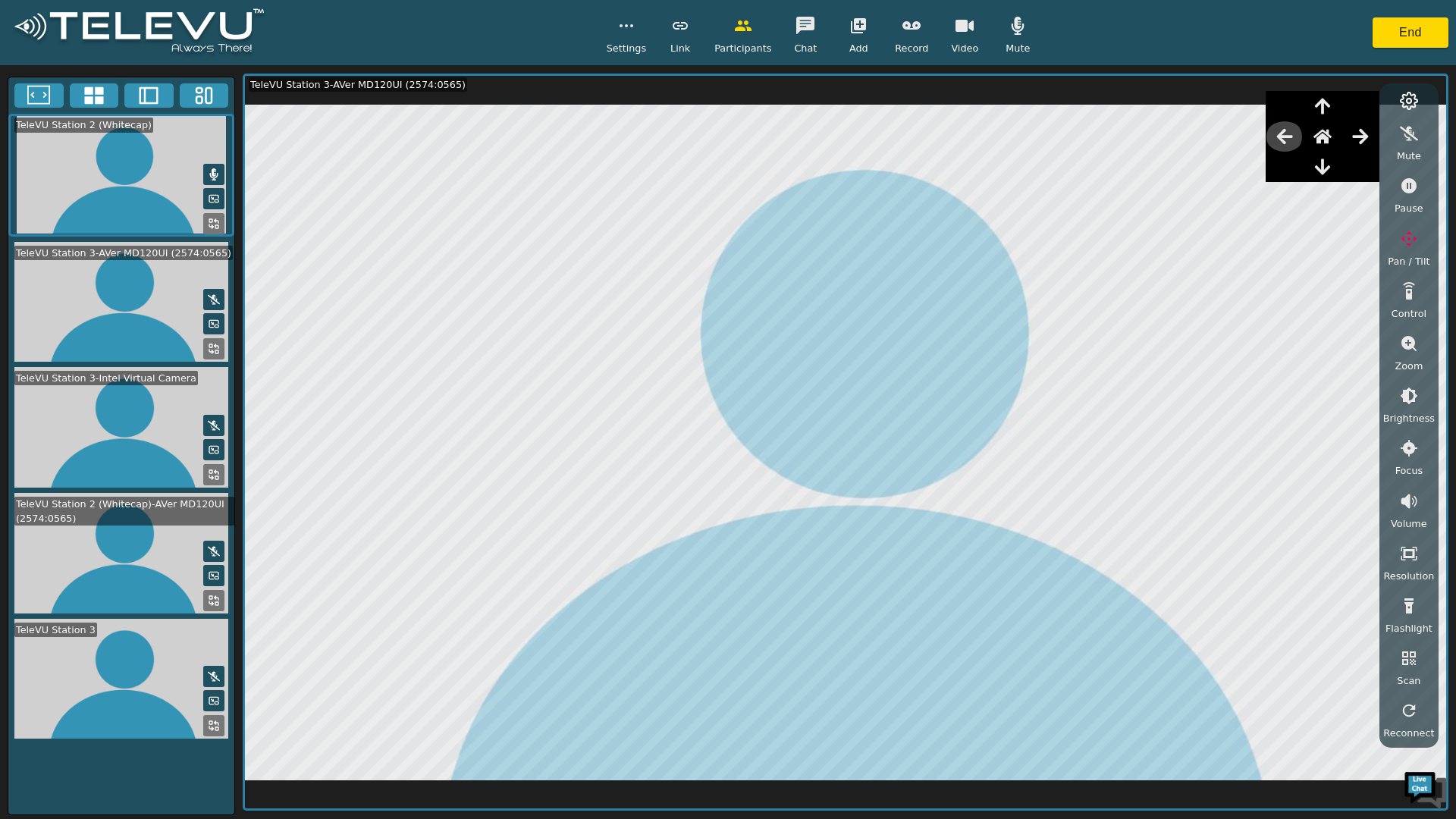
click at [1283, 133] on icon "button" at bounding box center [1284, 136] width 18 height 18
click at [1290, 134] on icon "button" at bounding box center [1284, 136] width 18 height 18
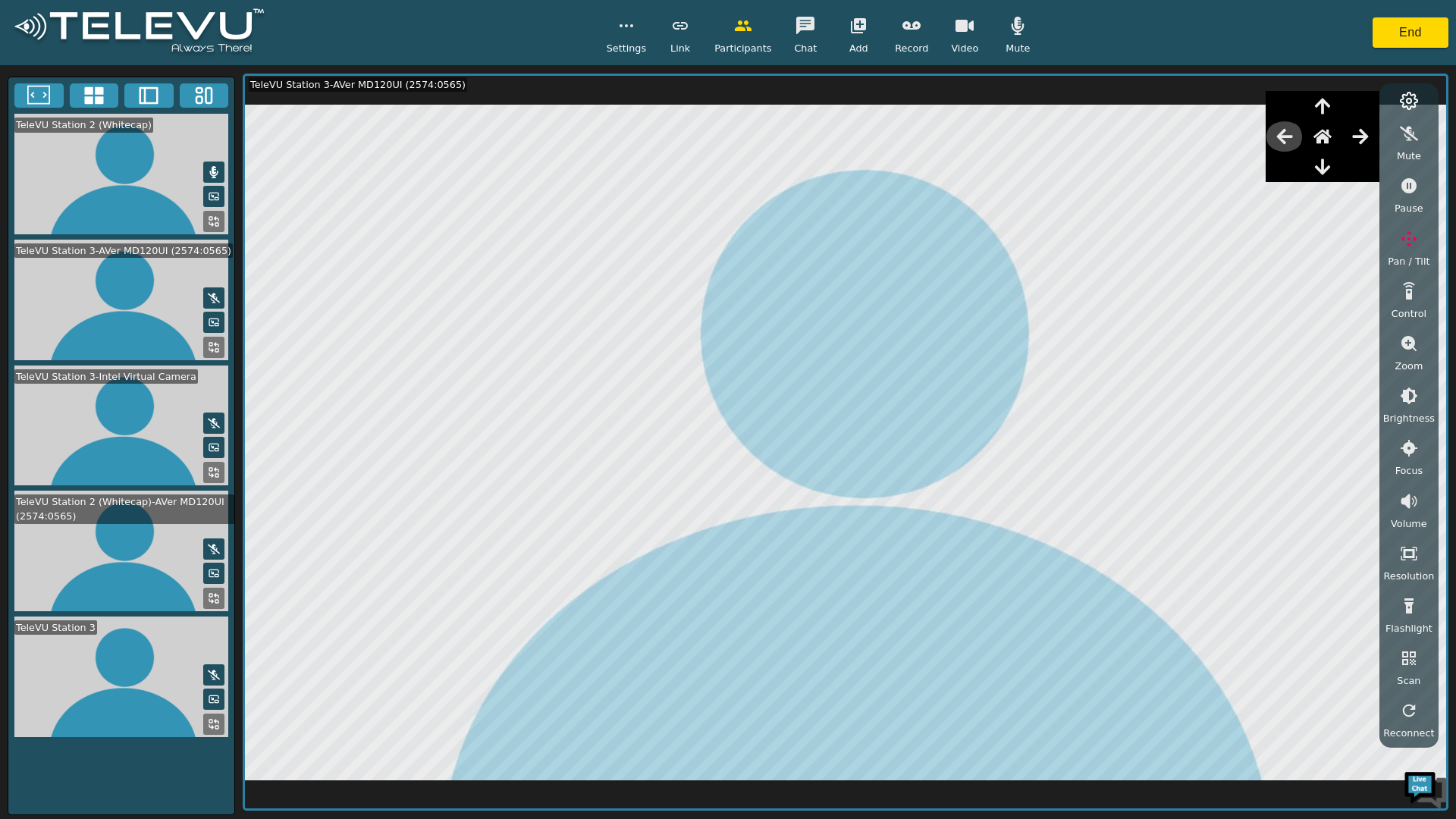
click at [1290, 132] on icon "button" at bounding box center [1284, 136] width 16 height 15
click at [1293, 132] on icon "button" at bounding box center [1284, 136] width 18 height 18
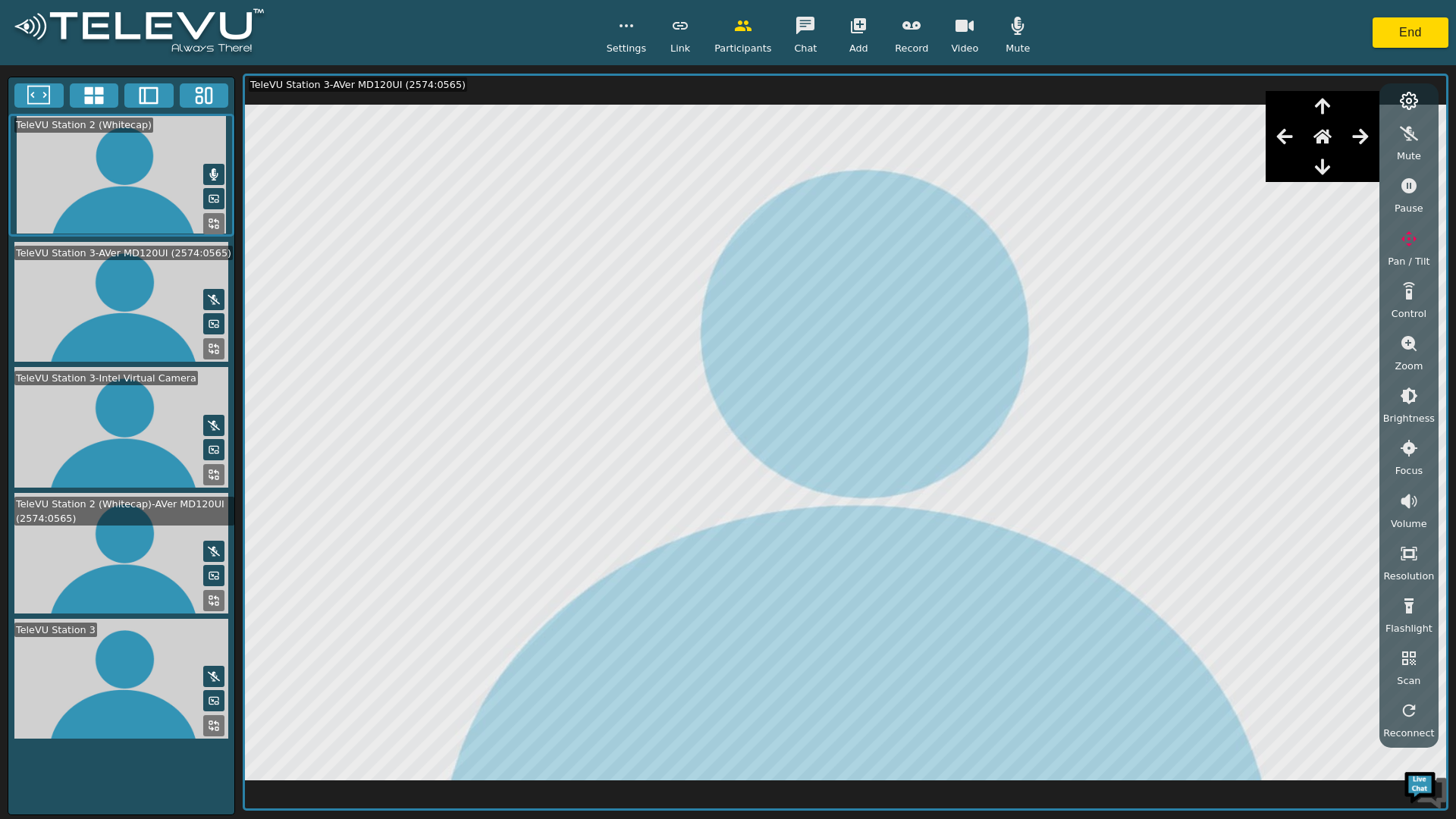
click at [1289, 135] on icon "button" at bounding box center [1284, 136] width 18 height 18
click at [1291, 135] on icon "button" at bounding box center [1284, 136] width 18 height 18
click at [1289, 137] on icon "button" at bounding box center [1284, 136] width 16 height 15
click at [1289, 136] on icon "button" at bounding box center [1284, 136] width 16 height 15
click at [1287, 137] on icon "button" at bounding box center [1284, 136] width 16 height 15
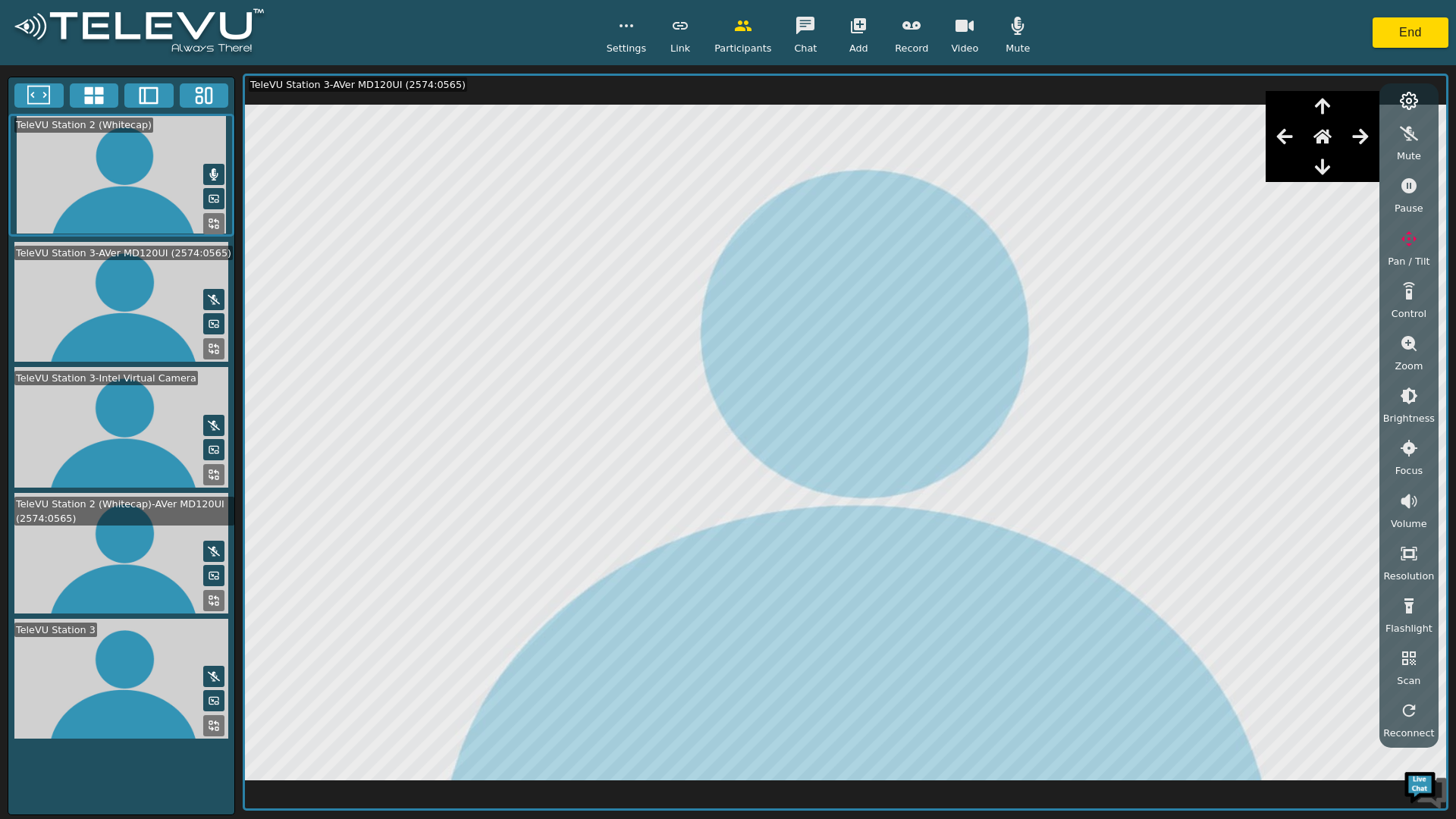
click at [1290, 140] on icon "button" at bounding box center [1284, 136] width 18 height 18
click at [1290, 139] on icon "button" at bounding box center [1284, 136] width 18 height 18
click at [1289, 139] on icon "button" at bounding box center [1284, 136] width 18 height 18
click at [1289, 138] on icon "button" at bounding box center [1284, 136] width 16 height 15
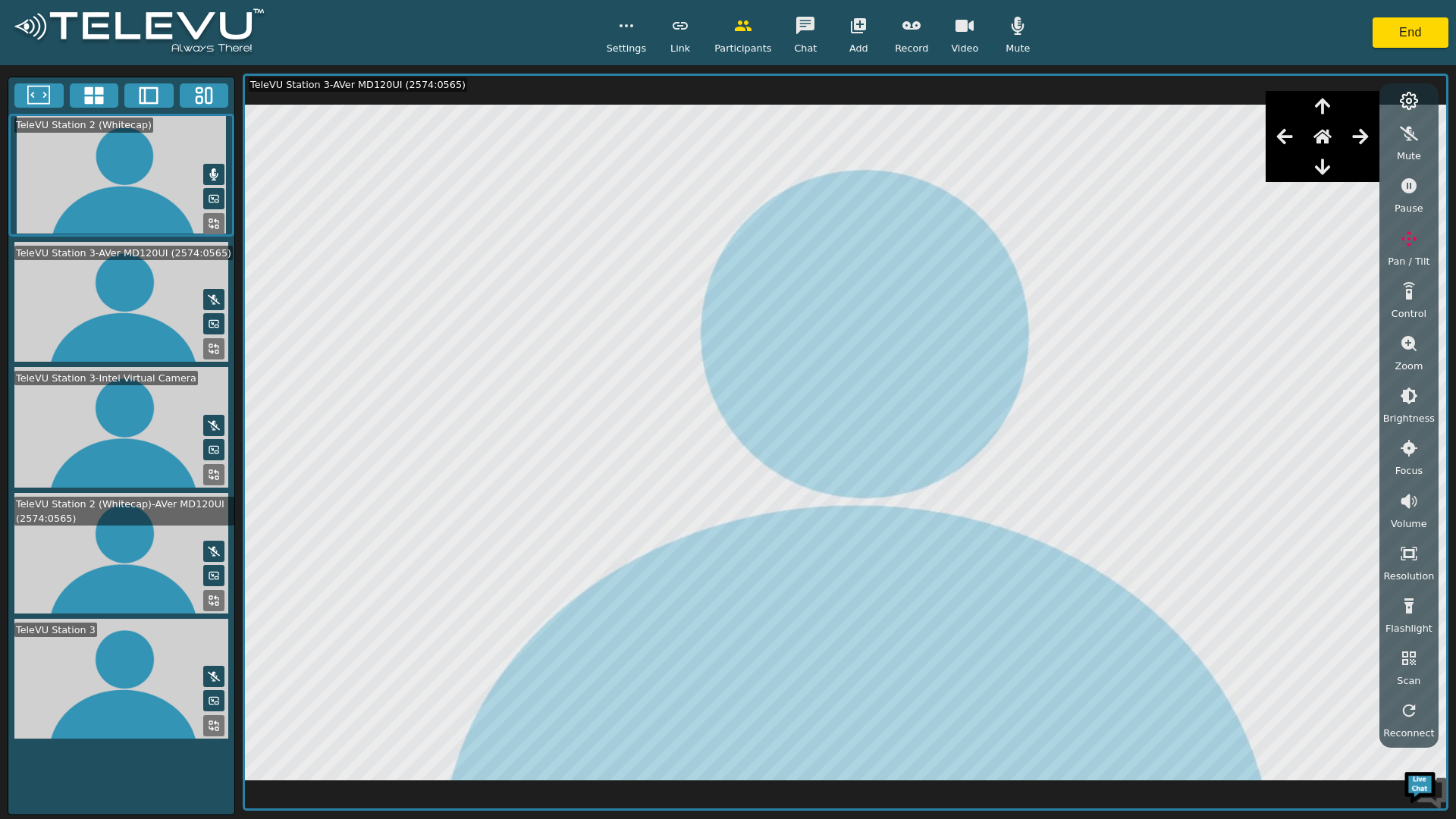
click at [1341, 136] on button "button" at bounding box center [1323, 136] width 38 height 30
click at [1352, 136] on button "button" at bounding box center [1360, 136] width 38 height 30
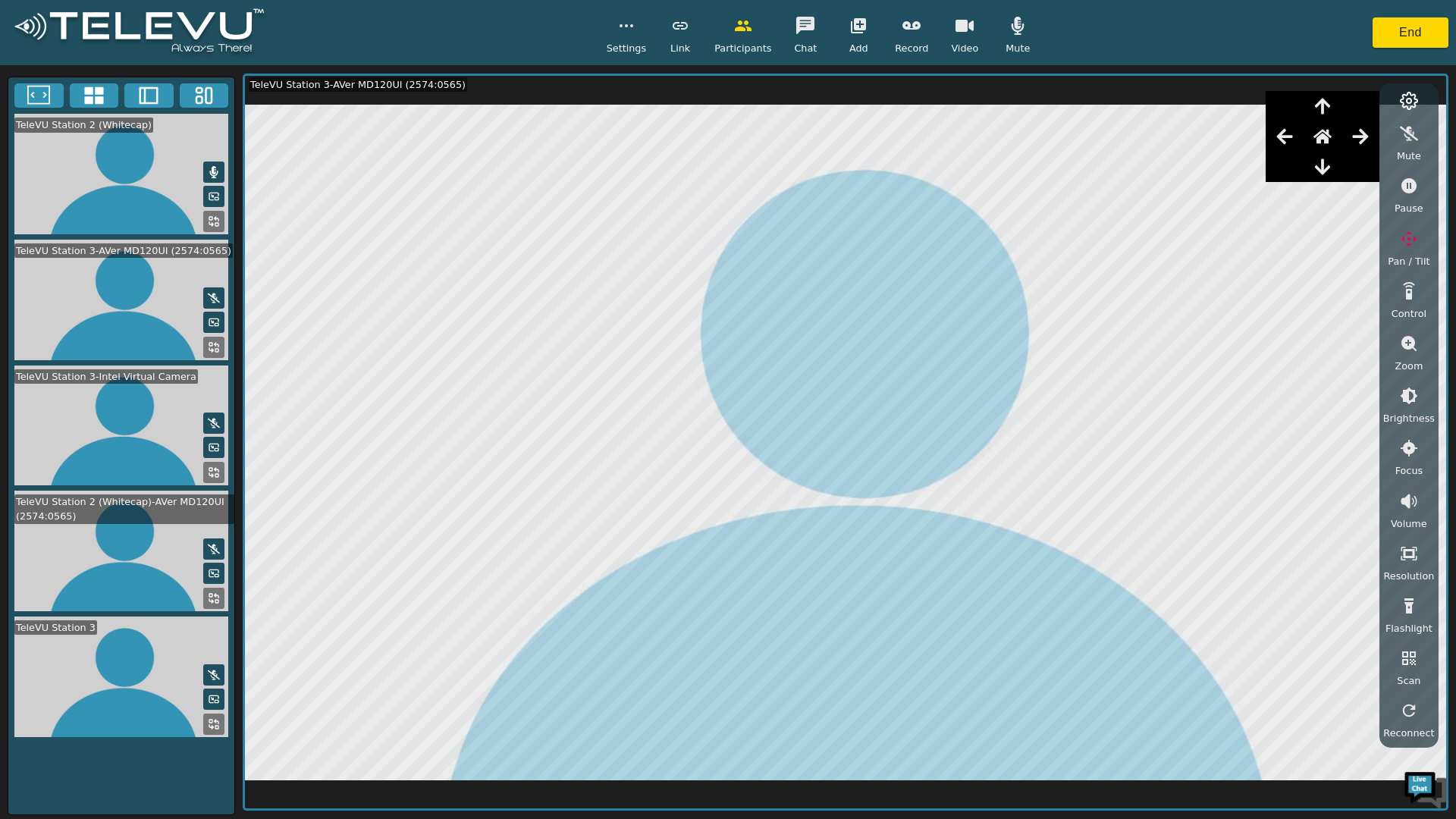
click at [1358, 136] on icon "button" at bounding box center [1360, 136] width 18 height 18
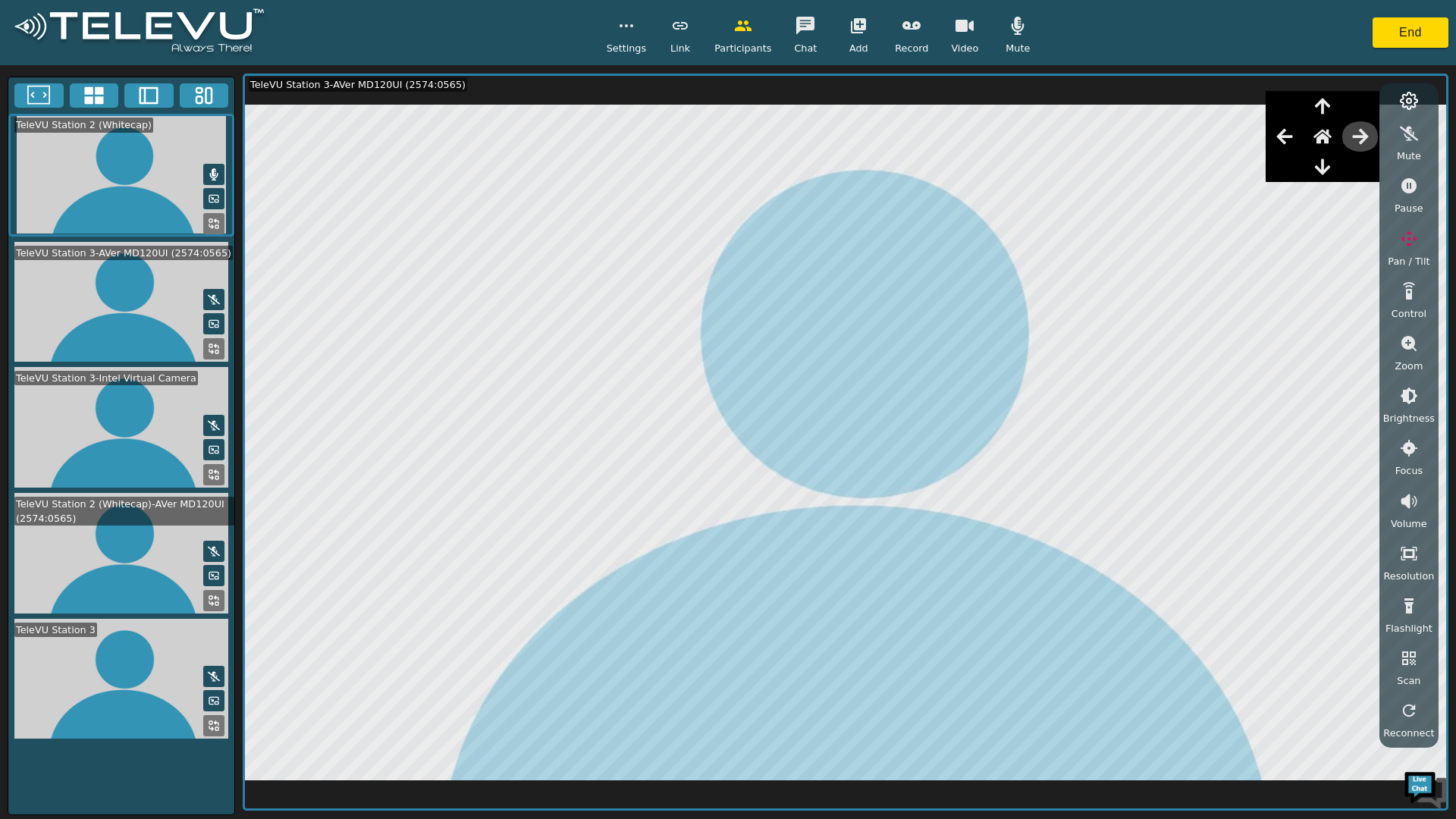
click at [1360, 136] on icon "button" at bounding box center [1359, 136] width 16 height 15
click at [1359, 134] on icon "button" at bounding box center [1360, 136] width 18 height 18
click at [1354, 137] on button "button" at bounding box center [1360, 136] width 38 height 30
click at [1364, 143] on icon "button" at bounding box center [1360, 136] width 18 height 18
click at [1362, 124] on button "button" at bounding box center [1360, 136] width 38 height 30
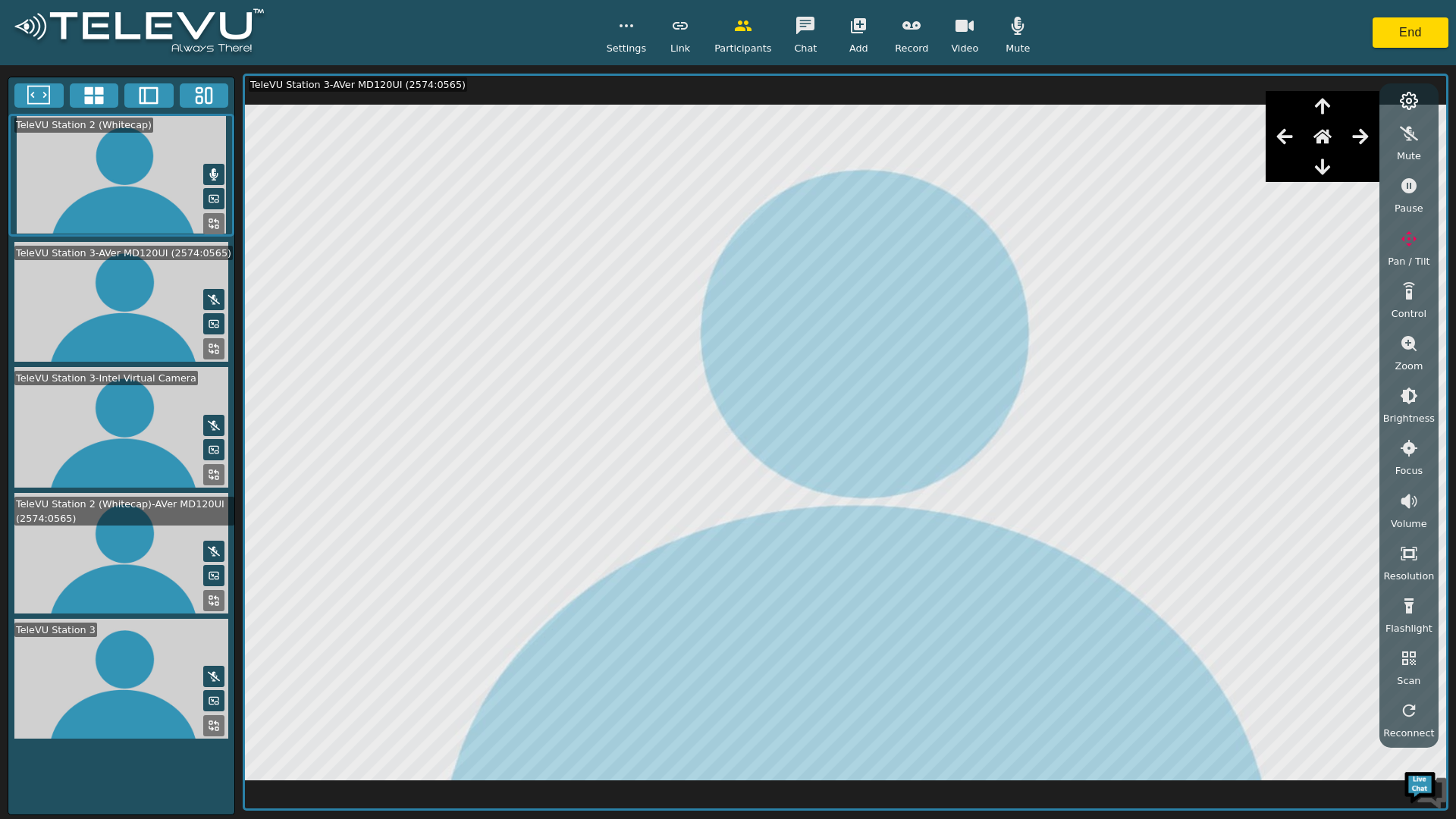
click at [1366, 126] on button "button" at bounding box center [1360, 136] width 38 height 30
click at [1375, 125] on button "button" at bounding box center [1360, 136] width 38 height 30
click at [1370, 147] on button "button" at bounding box center [1360, 136] width 38 height 30
click at [1361, 142] on icon "button" at bounding box center [1360, 136] width 18 height 18
click at [1363, 142] on icon "button" at bounding box center [1360, 136] width 18 height 18
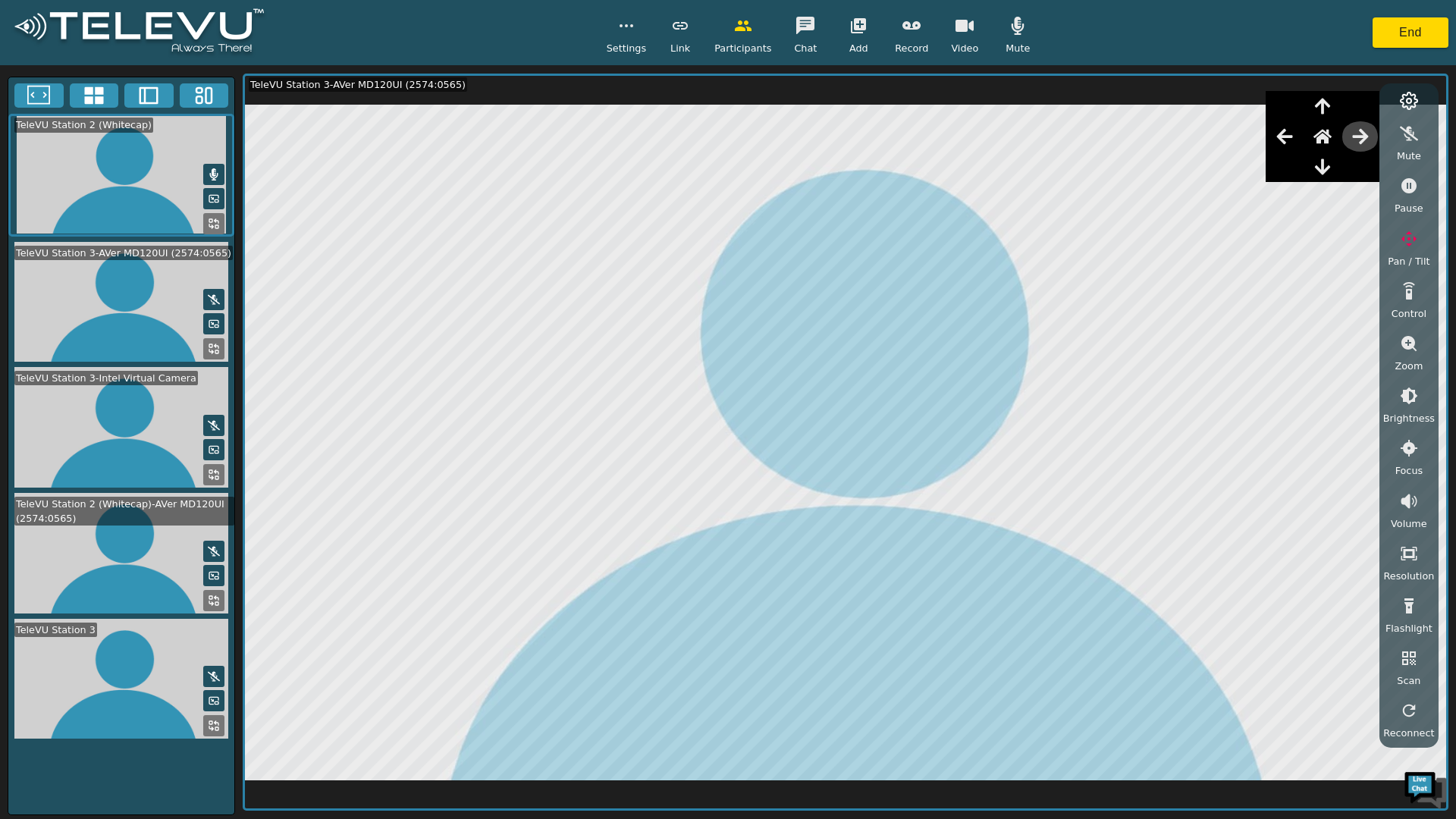
click at [1363, 143] on icon "button" at bounding box center [1360, 136] width 18 height 18
click at [1360, 144] on icon "button" at bounding box center [1360, 136] width 18 height 18
click at [1364, 138] on icon "button" at bounding box center [1359, 136] width 16 height 15
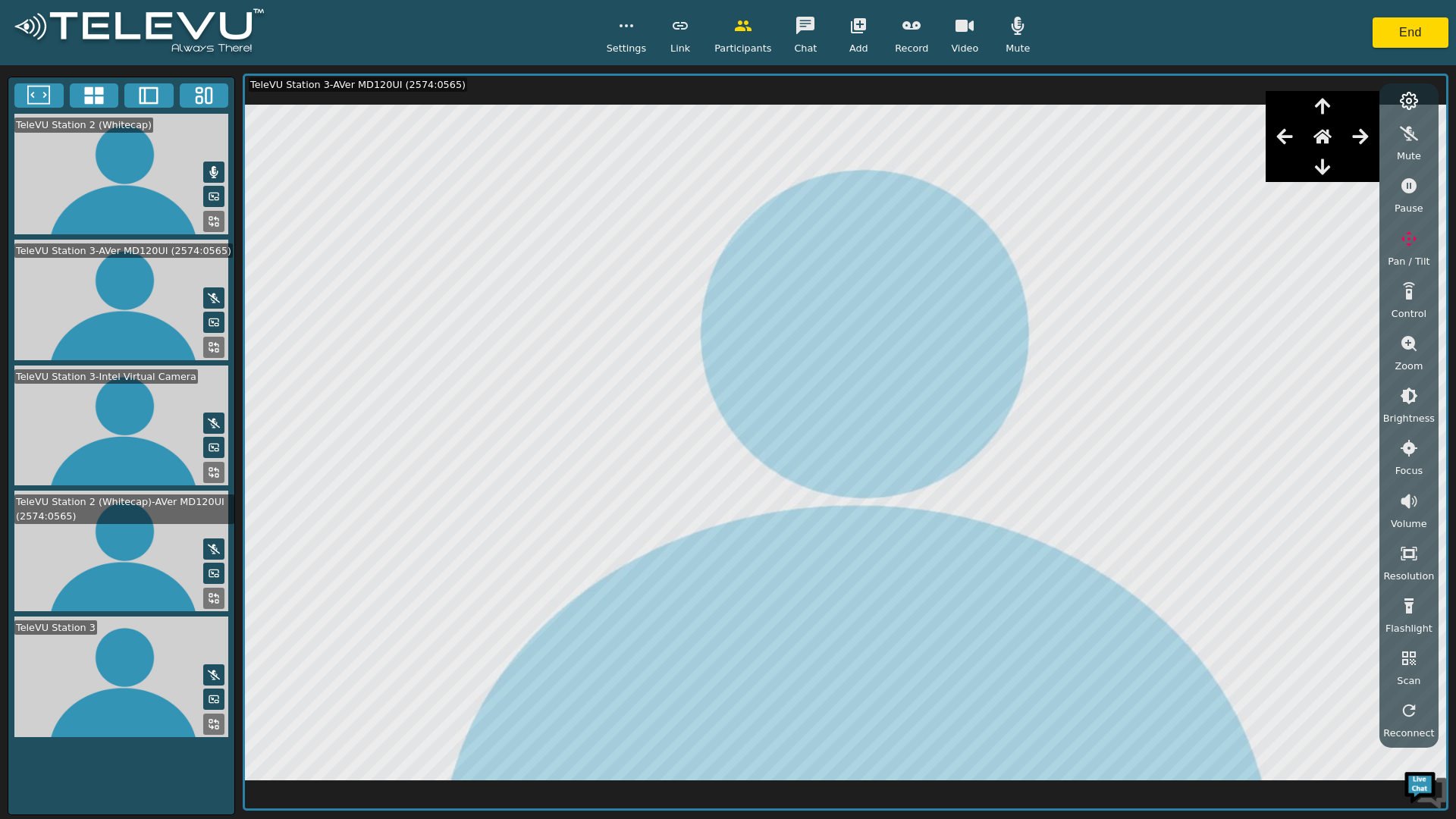
click at [1363, 135] on icon "button" at bounding box center [1360, 136] width 18 height 18
click at [1367, 136] on icon "button" at bounding box center [1359, 136] width 16 height 15
click at [1368, 136] on icon "button" at bounding box center [1359, 136] width 16 height 15
click at [1368, 133] on icon "button" at bounding box center [1359, 136] width 16 height 15
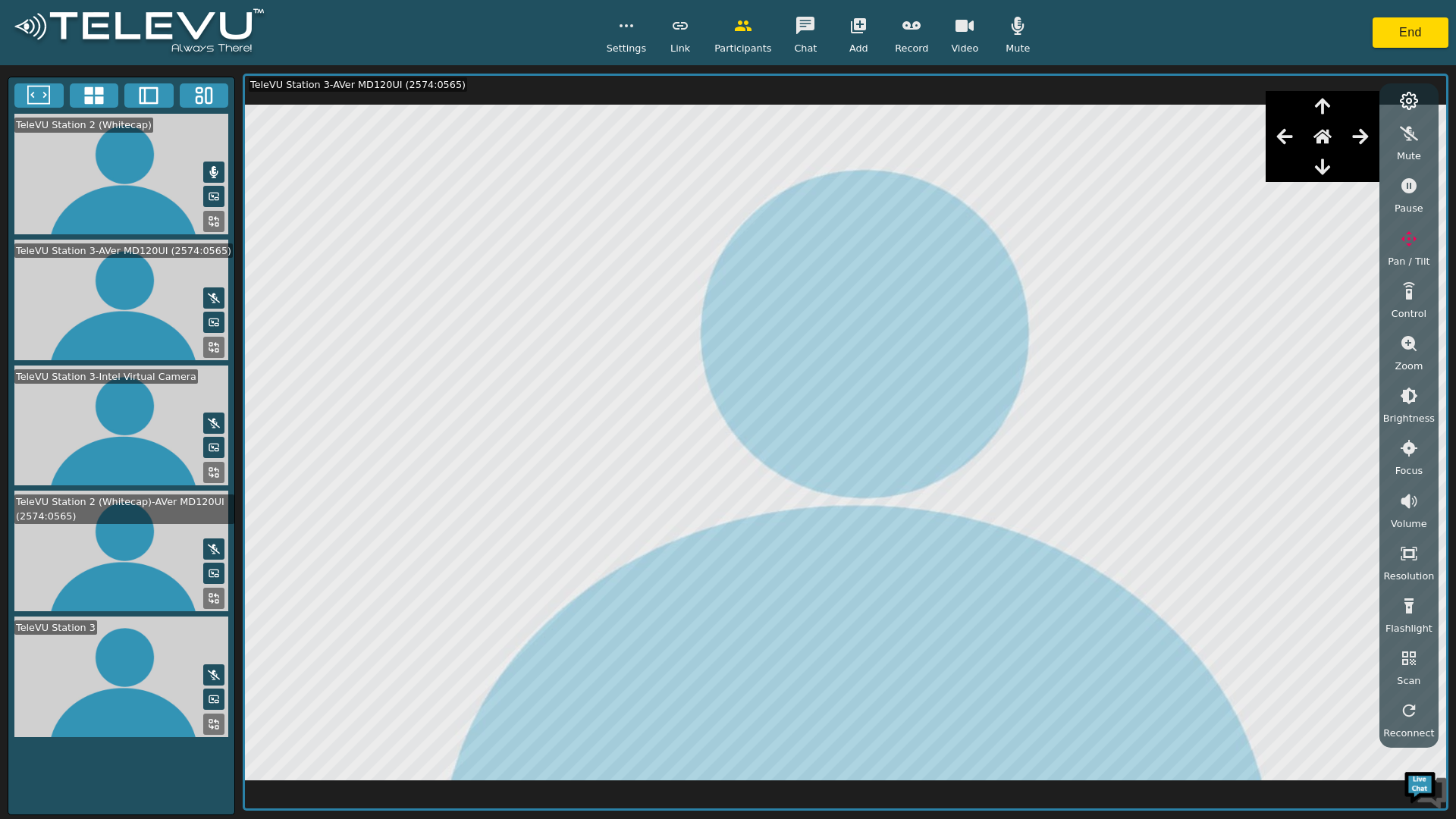
click at [1366, 137] on icon "button" at bounding box center [1359, 136] width 16 height 15
click at [1330, 163] on icon "button" at bounding box center [1323, 167] width 15 height 16
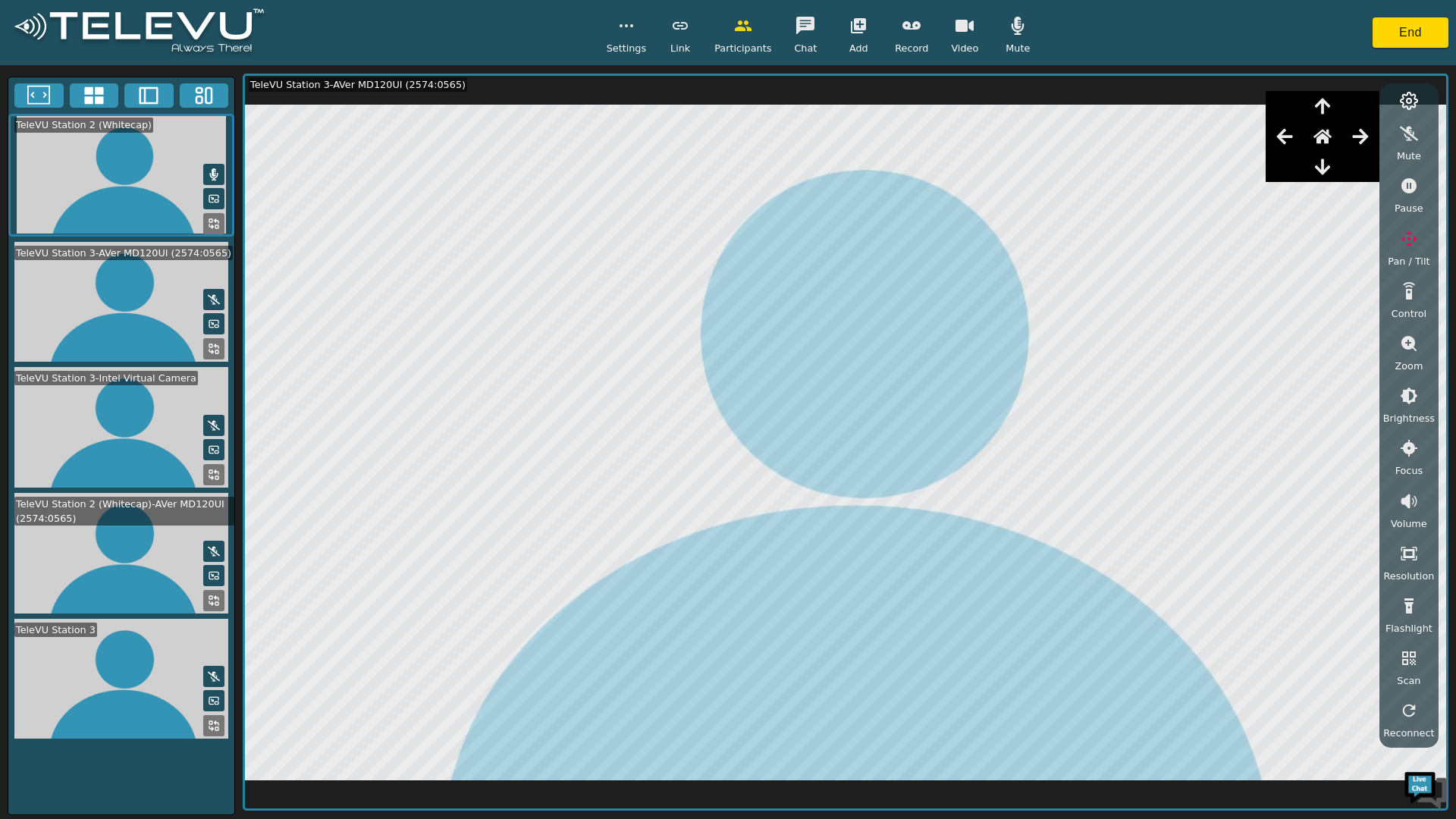
click at [1326, 168] on icon "button" at bounding box center [1322, 166] width 18 height 18
click at [1310, 171] on button "button" at bounding box center [1323, 166] width 38 height 30
click at [1321, 173] on icon "button" at bounding box center [1322, 166] width 18 height 18
click at [1363, 147] on button "button" at bounding box center [1360, 136] width 38 height 30
click at [1359, 146] on icon "button" at bounding box center [1360, 136] width 18 height 18
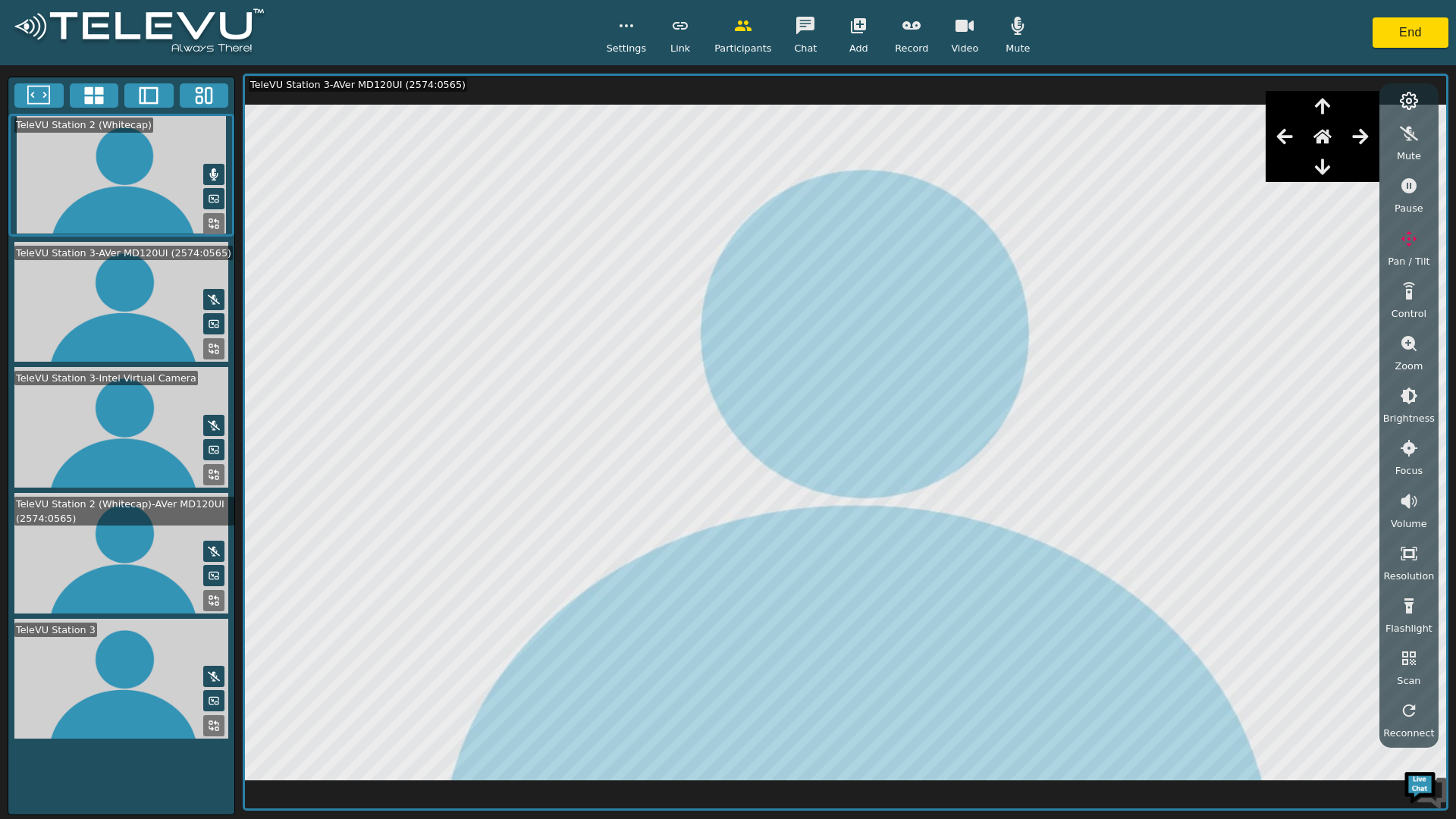
click at [1360, 140] on icon "button" at bounding box center [1360, 136] width 18 height 18
click at [1361, 140] on icon "button" at bounding box center [1360, 136] width 18 height 18
click at [1365, 141] on icon "button" at bounding box center [1360, 136] width 18 height 18
click at [1331, 167] on icon "button" at bounding box center [1322, 166] width 18 height 18
click at [1276, 135] on button "button" at bounding box center [1284, 136] width 38 height 30
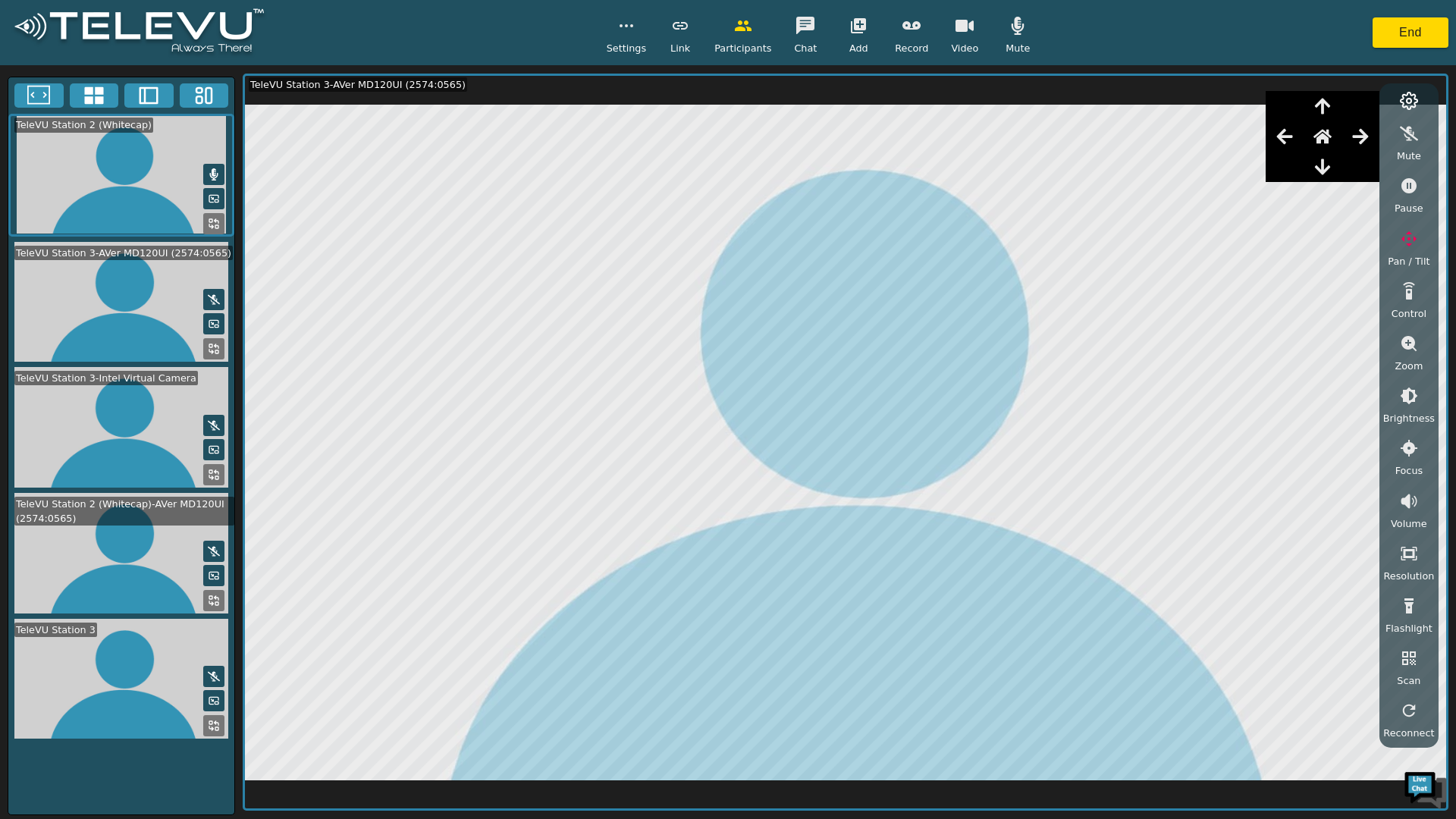
click at [1293, 142] on icon "button" at bounding box center [1284, 136] width 18 height 18
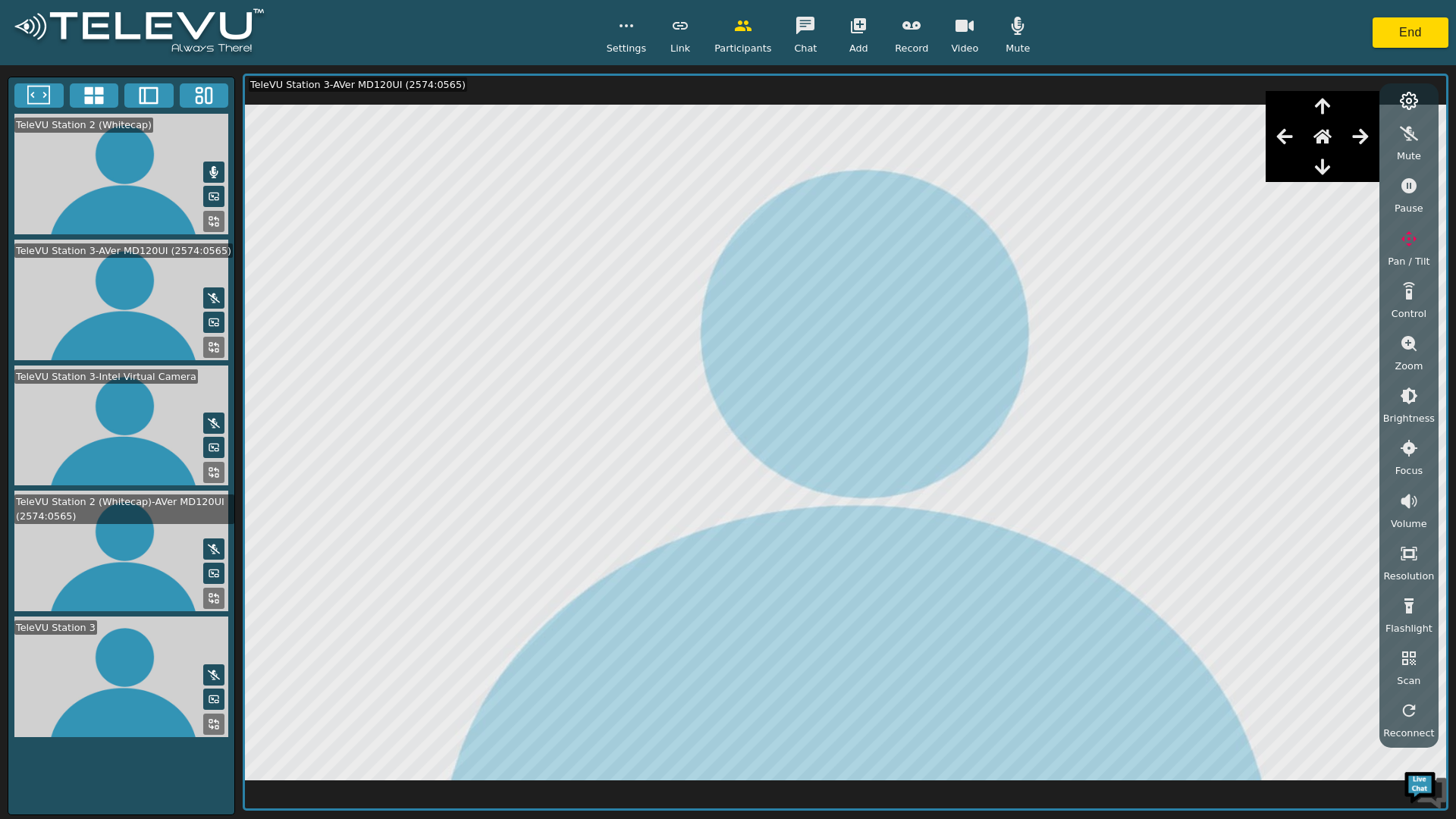
click at [1289, 133] on icon "button" at bounding box center [1284, 136] width 16 height 15
click at [1303, 139] on button "button" at bounding box center [1284, 136] width 38 height 30
click at [1280, 140] on button "button" at bounding box center [1284, 136] width 38 height 30
click at [1285, 139] on icon "button" at bounding box center [1284, 136] width 18 height 18
click at [1285, 137] on icon "button" at bounding box center [1284, 136] width 16 height 15
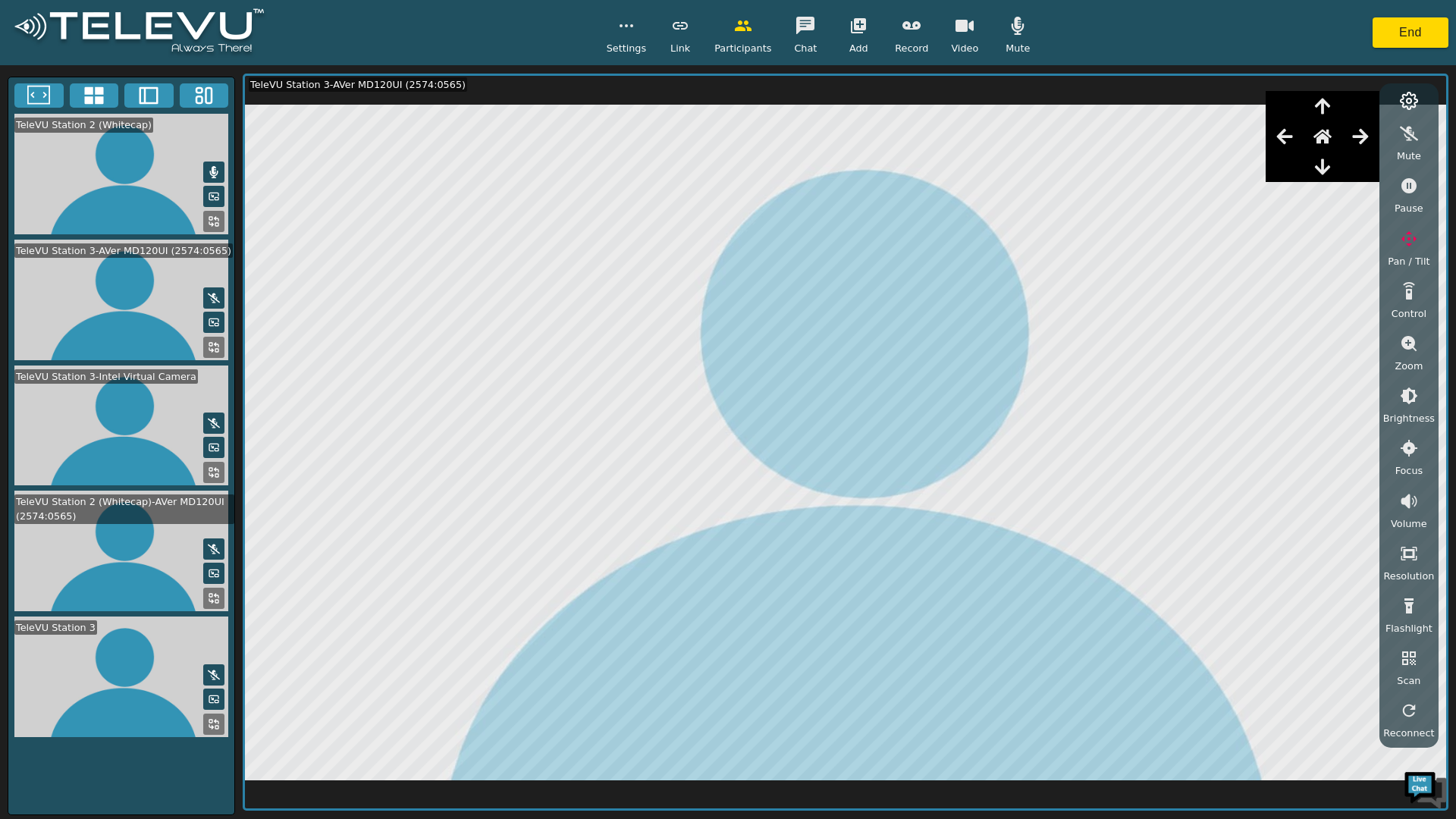
click at [1273, 140] on button "button" at bounding box center [1284, 136] width 38 height 30
click at [1276, 141] on button "button" at bounding box center [1284, 136] width 38 height 30
click at [1276, 145] on button "button" at bounding box center [1284, 136] width 38 height 30
click at [1278, 145] on button "button" at bounding box center [1284, 136] width 38 height 30
click at [1278, 144] on button "button" at bounding box center [1284, 136] width 38 height 30
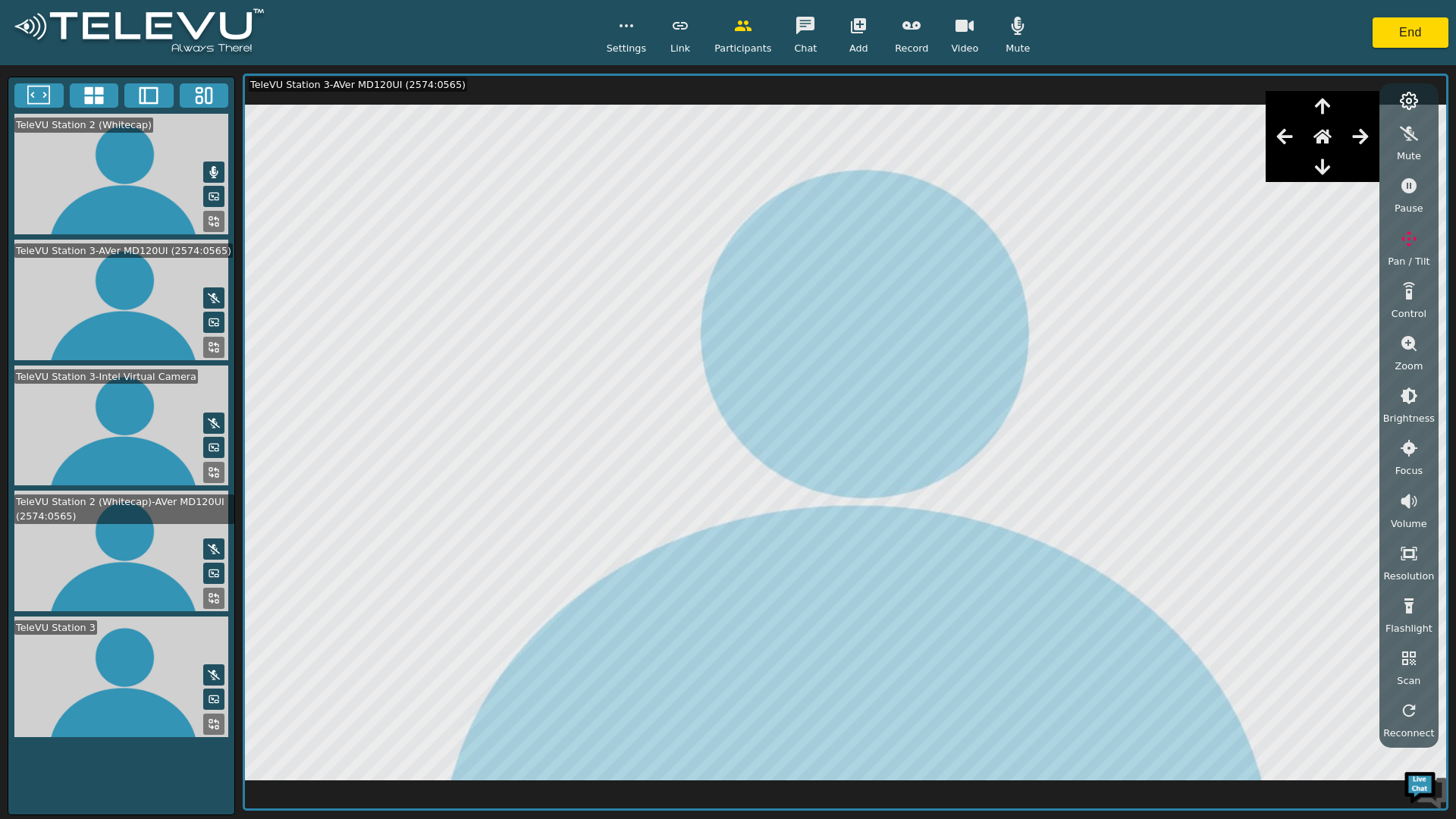
click at [1284, 147] on button "button" at bounding box center [1284, 136] width 38 height 30
click at [1289, 145] on icon "button" at bounding box center [1284, 136] width 18 height 18
click at [1293, 146] on icon "button" at bounding box center [1284, 136] width 18 height 18
click at [1290, 144] on icon "button" at bounding box center [1284, 136] width 18 height 18
click at [1287, 146] on icon "button" at bounding box center [1284, 136] width 18 height 18
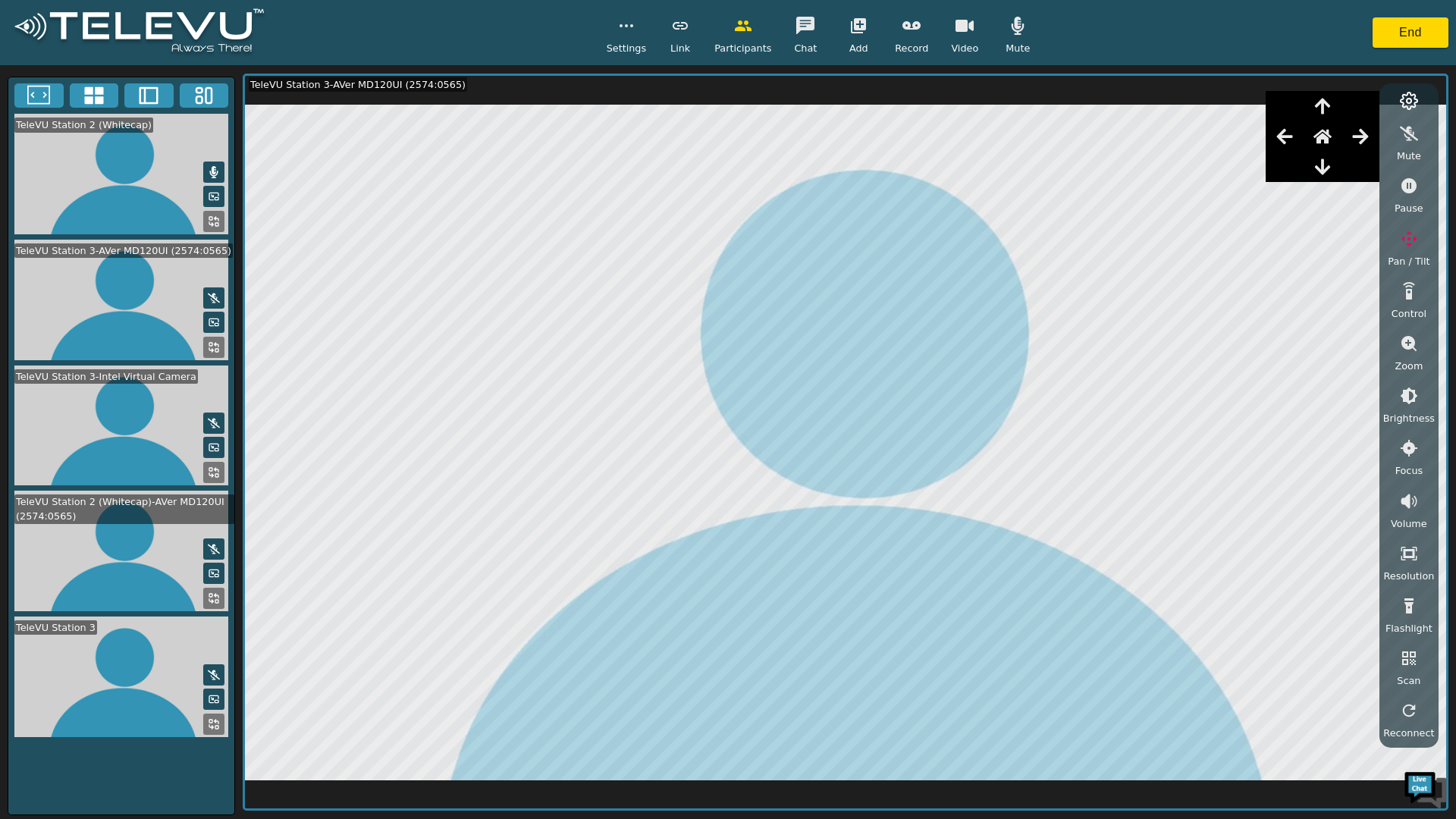
click at [1287, 146] on icon "button" at bounding box center [1284, 136] width 18 height 18
click at [1293, 147] on button "button" at bounding box center [1284, 136] width 38 height 30
click at [1300, 147] on button "button" at bounding box center [1284, 136] width 38 height 30
click at [1290, 138] on icon "button" at bounding box center [1284, 136] width 16 height 15
click at [1292, 139] on icon "button" at bounding box center [1284, 136] width 18 height 18
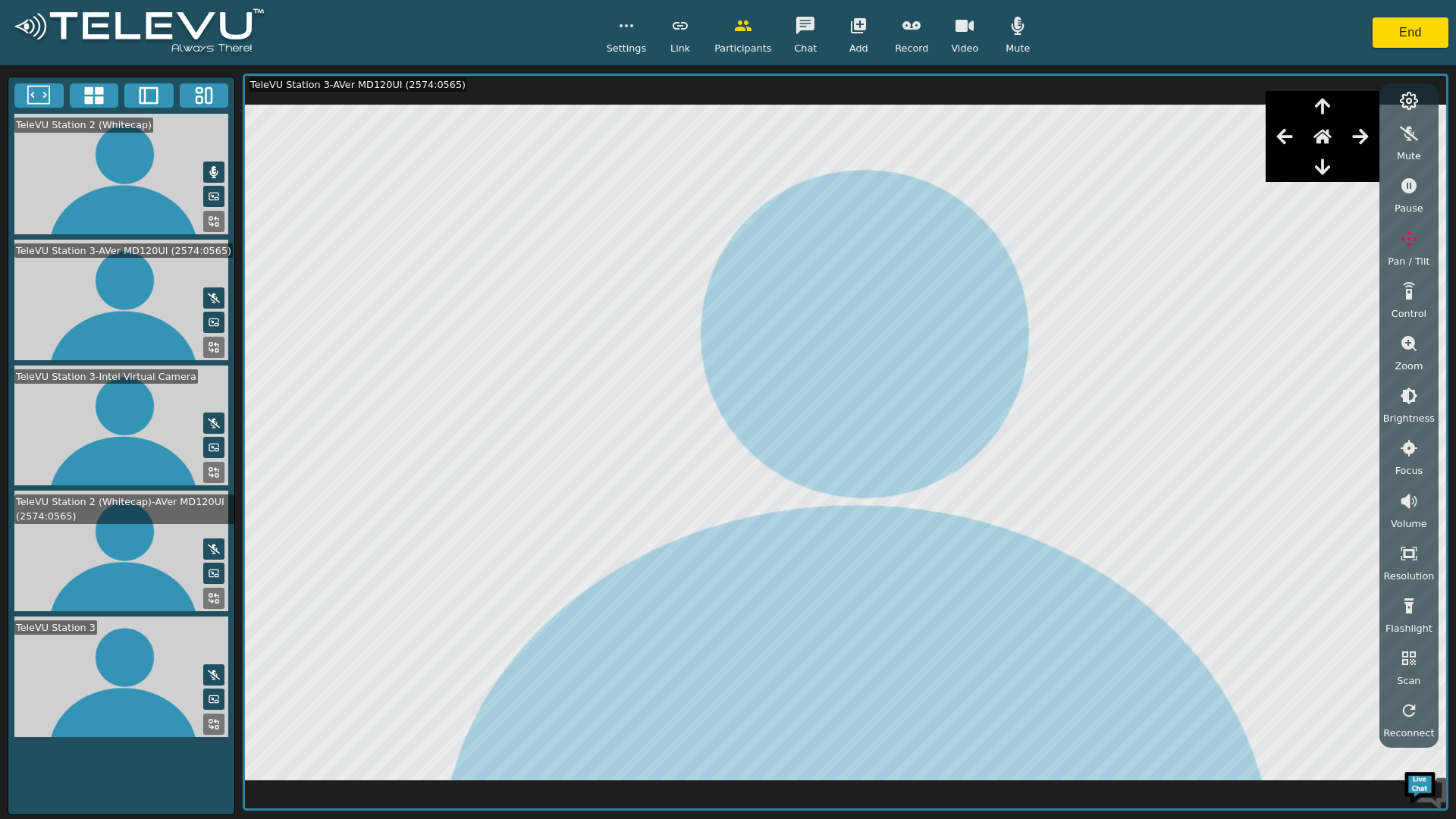
click at [1284, 142] on icon "button" at bounding box center [1284, 136] width 18 height 18
click at [1302, 146] on button "button" at bounding box center [1284, 136] width 38 height 30
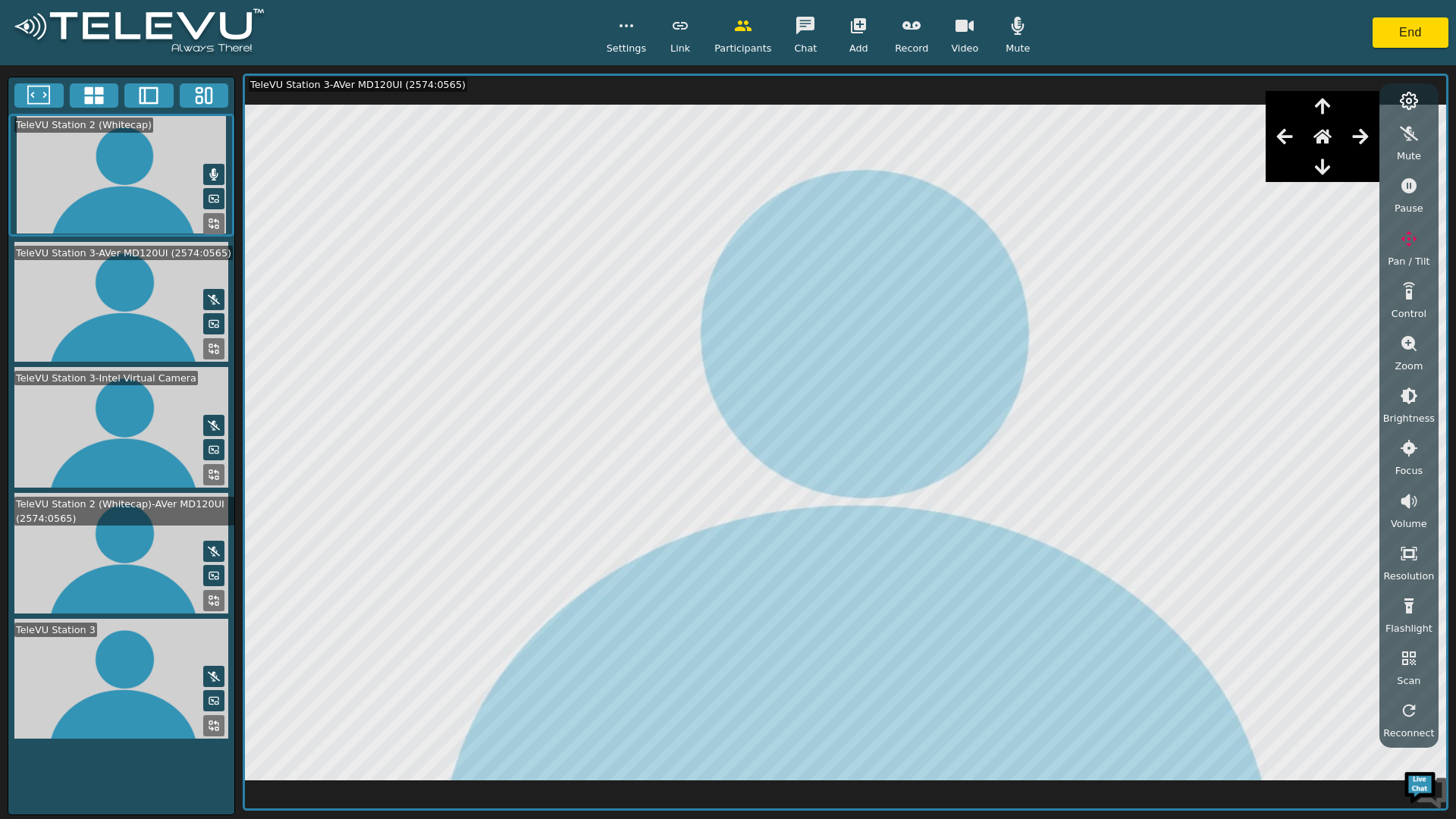
click at [1293, 147] on button "button" at bounding box center [1284, 136] width 38 height 30
click at [1282, 144] on icon "button" at bounding box center [1284, 136] width 18 height 18
click at [1279, 145] on button "button" at bounding box center [1284, 136] width 38 height 30
click at [1278, 147] on button "button" at bounding box center [1284, 136] width 38 height 30
click at [1277, 147] on div at bounding box center [1322, 136] width 114 height 30
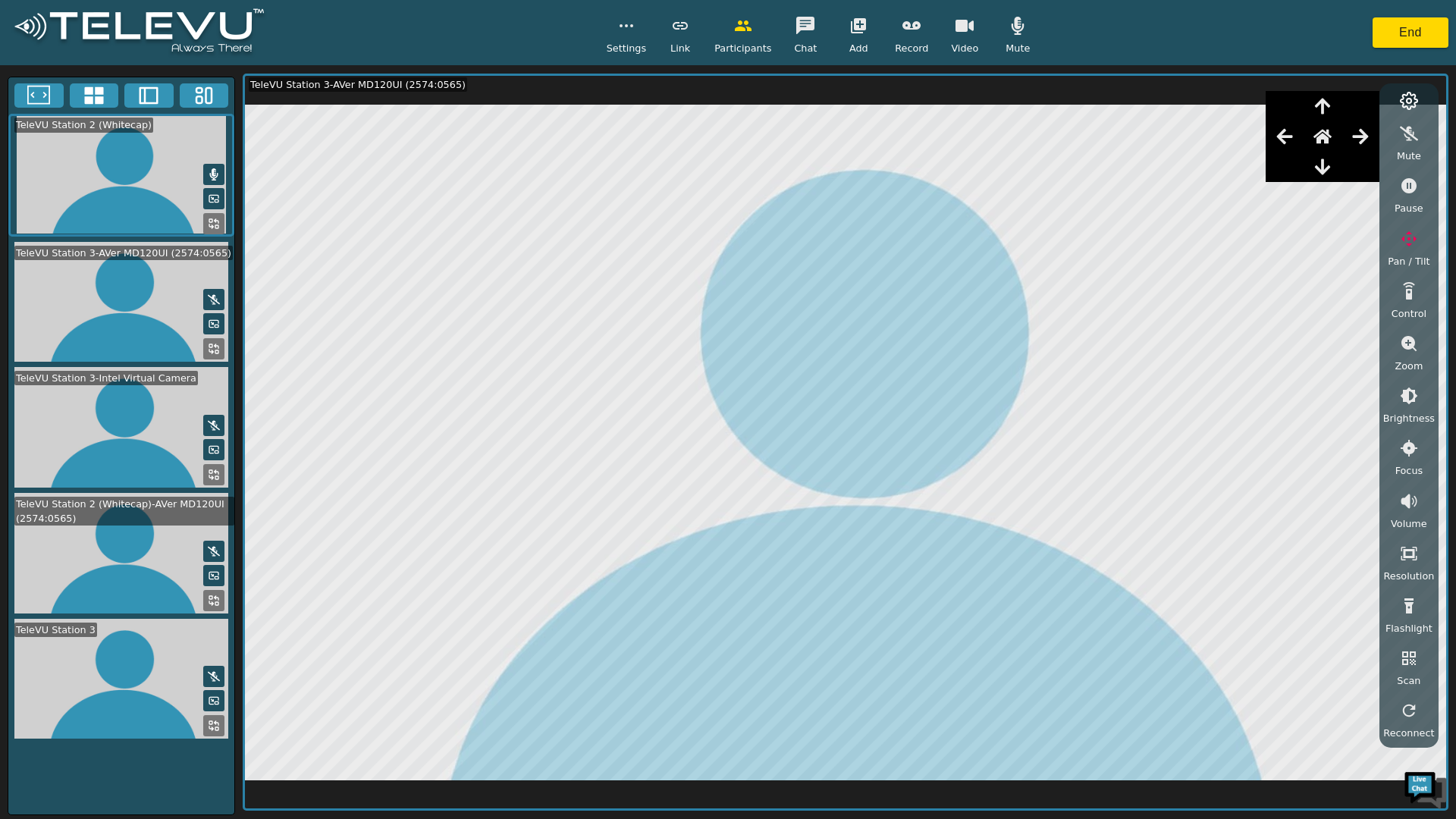
click at [1285, 150] on button "button" at bounding box center [1284, 136] width 38 height 30
click at [1288, 147] on button "button" at bounding box center [1284, 136] width 38 height 30
click at [1283, 147] on button "button" at bounding box center [1284, 136] width 38 height 30
click at [1285, 147] on button "button" at bounding box center [1284, 136] width 38 height 30
click at [1286, 147] on button "button" at bounding box center [1284, 136] width 38 height 30
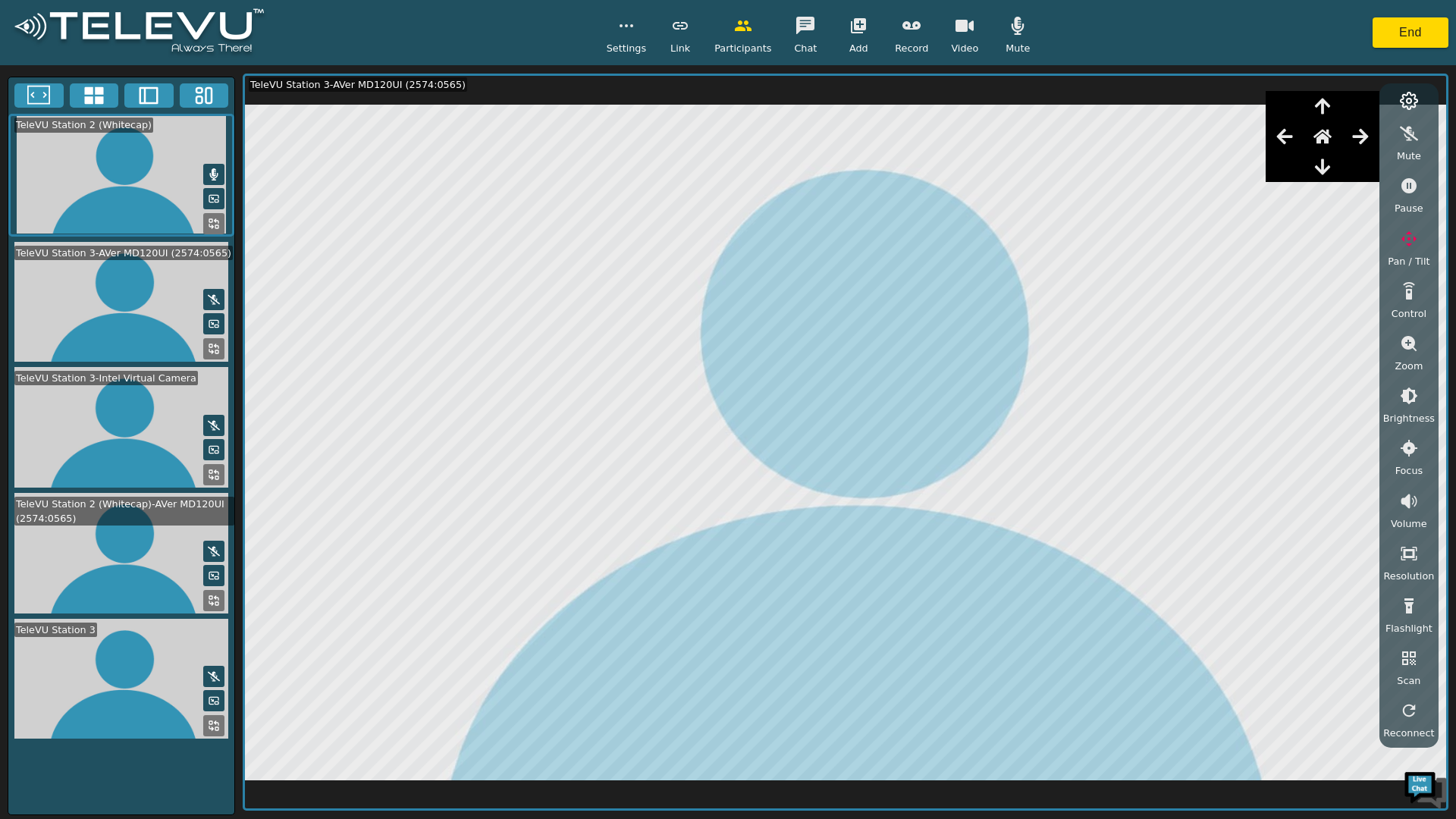
click at [1283, 149] on button "button" at bounding box center [1284, 136] width 38 height 30
click at [1289, 148] on button "button" at bounding box center [1284, 136] width 38 height 30
click at [1293, 147] on button "button" at bounding box center [1284, 136] width 38 height 30
click at [1293, 150] on button "button" at bounding box center [1284, 136] width 38 height 30
click at [1295, 147] on button "button" at bounding box center [1284, 136] width 38 height 30
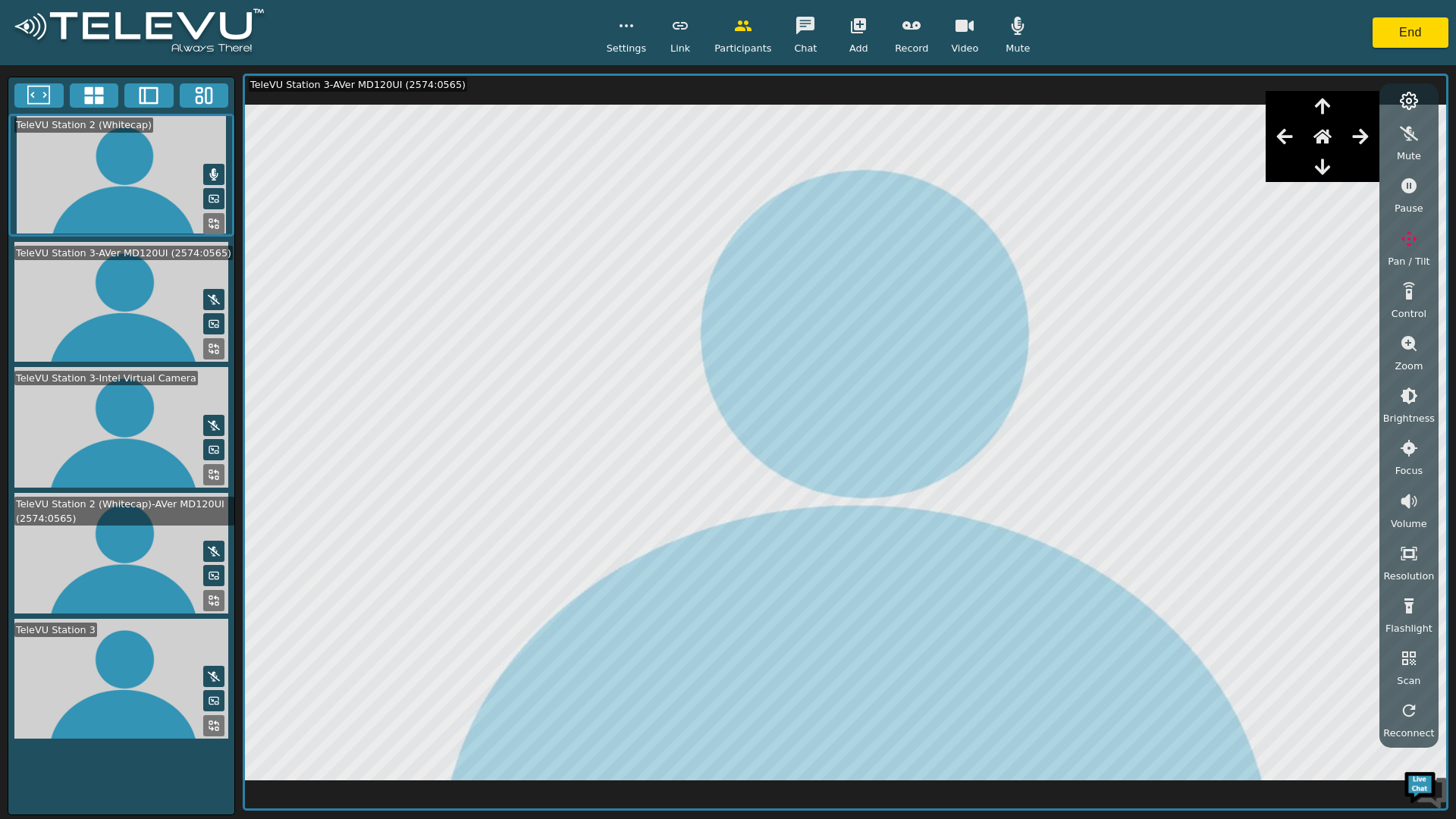
click at [1297, 147] on button "button" at bounding box center [1284, 136] width 38 height 30
click at [1293, 147] on button "button" at bounding box center [1284, 136] width 38 height 30
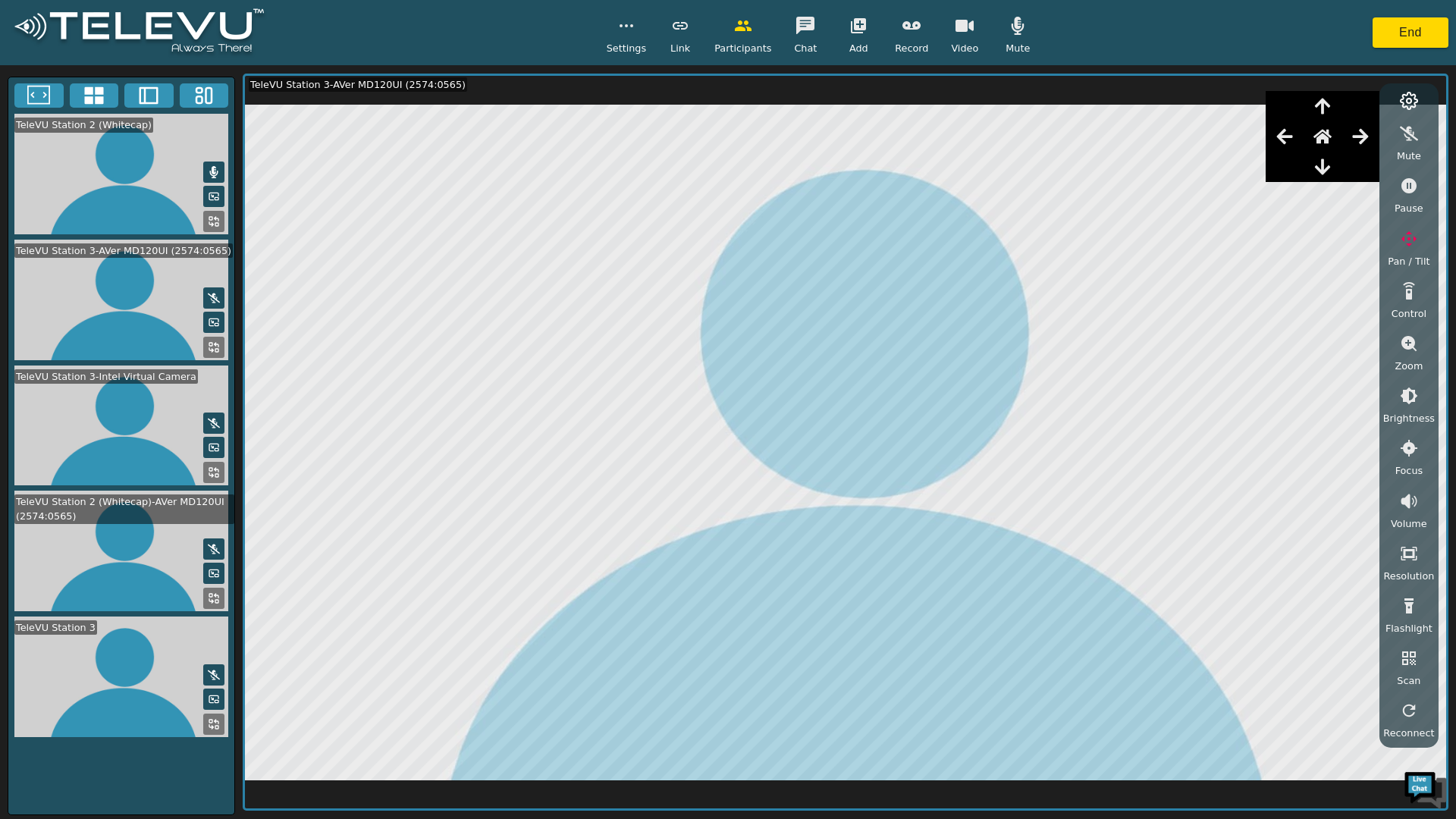
click at [1291, 147] on button "button" at bounding box center [1284, 136] width 38 height 30
click at [1293, 151] on div at bounding box center [1284, 166] width 38 height 30
click at [1292, 150] on button "button" at bounding box center [1284, 136] width 38 height 30
click at [1289, 147] on button "button" at bounding box center [1284, 136] width 38 height 30
click at [1283, 150] on button "button" at bounding box center [1284, 136] width 38 height 30
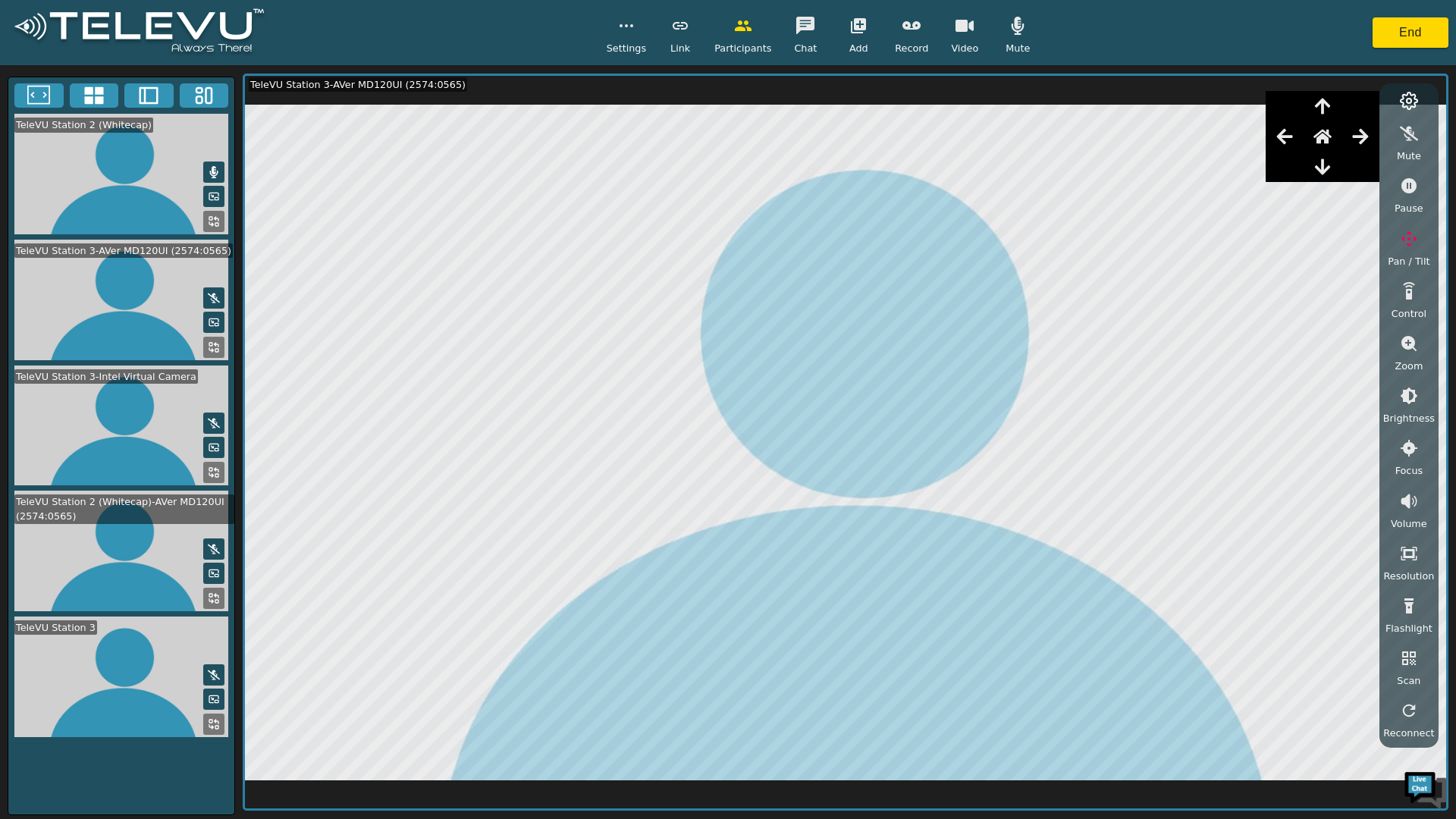
click at [1273, 151] on div at bounding box center [1284, 166] width 38 height 30
click at [1276, 144] on button "button" at bounding box center [1284, 136] width 38 height 30
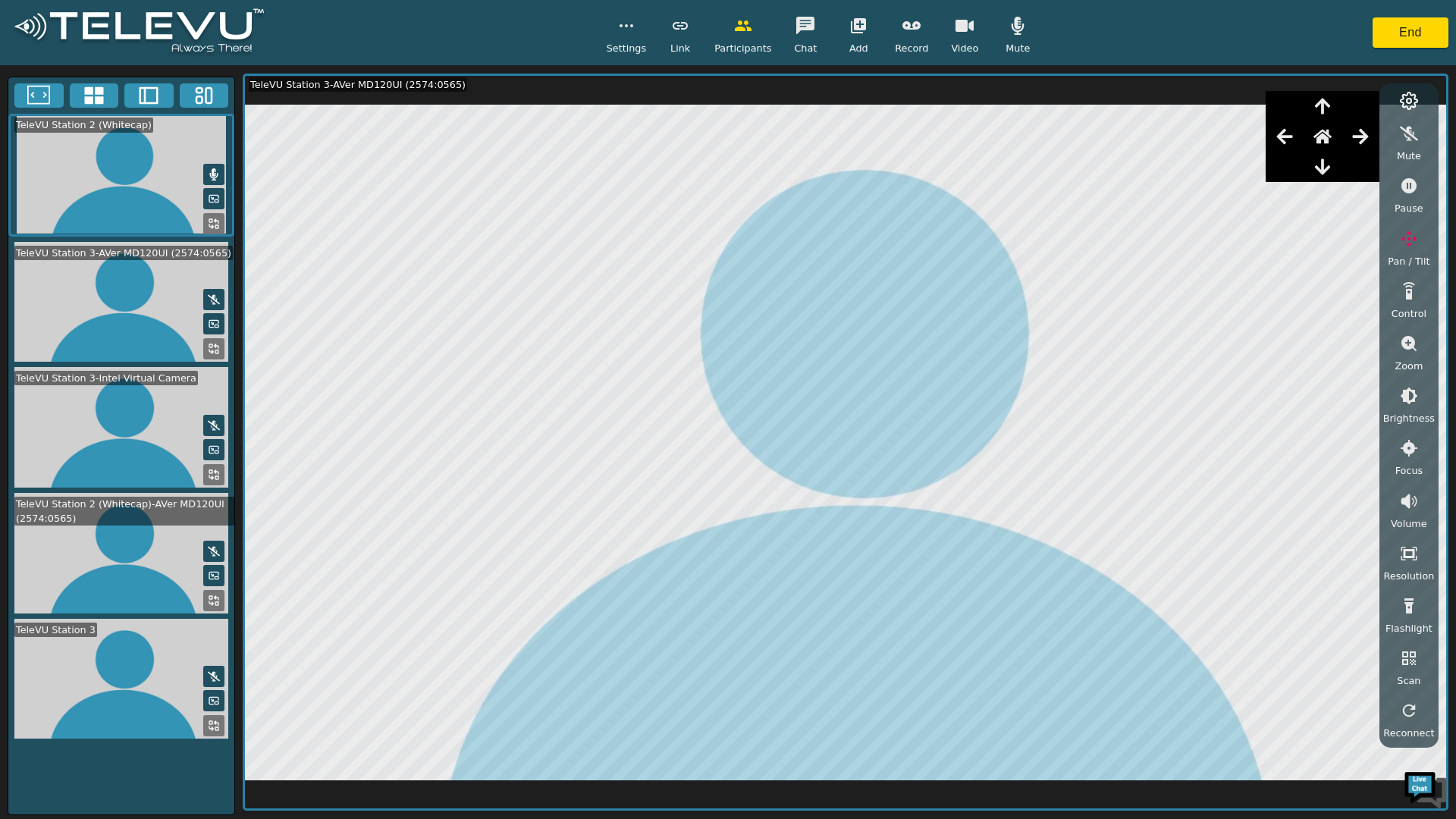
click at [1276, 142] on button "button" at bounding box center [1284, 136] width 38 height 30
click at [1277, 144] on button "button" at bounding box center [1284, 136] width 38 height 30
click at [1273, 143] on div at bounding box center [1322, 136] width 114 height 30
click at [1274, 144] on div at bounding box center [1322, 136] width 114 height 30
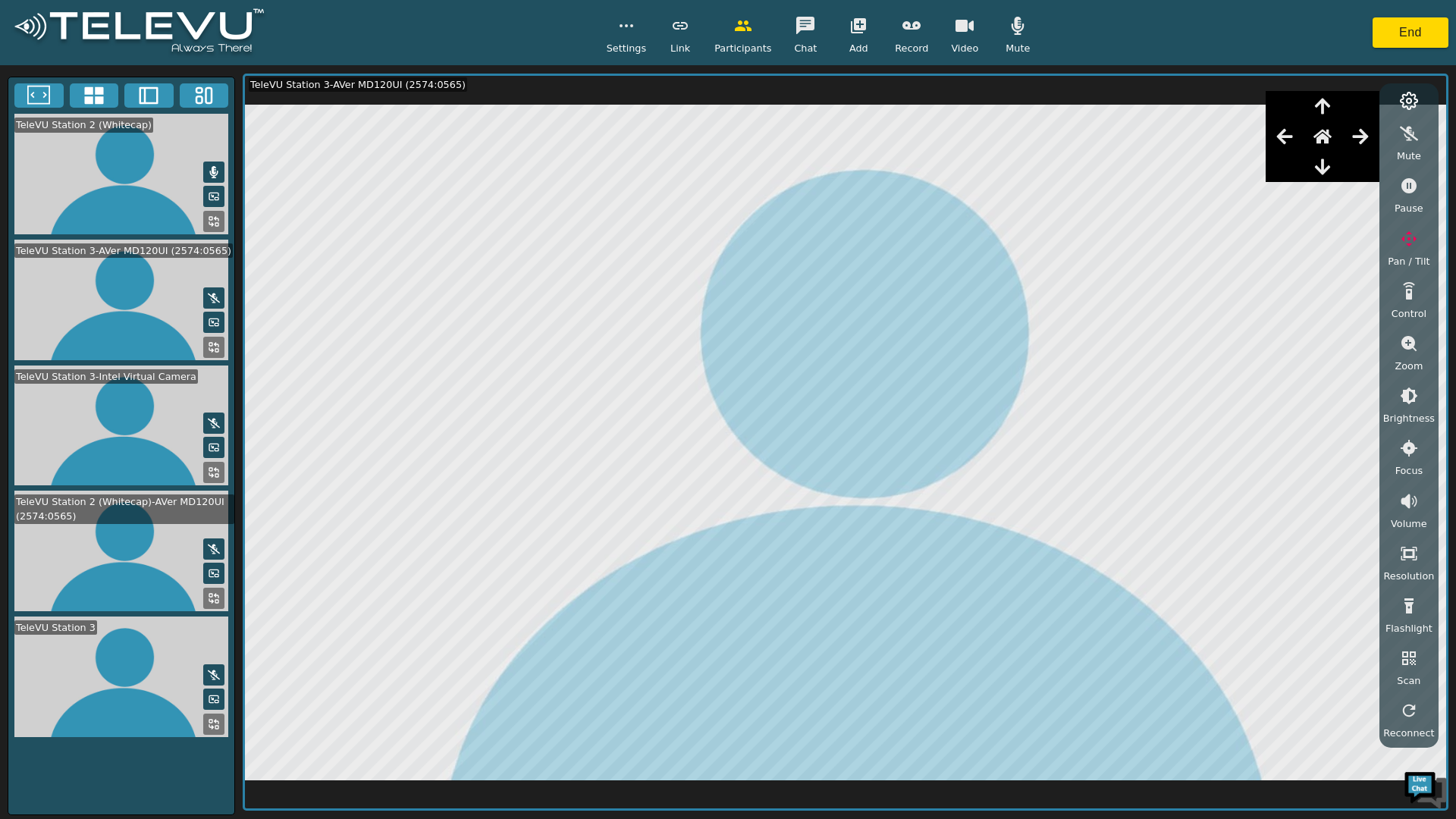
click at [1366, 146] on icon "button" at bounding box center [1360, 136] width 18 height 18
click at [1363, 140] on icon "button" at bounding box center [1360, 136] width 18 height 18
click at [1352, 140] on button "button" at bounding box center [1360, 136] width 38 height 30
click at [1341, 139] on button "button" at bounding box center [1323, 136] width 38 height 30
click at [1341, 138] on button "button" at bounding box center [1323, 136] width 38 height 30
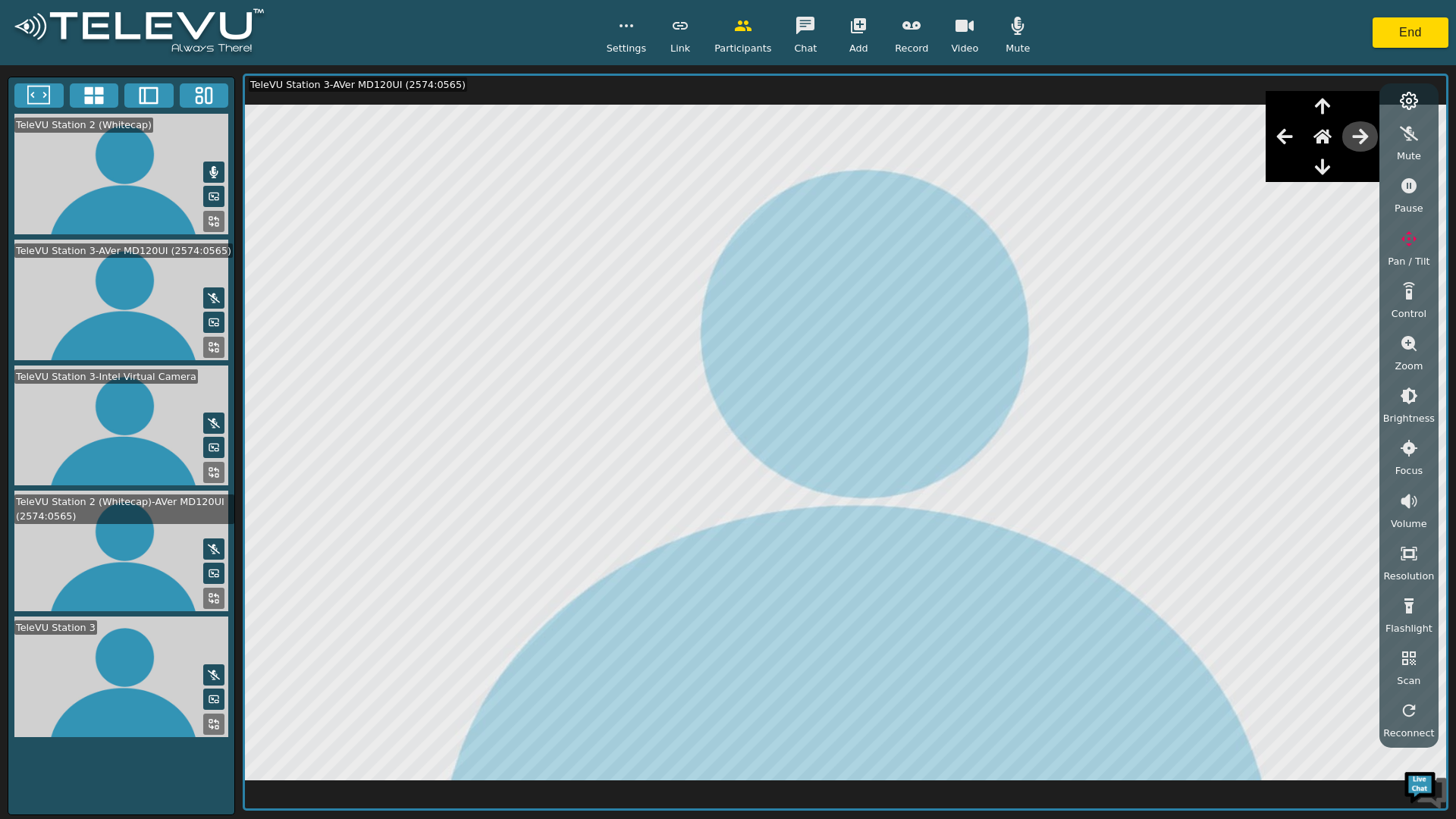
click at [1348, 140] on button "button" at bounding box center [1360, 136] width 38 height 30
click at [1354, 139] on button "button" at bounding box center [1360, 136] width 38 height 30
click at [1360, 142] on icon "button" at bounding box center [1360, 136] width 18 height 18
click at [1364, 144] on icon "button" at bounding box center [1360, 136] width 18 height 18
click at [1359, 146] on icon "button" at bounding box center [1360, 136] width 18 height 18
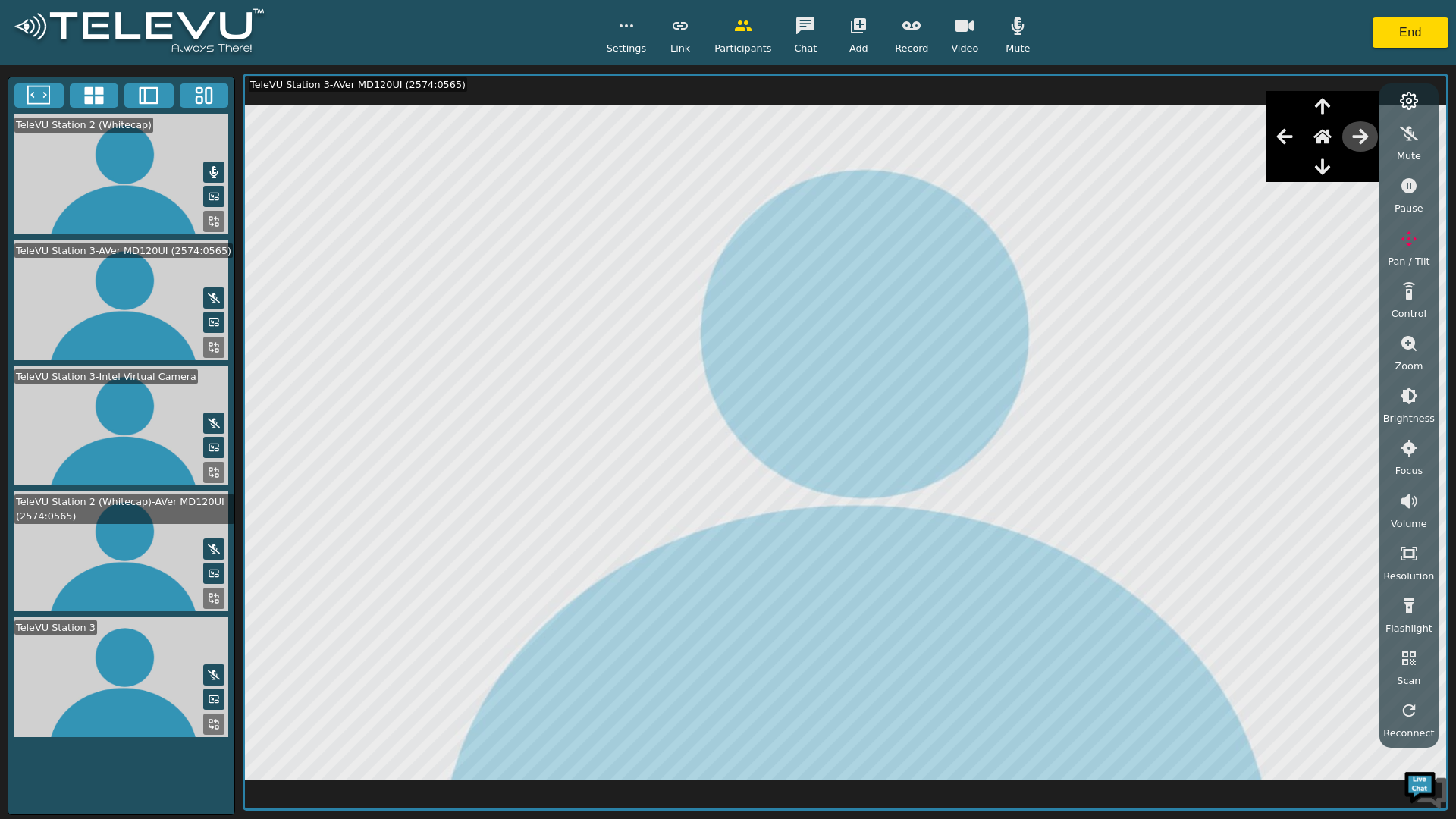
click at [1356, 141] on button "button" at bounding box center [1360, 136] width 38 height 30
click at [1356, 137] on button "button" at bounding box center [1360, 136] width 38 height 30
click at [1352, 142] on button "button" at bounding box center [1360, 136] width 38 height 30
click at [1349, 144] on div at bounding box center [1322, 136] width 114 height 30
click at [1341, 140] on button "button" at bounding box center [1323, 136] width 38 height 30
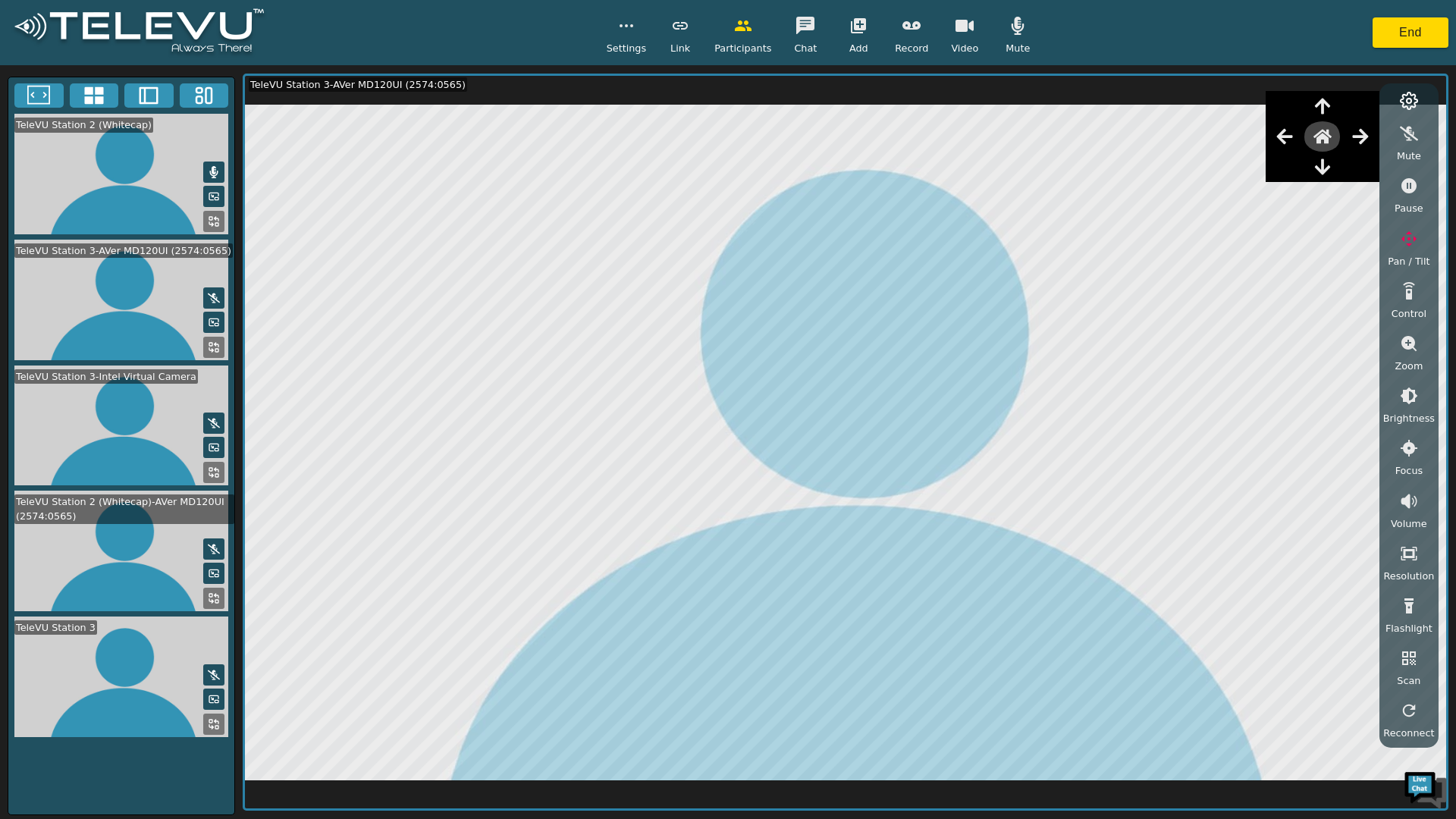
click at [1332, 138] on icon "button" at bounding box center [1322, 136] width 18 height 14
click at [1332, 136] on icon "button" at bounding box center [1322, 136] width 18 height 18
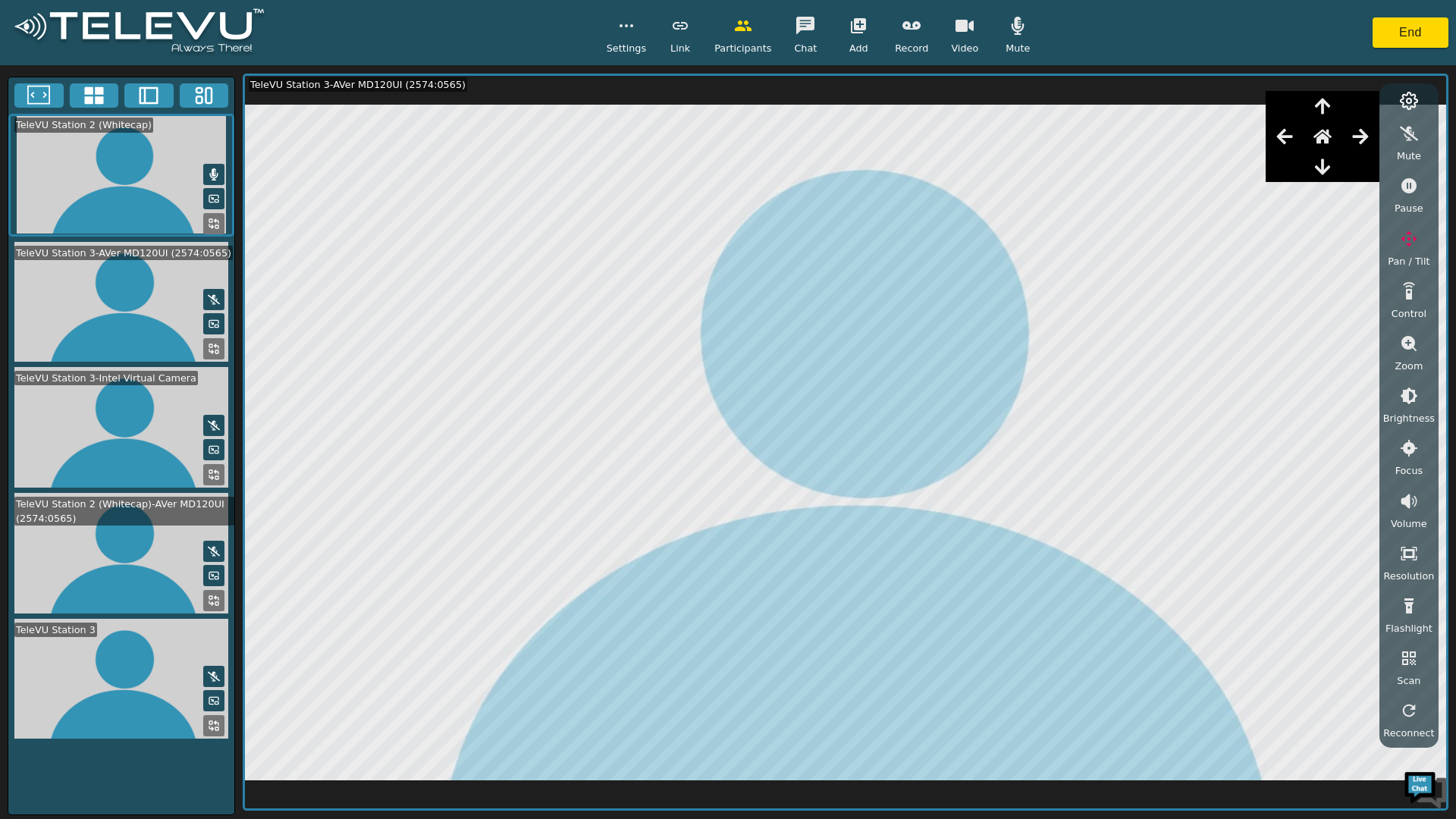
click at [1427, 352] on button "button" at bounding box center [1409, 344] width 38 height 30
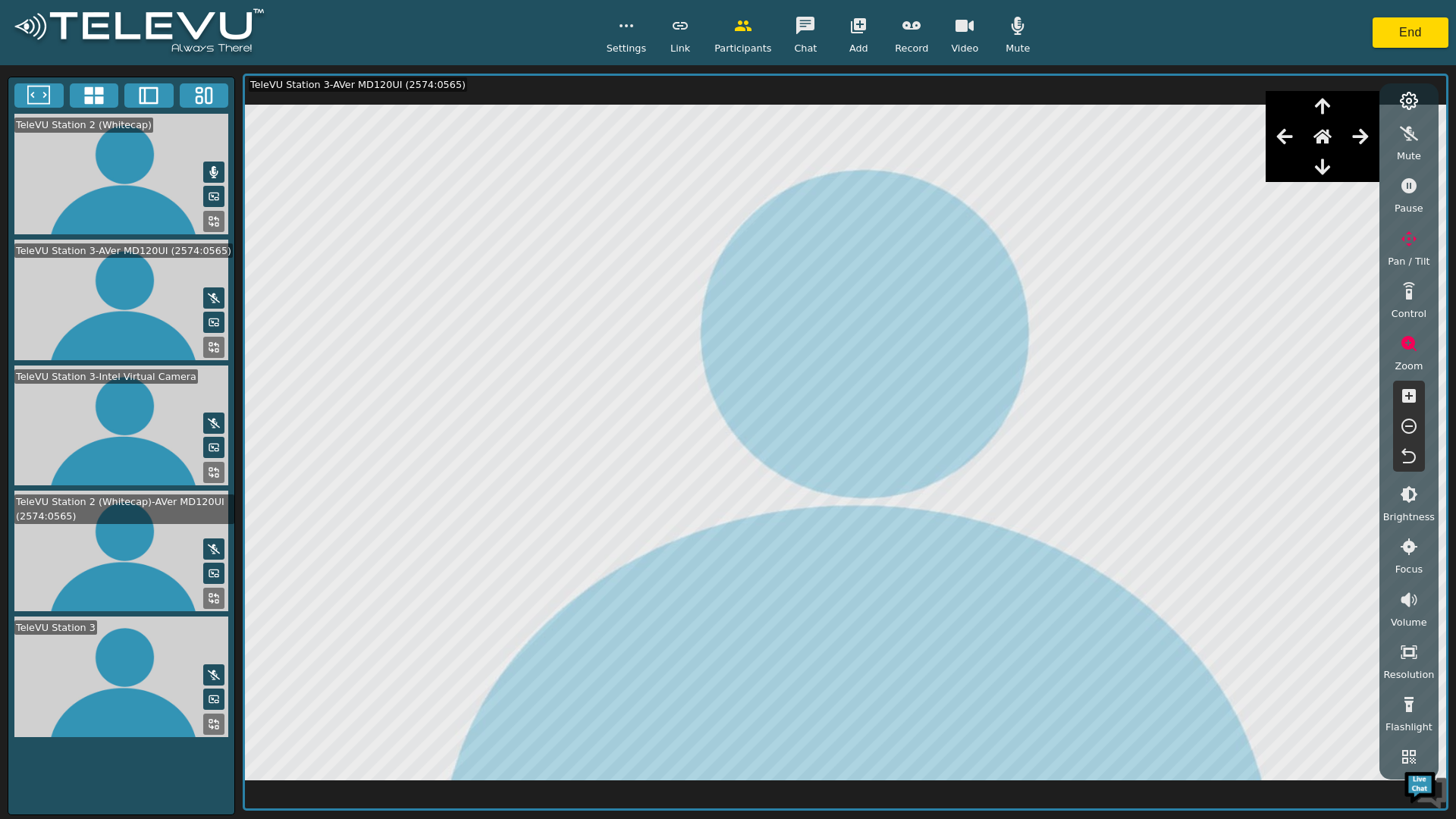
click at [1414, 393] on icon "button" at bounding box center [1409, 395] width 14 height 14
click at [1419, 392] on button "button" at bounding box center [1409, 395] width 38 height 30
click at [1415, 392] on icon "button" at bounding box center [1409, 395] width 14 height 14
click at [1418, 395] on button "button" at bounding box center [1409, 395] width 38 height 30
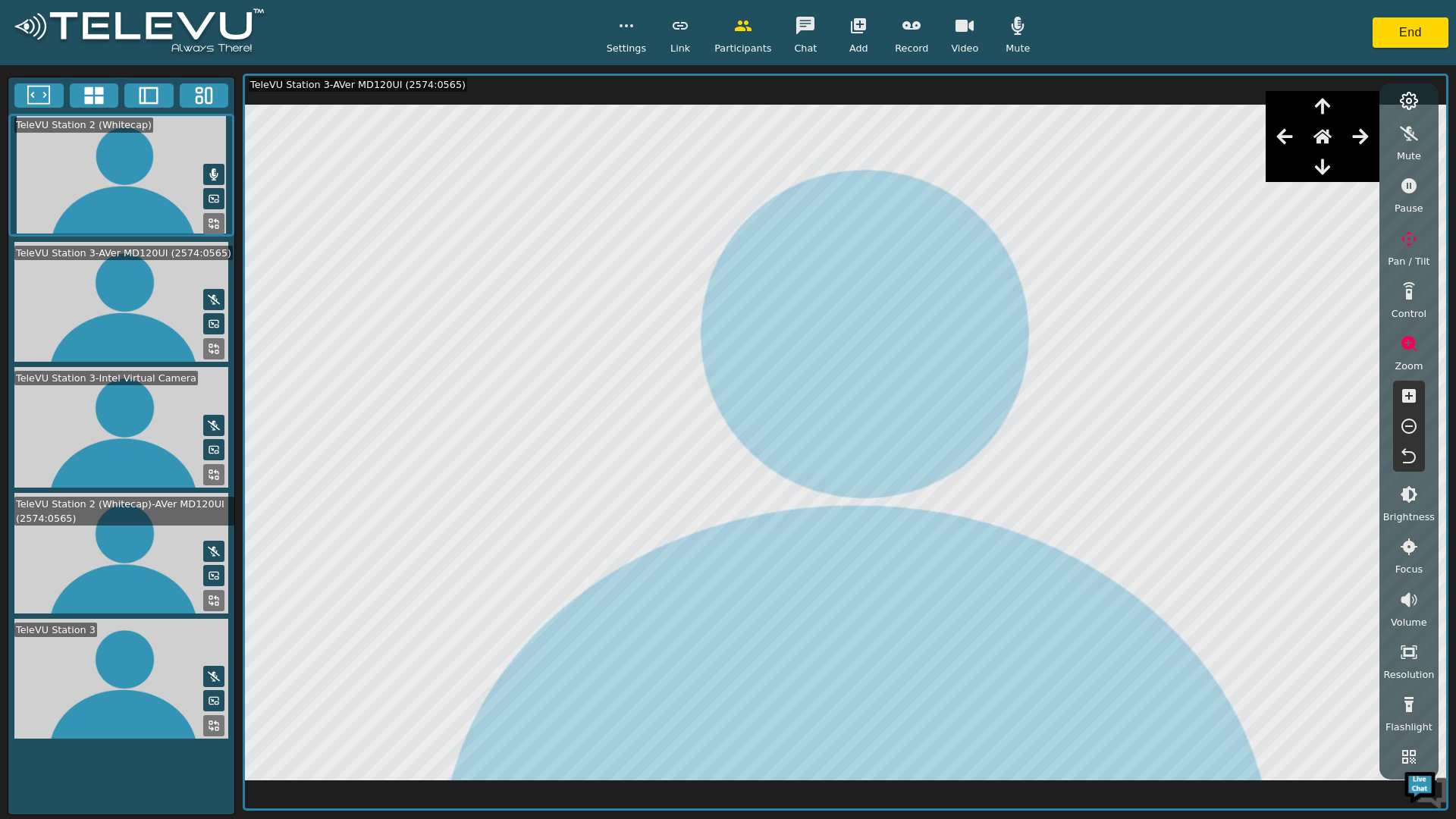
click at [1293, 122] on button "button" at bounding box center [1284, 136] width 38 height 30
click at [1366, 135] on icon "button" at bounding box center [1360, 136] width 18 height 18
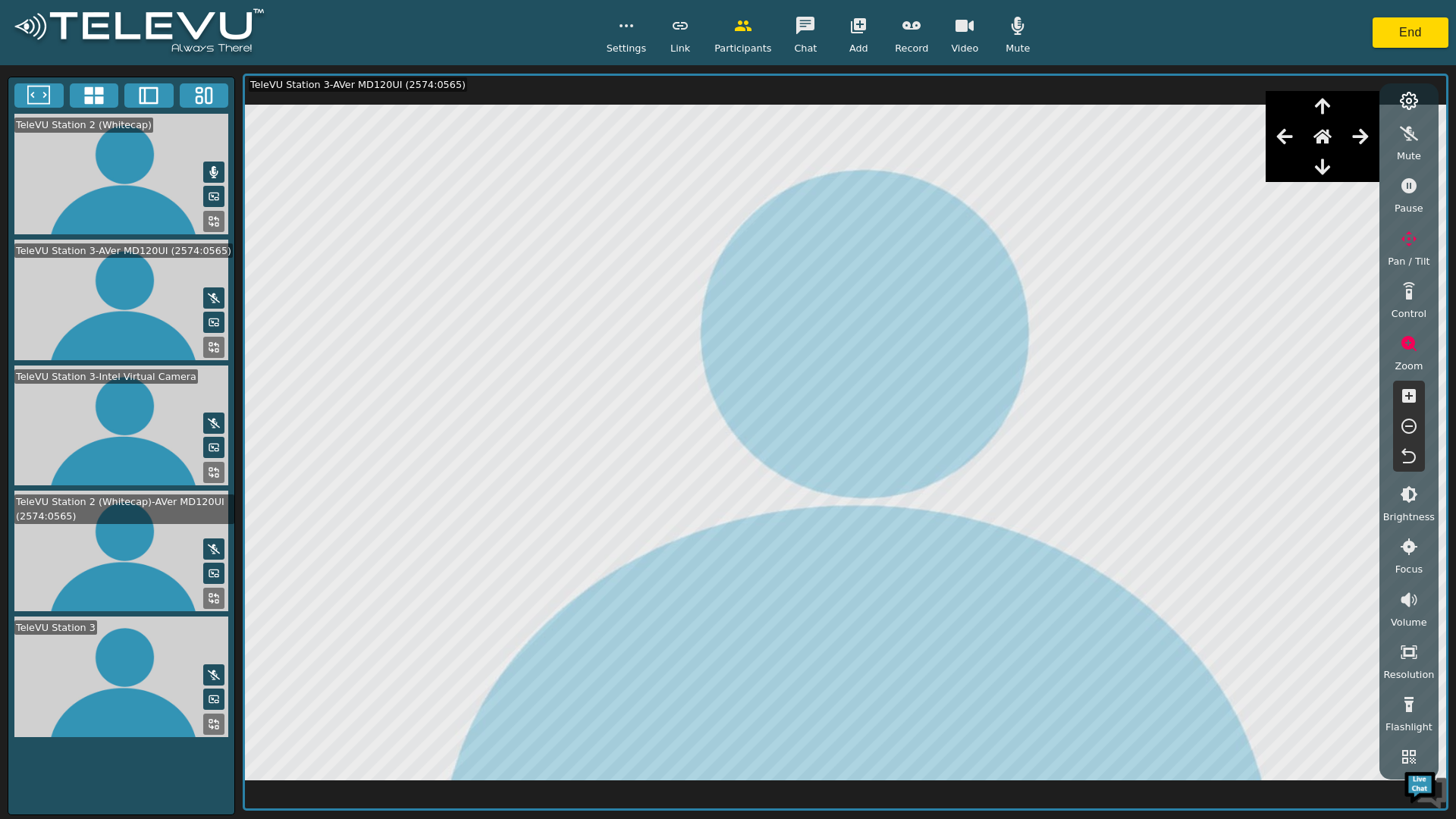
click at [1375, 138] on button "button" at bounding box center [1360, 136] width 38 height 30
click at [1370, 135] on icon "button" at bounding box center [1360, 136] width 18 height 18
click at [1365, 133] on icon "button" at bounding box center [1359, 136] width 16 height 15
click at [1367, 141] on icon "button" at bounding box center [1359, 136] width 16 height 15
click at [1379, 144] on button "button" at bounding box center [1360, 136] width 38 height 30
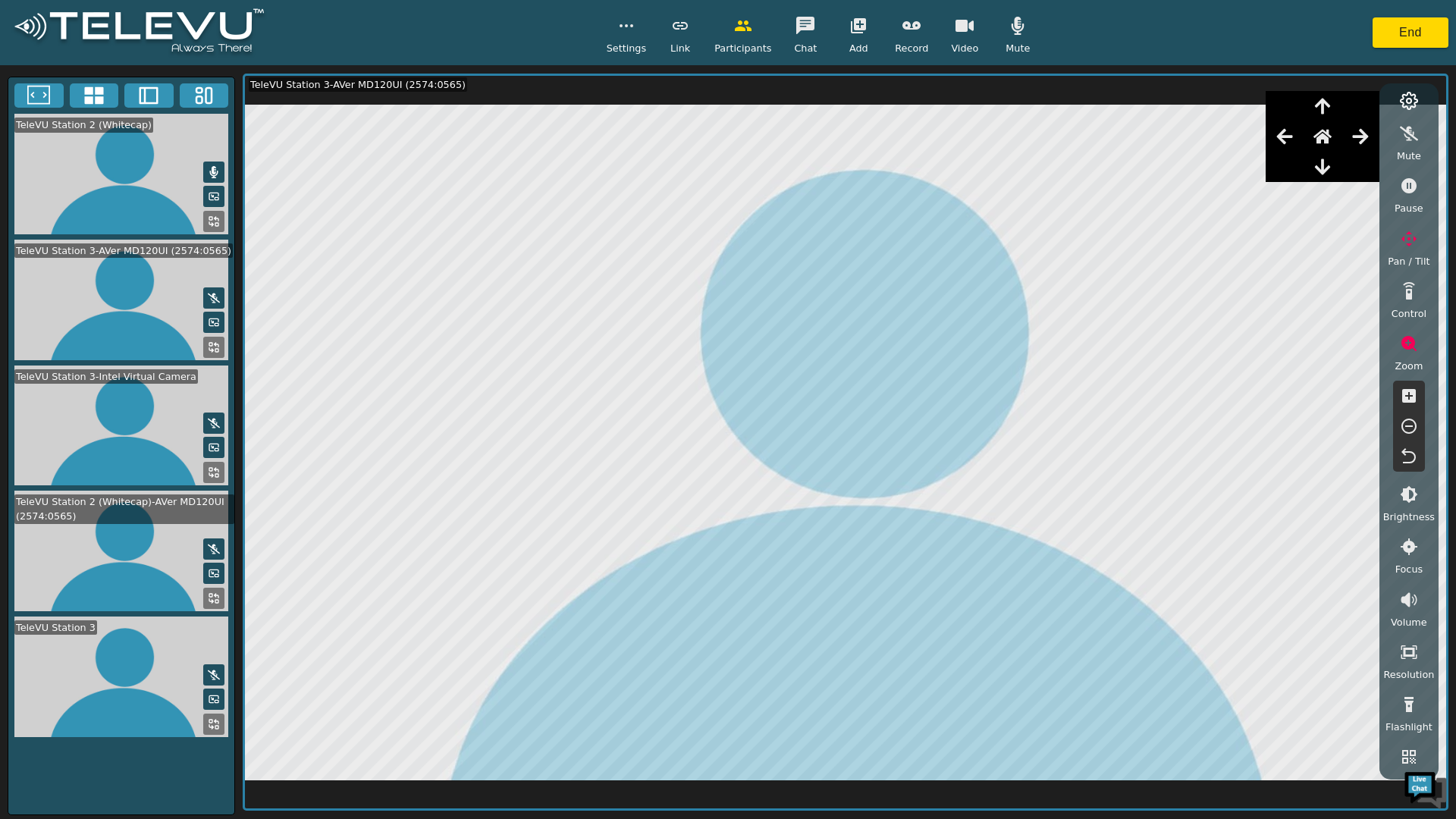
click at [1370, 142] on icon "button" at bounding box center [1360, 136] width 18 height 18
click at [1365, 147] on button "button" at bounding box center [1360, 136] width 38 height 30
click at [1375, 129] on button "button" at bounding box center [1360, 136] width 38 height 30
click at [1368, 131] on icon "button" at bounding box center [1360, 136] width 18 height 18
click at [1364, 133] on icon "button" at bounding box center [1360, 136] width 18 height 18
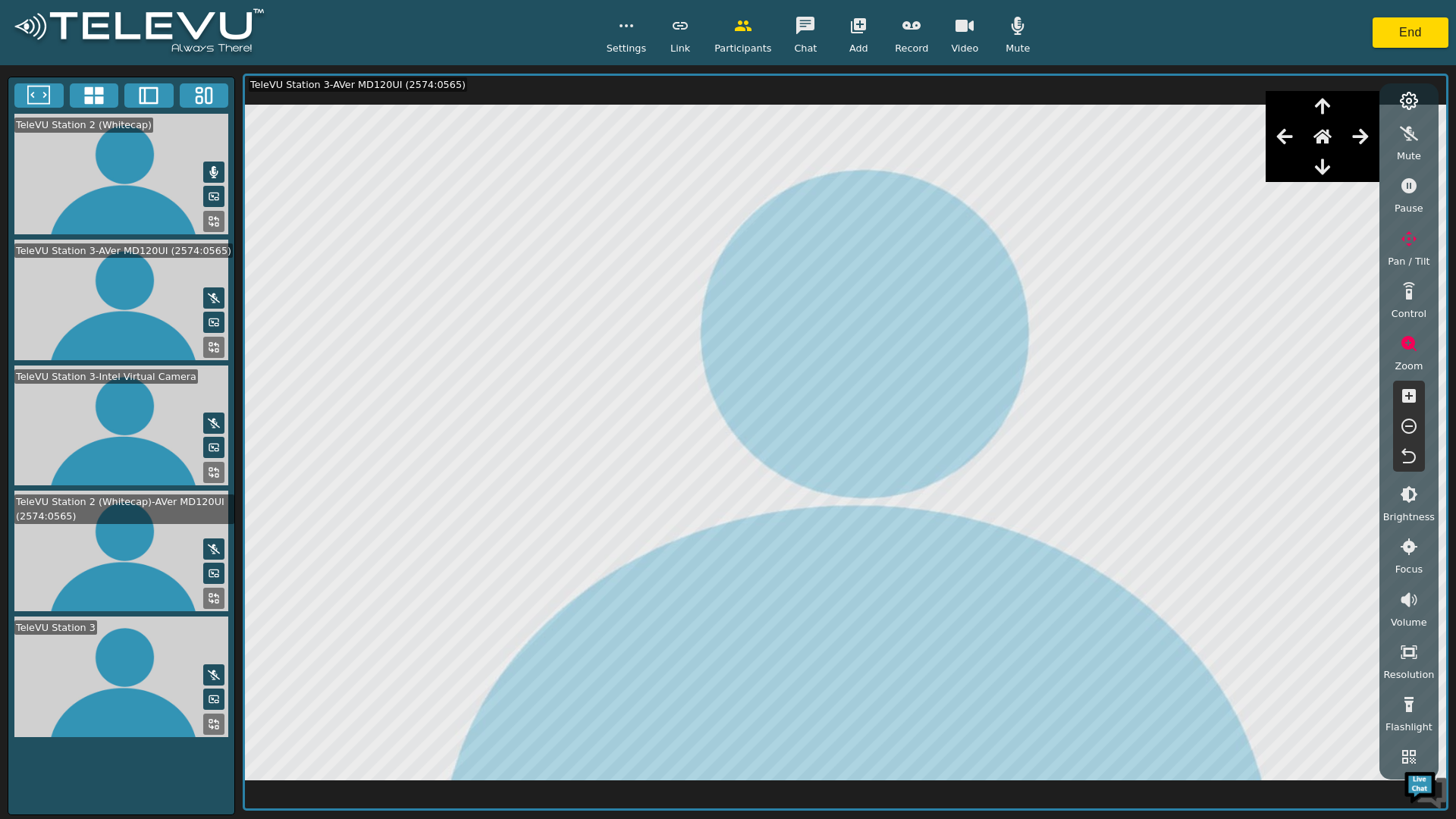
click at [1363, 136] on icon "button" at bounding box center [1359, 136] width 16 height 15
click at [1363, 140] on icon "button" at bounding box center [1360, 136] width 18 height 18
click at [1362, 144] on icon "button" at bounding box center [1359, 136] width 16 height 15
click at [1369, 142] on icon "button" at bounding box center [1360, 136] width 18 height 18
click at [1366, 145] on icon "button" at bounding box center [1360, 136] width 18 height 18
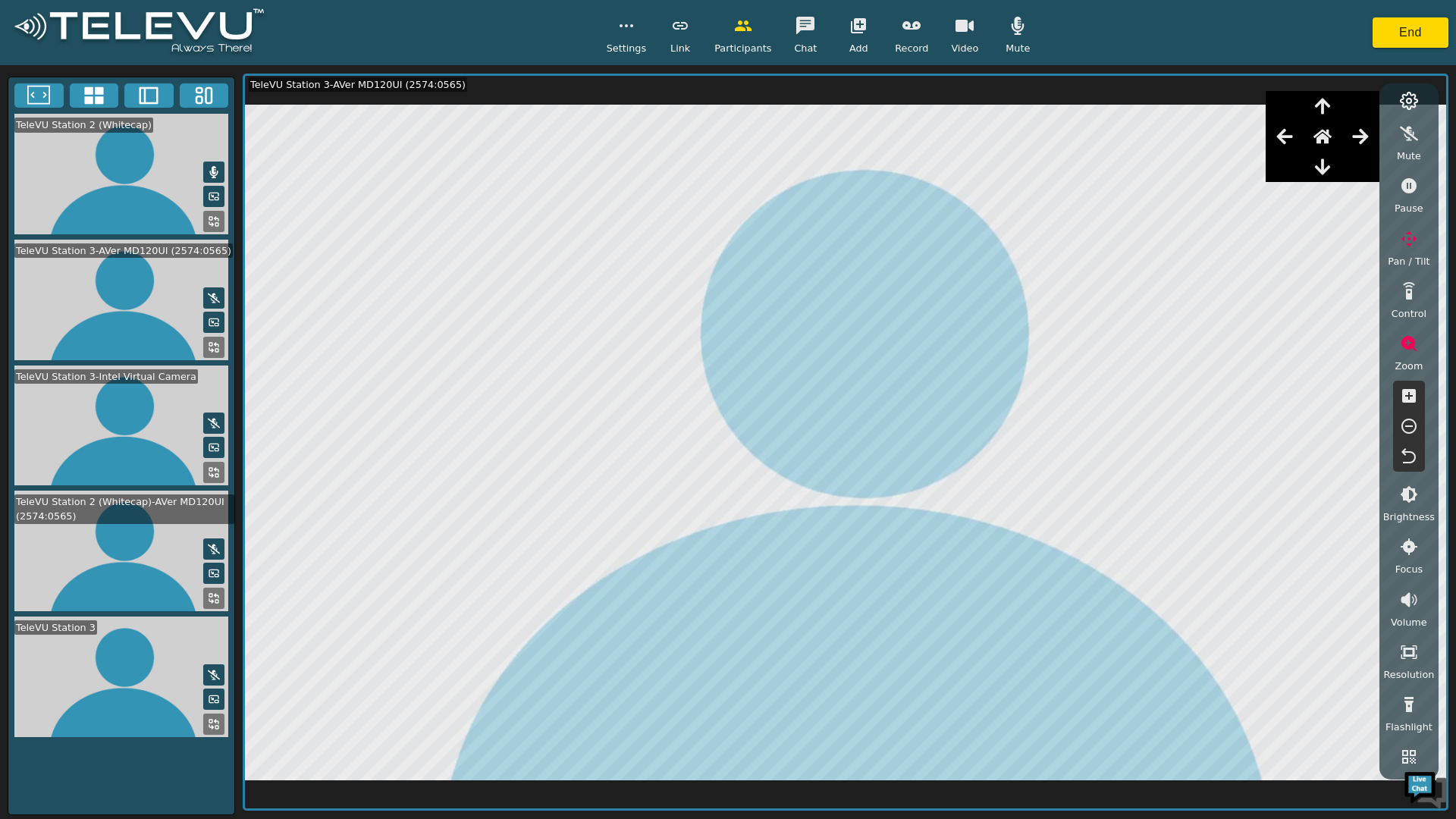
click at [1375, 136] on button "button" at bounding box center [1360, 136] width 38 height 30
click at [1297, 135] on button "button" at bounding box center [1284, 136] width 38 height 30
click at [1297, 140] on button "button" at bounding box center [1284, 136] width 38 height 30
click at [1288, 146] on icon "button" at bounding box center [1284, 136] width 18 height 18
click at [1293, 146] on icon "button" at bounding box center [1284, 136] width 18 height 18
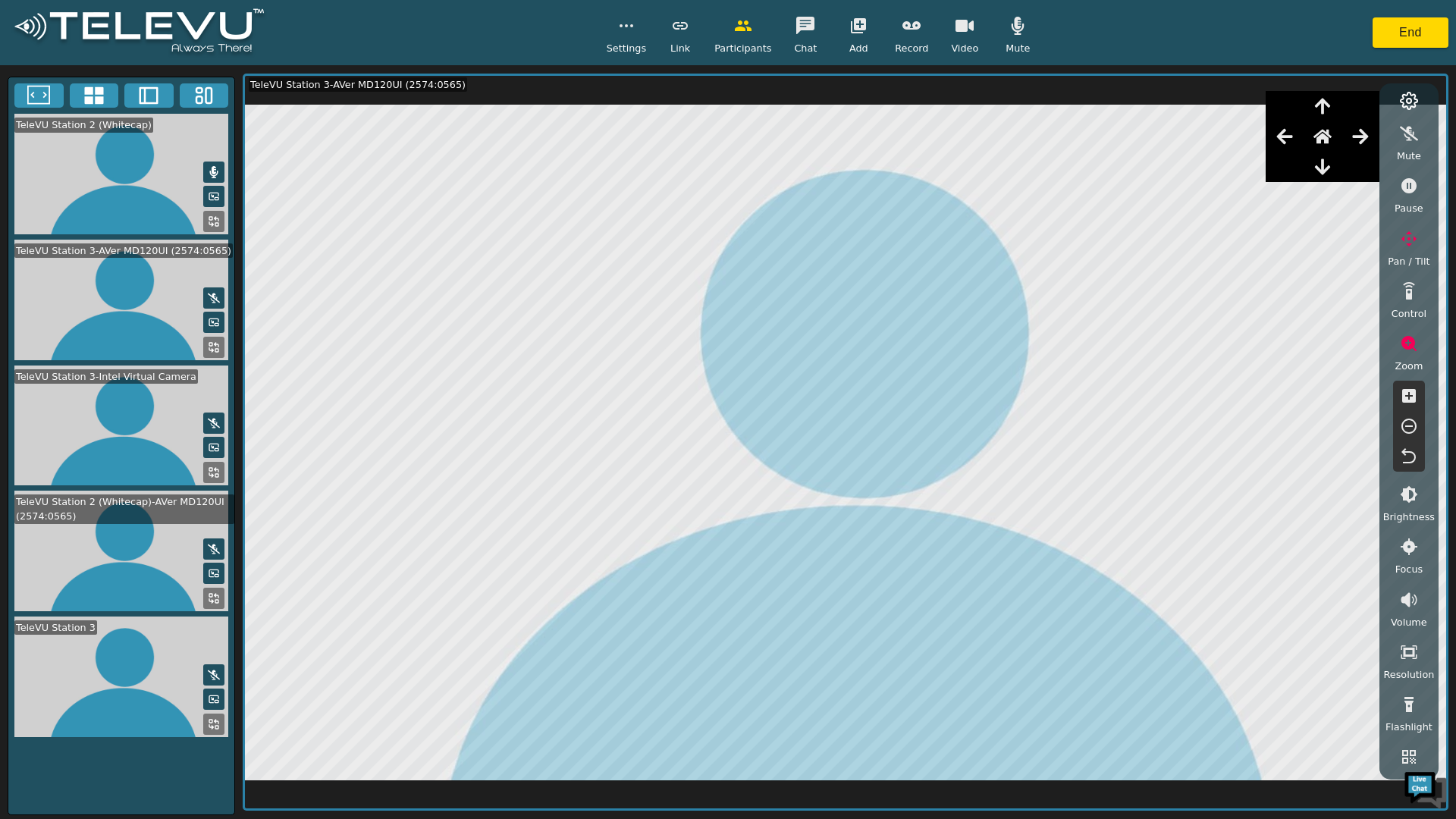
click at [1302, 139] on button "button" at bounding box center [1284, 136] width 38 height 30
click at [1299, 142] on button "button" at bounding box center [1284, 136] width 38 height 30
click at [1307, 144] on div at bounding box center [1322, 136] width 114 height 30
click at [1306, 142] on div at bounding box center [1322, 136] width 114 height 30
click at [1305, 147] on div at bounding box center [1322, 136] width 114 height 30
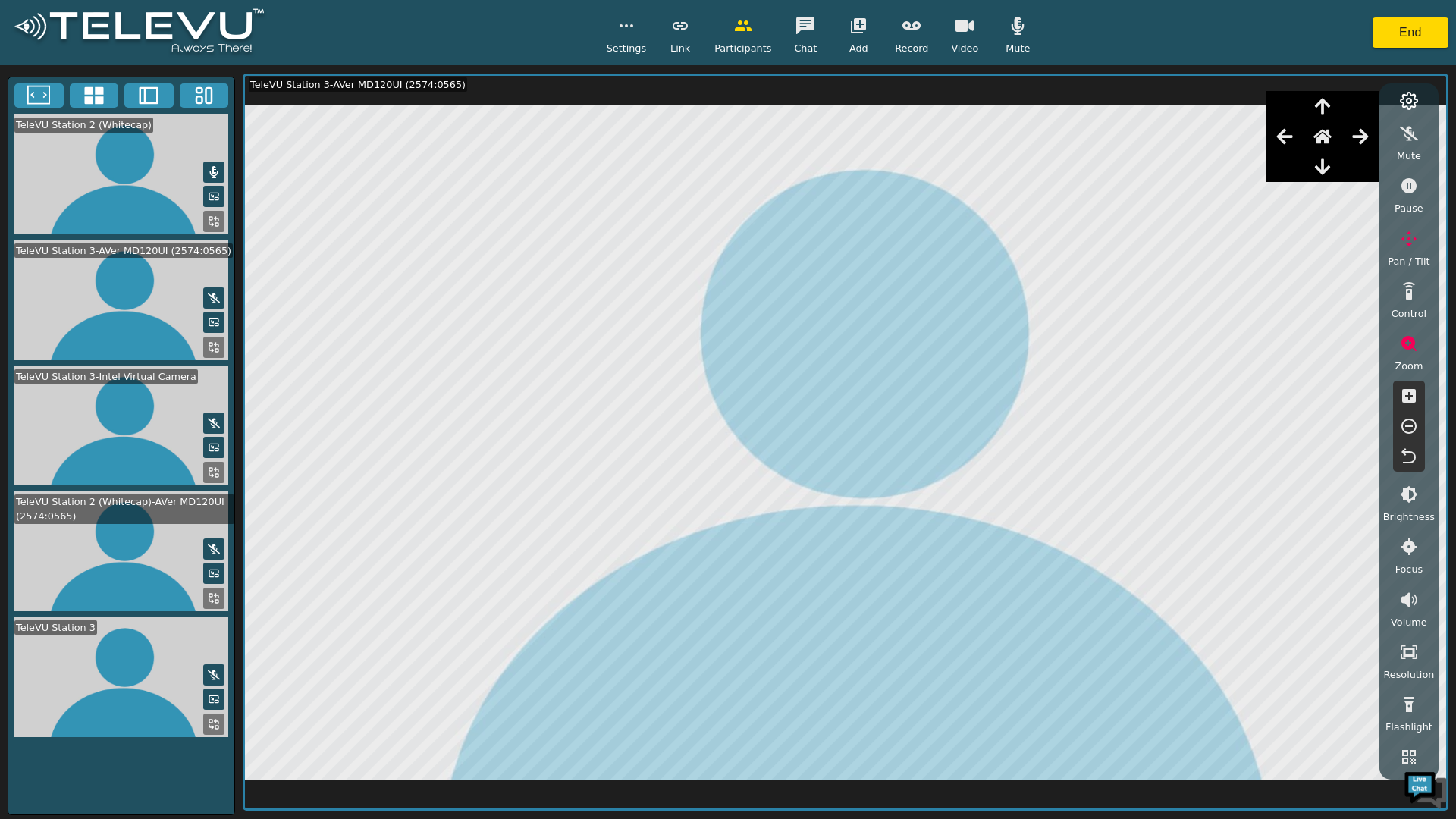
click at [1306, 144] on div at bounding box center [1322, 136] width 114 height 30
click at [1308, 145] on div at bounding box center [1322, 136] width 114 height 30
click at [1293, 137] on icon "button" at bounding box center [1284, 136] width 16 height 15
click at [1303, 134] on button "button" at bounding box center [1284, 136] width 38 height 30
click at [1299, 138] on button "button" at bounding box center [1284, 136] width 38 height 30
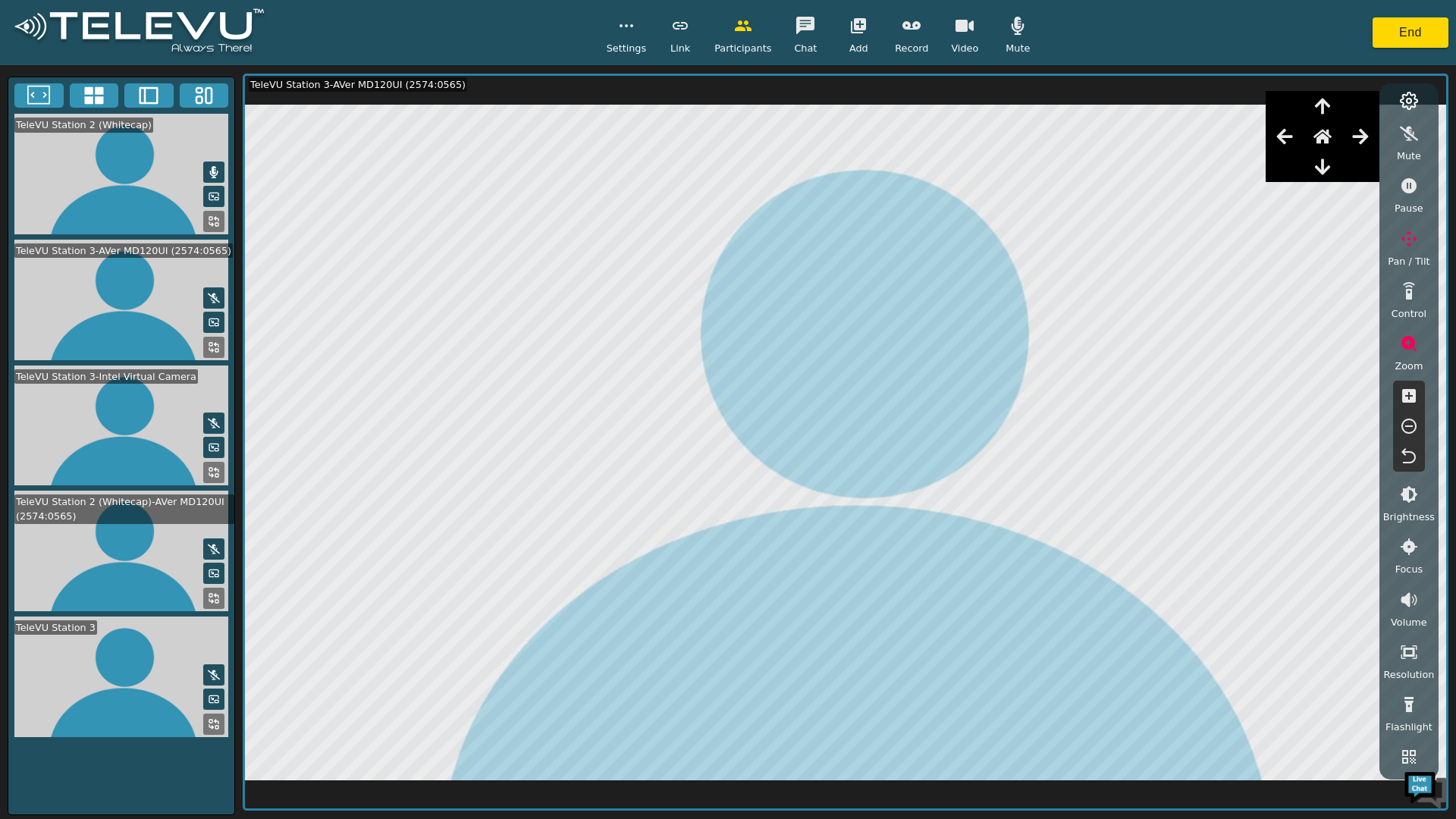
click at [1304, 144] on button "button" at bounding box center [1284, 136] width 38 height 30
click at [1298, 149] on div at bounding box center [1322, 136] width 114 height 30
click at [1294, 149] on button "button" at bounding box center [1284, 136] width 38 height 30
click at [1294, 151] on div at bounding box center [1284, 166] width 38 height 30
click at [1297, 149] on button "button" at bounding box center [1284, 136] width 38 height 30
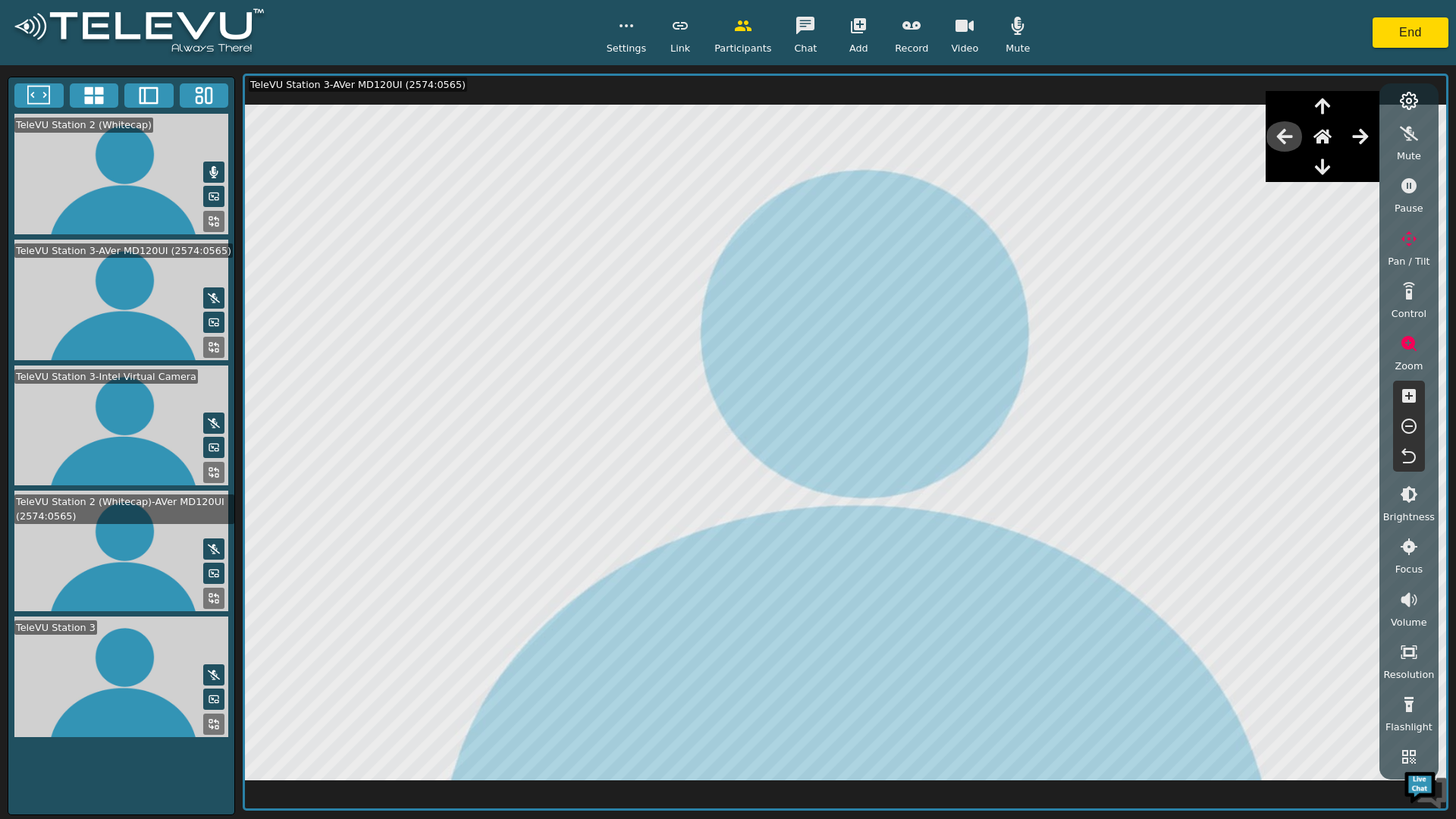
click at [1298, 140] on button "button" at bounding box center [1284, 136] width 38 height 30
click at [1298, 143] on button "button" at bounding box center [1284, 136] width 38 height 30
click at [1301, 144] on button "button" at bounding box center [1284, 136] width 38 height 30
click at [1304, 143] on button "button" at bounding box center [1284, 136] width 38 height 30
click at [1304, 141] on button "button" at bounding box center [1284, 136] width 38 height 30
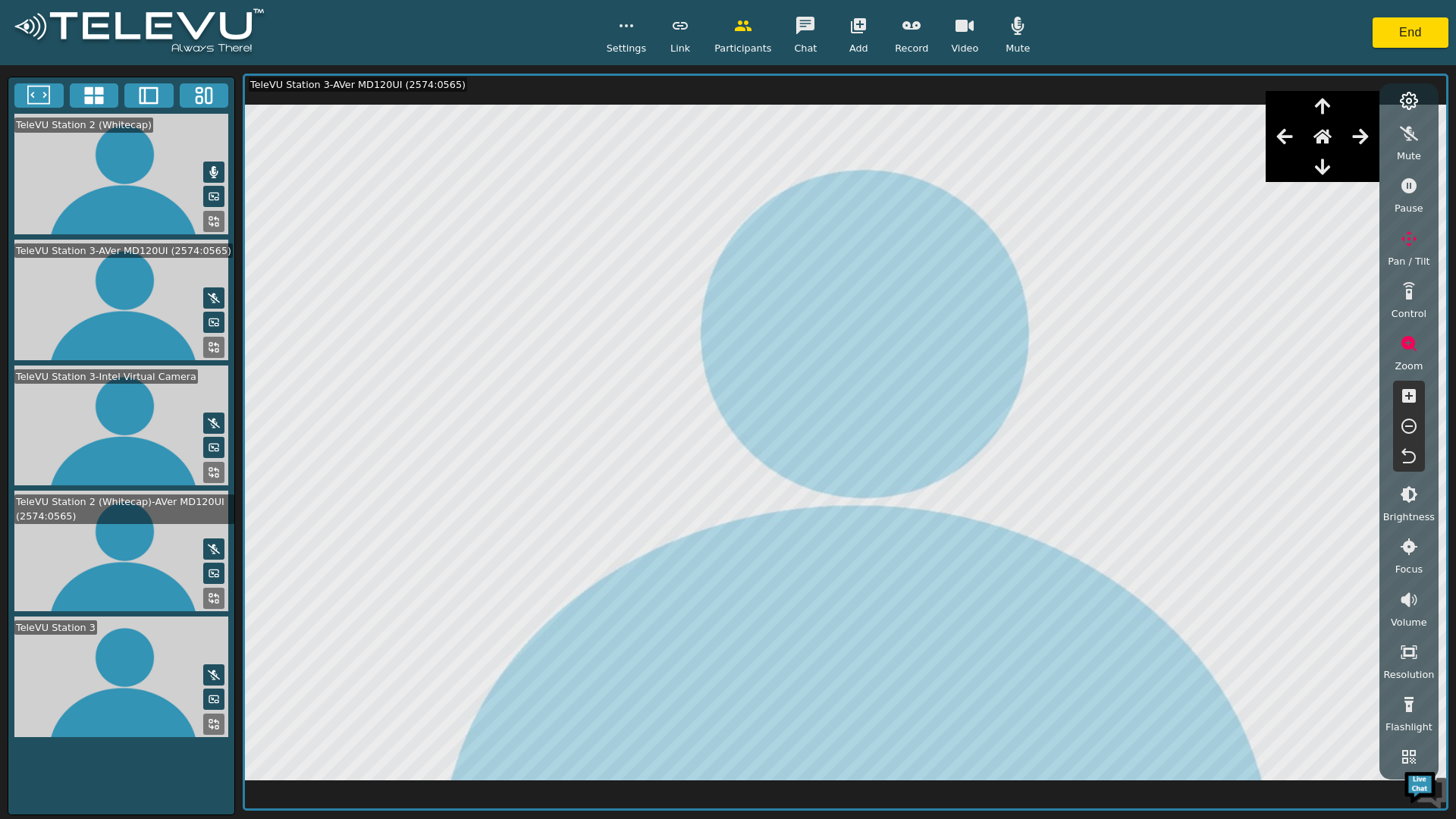
click at [1301, 145] on button "button" at bounding box center [1284, 136] width 38 height 30
click at [1301, 151] on div at bounding box center [1322, 136] width 114 height 30
click at [1417, 343] on icon "button" at bounding box center [1408, 343] width 18 height 18
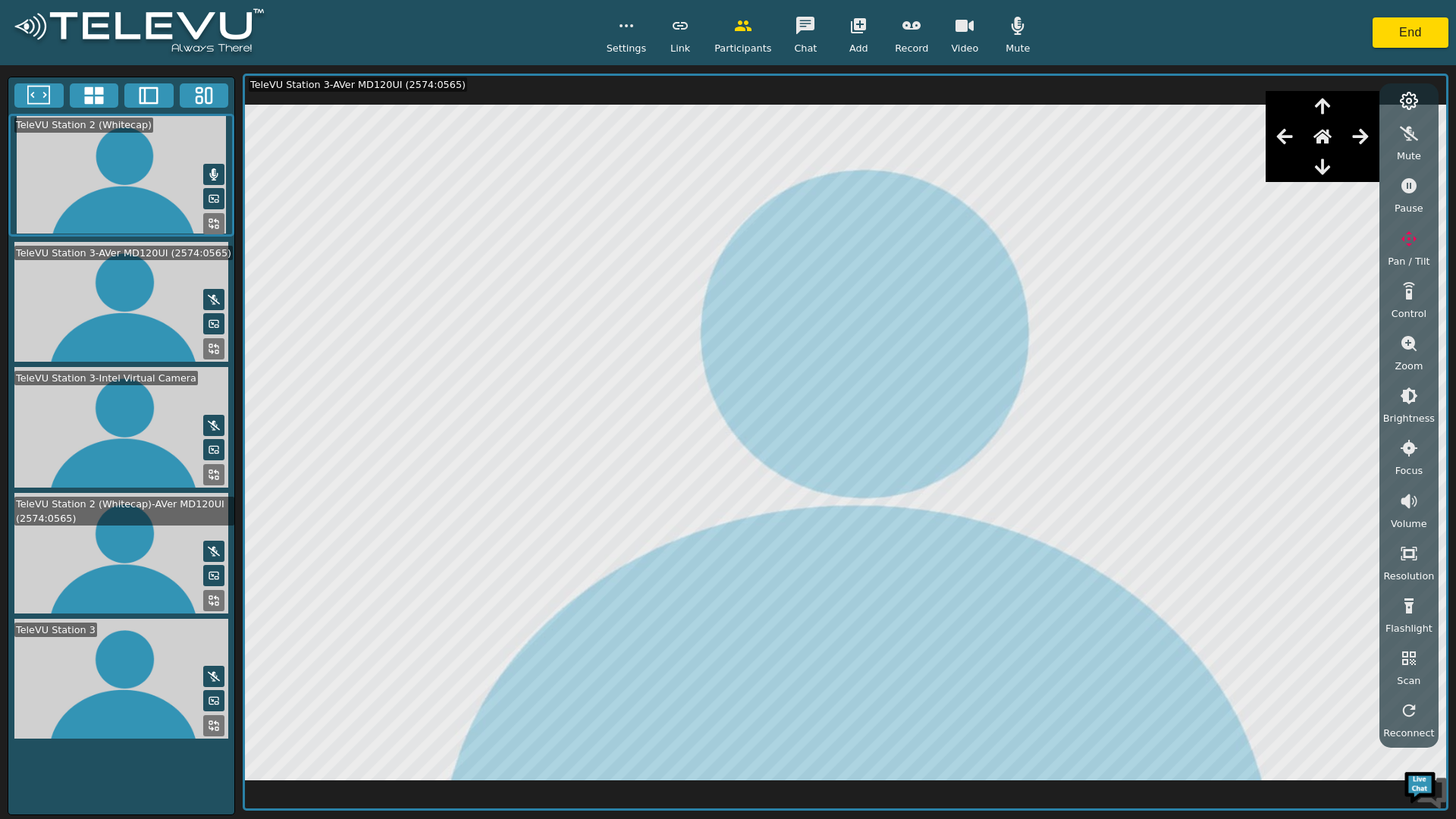
click at [1418, 343] on icon "button" at bounding box center [1408, 343] width 18 height 18
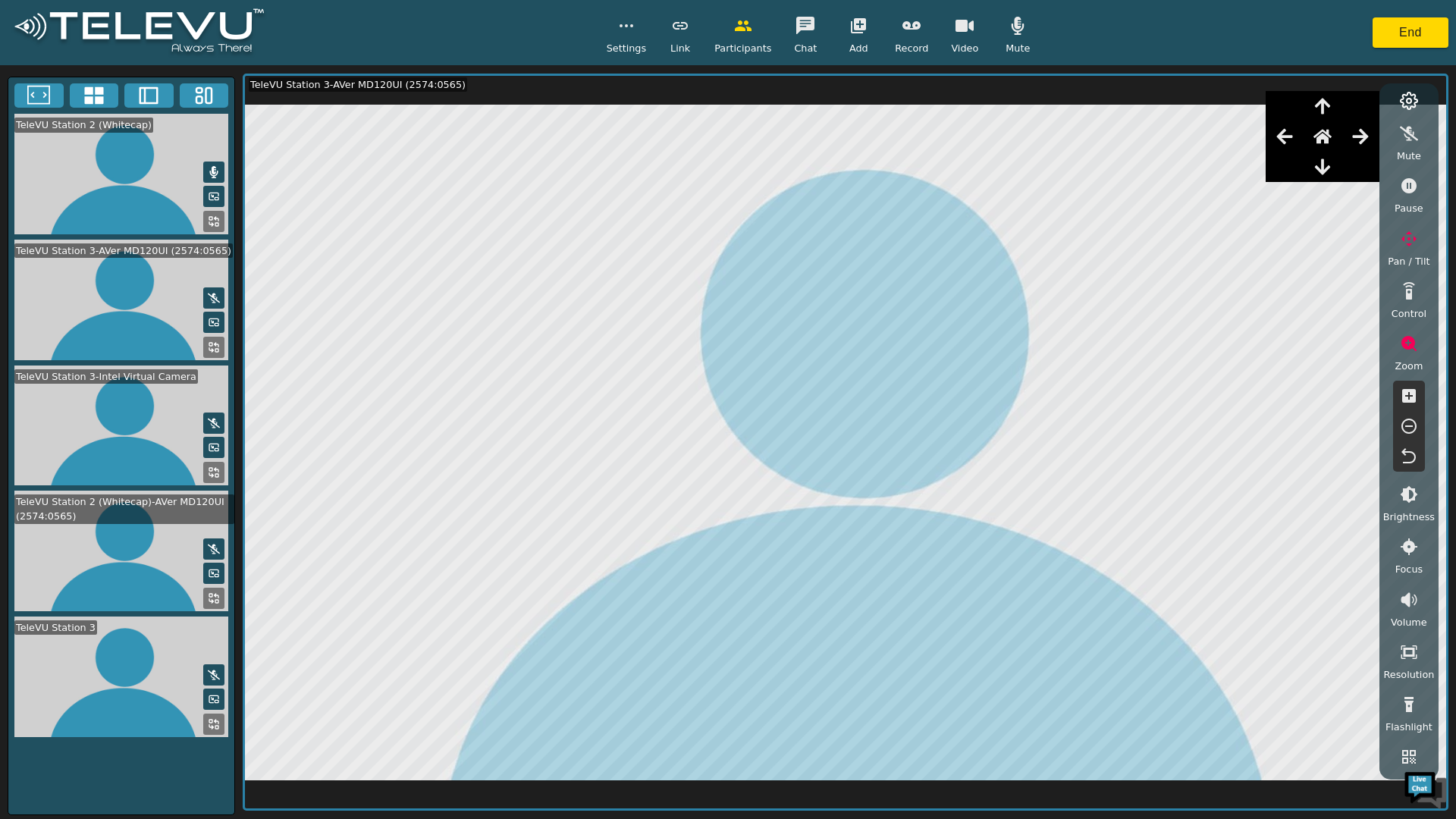
click at [1426, 394] on button "button" at bounding box center [1409, 395] width 38 height 30
click at [1420, 395] on button "button" at bounding box center [1409, 395] width 38 height 30
click at [1421, 399] on button "button" at bounding box center [1409, 395] width 38 height 30
click at [1418, 401] on button "button" at bounding box center [1409, 395] width 38 height 30
click at [1416, 407] on button "button" at bounding box center [1409, 395] width 38 height 30
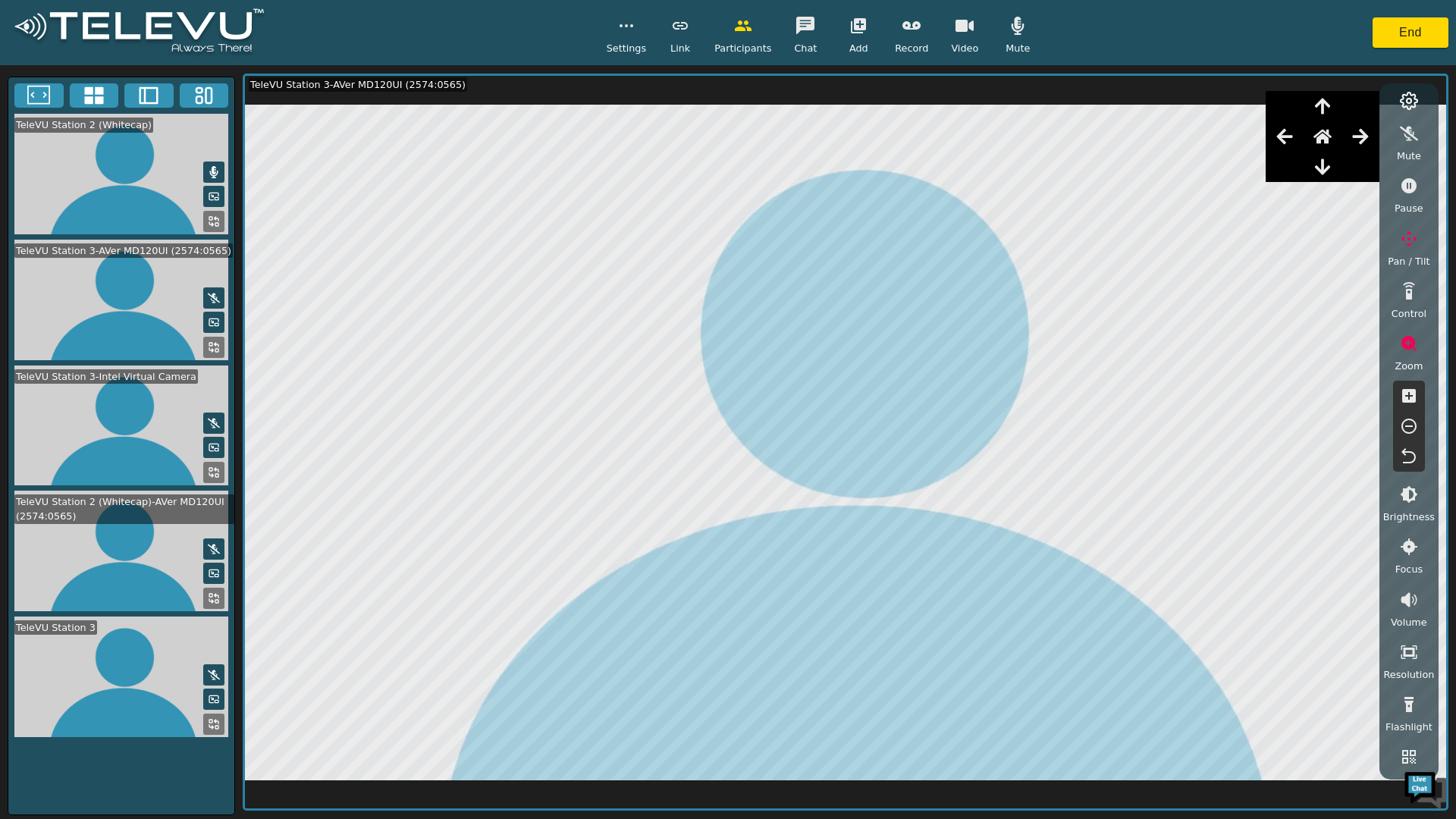
click at [1414, 408] on button "button" at bounding box center [1409, 395] width 38 height 30
click at [1419, 413] on button "button" at bounding box center [1409, 426] width 38 height 30
click at [1415, 414] on button "button" at bounding box center [1409, 426] width 38 height 30
click at [1417, 418] on icon "button" at bounding box center [1408, 425] width 18 height 18
click at [1418, 415] on button "button" at bounding box center [1409, 426] width 38 height 30
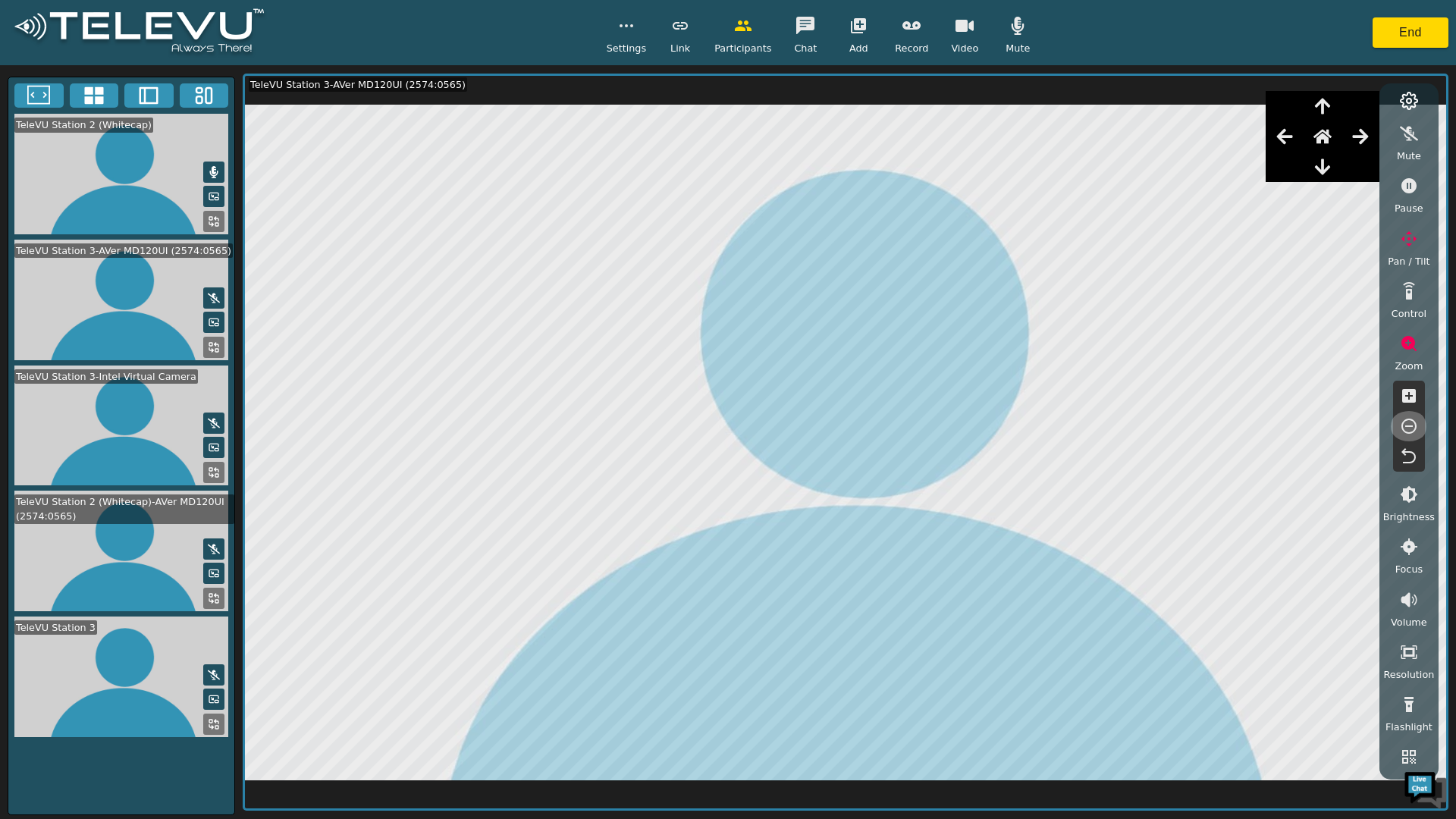
click at [1414, 418] on icon "button" at bounding box center [1408, 425] width 18 height 18
click at [1417, 421] on icon "button" at bounding box center [1408, 425] width 18 height 18
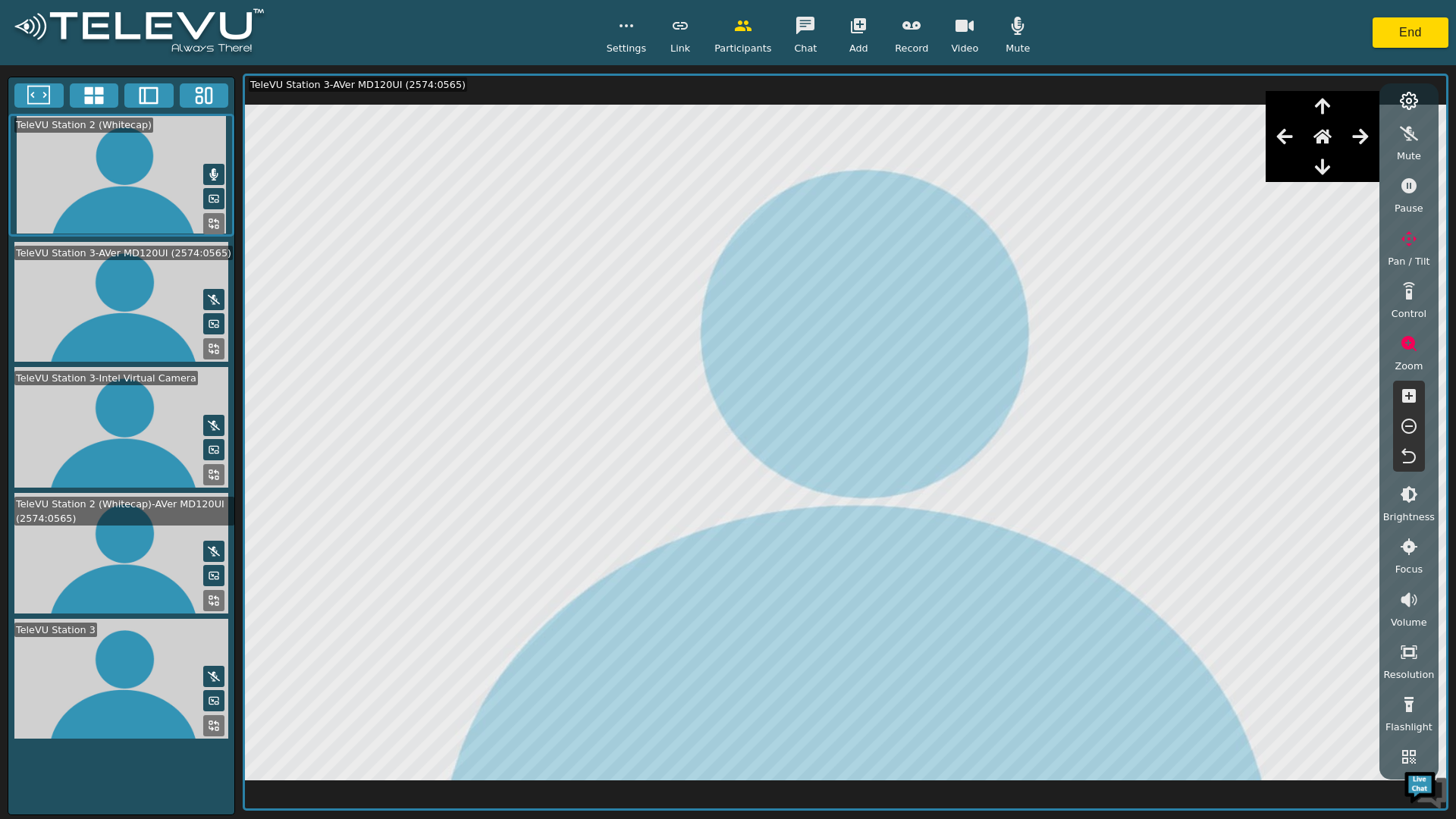
click at [1293, 145] on icon "button" at bounding box center [1284, 136] width 18 height 18
click at [1293, 133] on icon "button" at bounding box center [1284, 136] width 18 height 18
click at [1286, 144] on icon "button" at bounding box center [1284, 136] width 16 height 15
click at [1286, 151] on div at bounding box center [1284, 166] width 38 height 30
click at [1295, 149] on button "button" at bounding box center [1284, 136] width 38 height 30
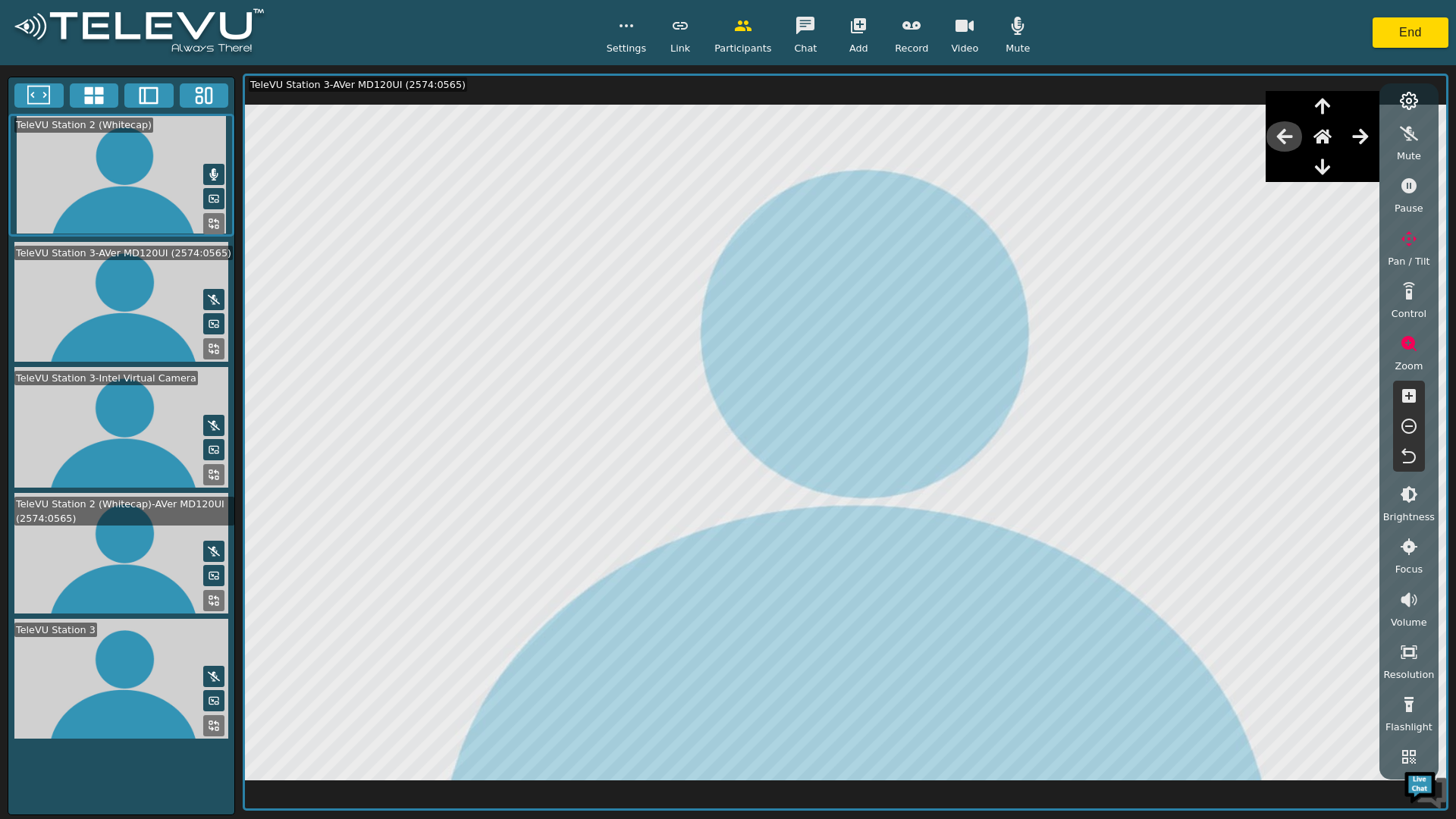
click at [1297, 133] on button "button" at bounding box center [1284, 136] width 38 height 30
click at [1298, 125] on button "button" at bounding box center [1284, 136] width 38 height 30
click at [1293, 133] on icon "button" at bounding box center [1284, 136] width 18 height 18
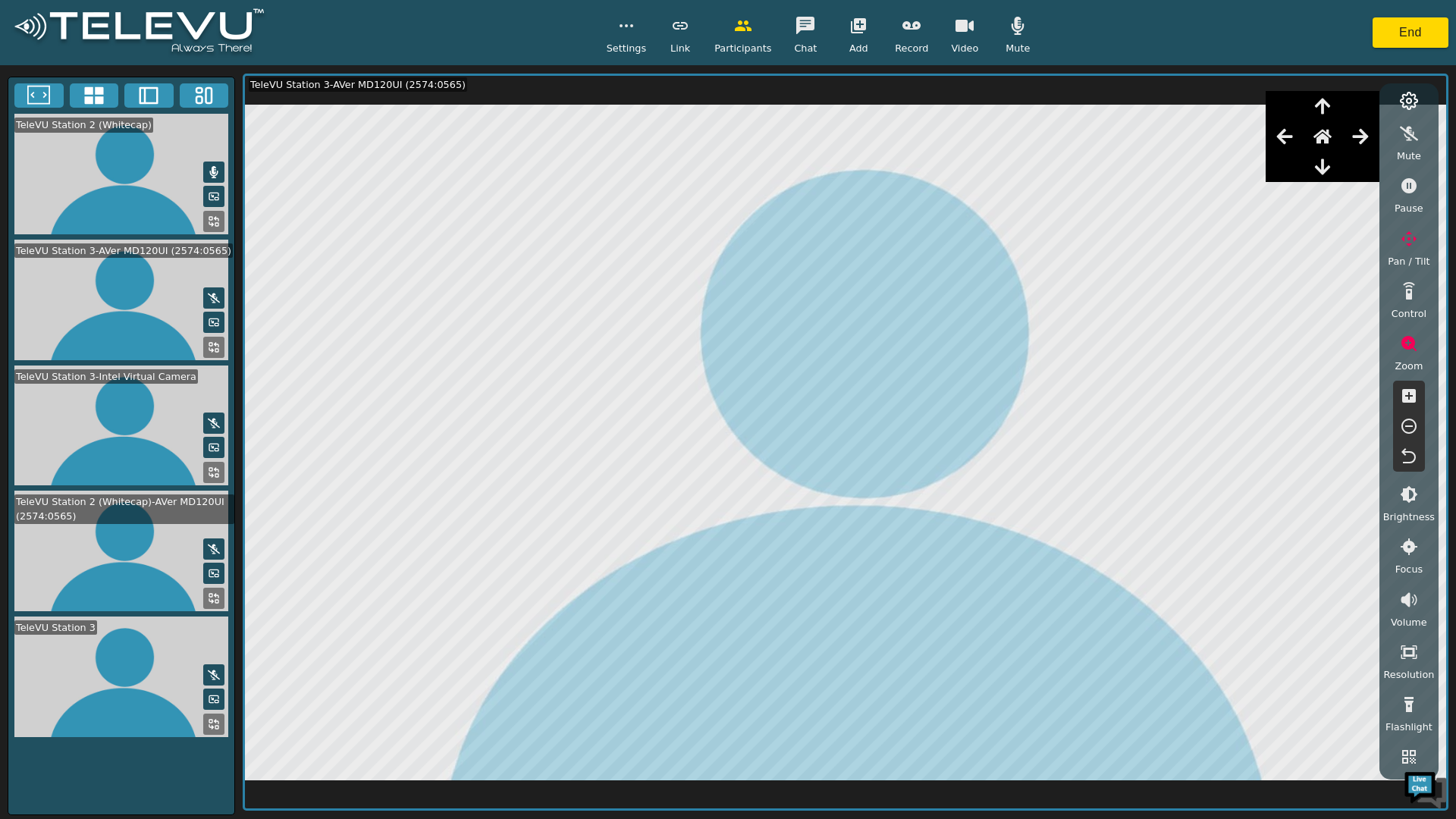
click at [1297, 136] on button "button" at bounding box center [1284, 136] width 38 height 30
click at [1299, 139] on button "button" at bounding box center [1284, 136] width 38 height 30
click at [1302, 142] on button "button" at bounding box center [1284, 136] width 38 height 30
click at [1301, 143] on button "button" at bounding box center [1284, 136] width 38 height 30
click at [1375, 140] on button "button" at bounding box center [1360, 136] width 38 height 30
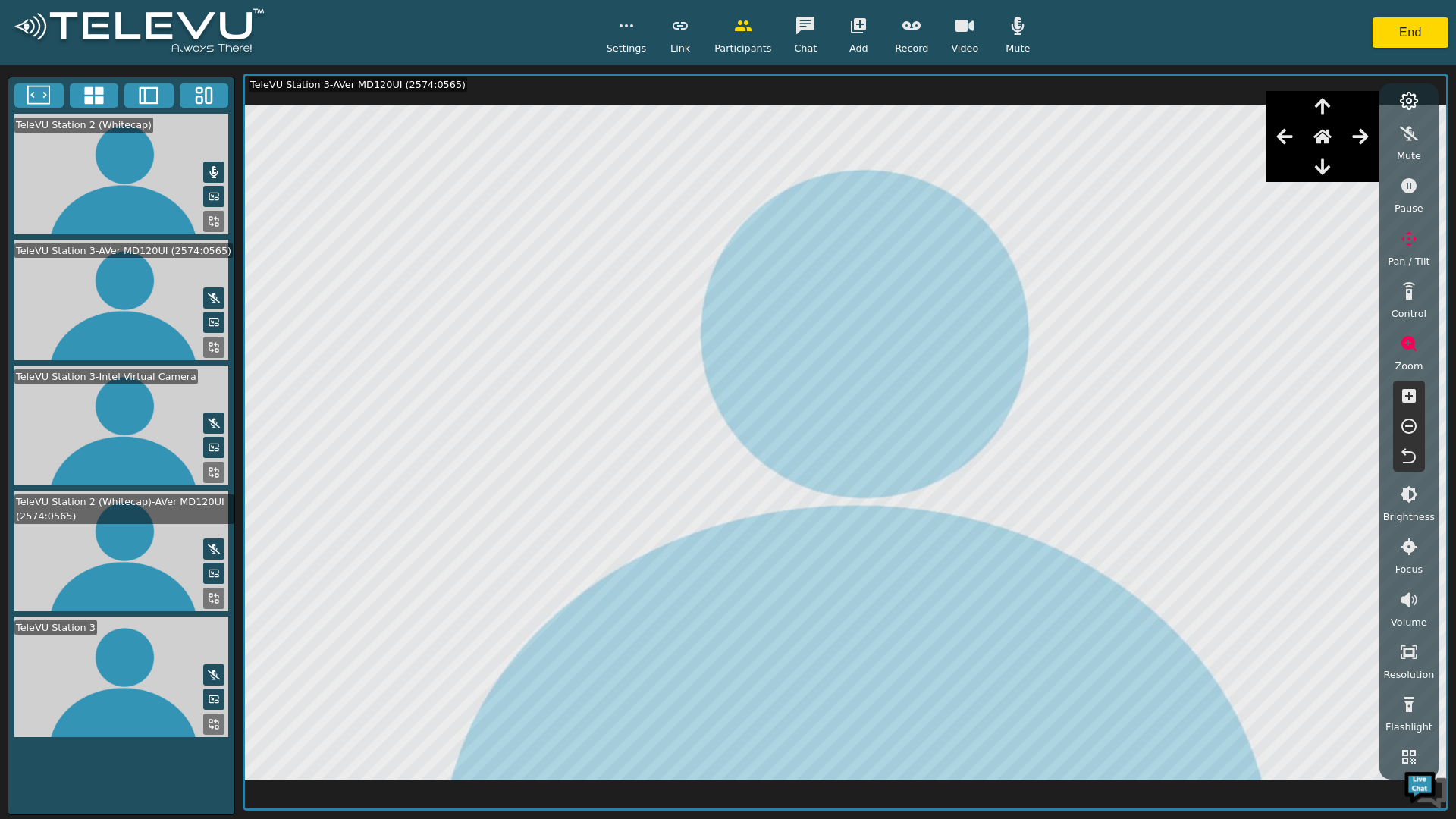
click at [1372, 139] on button "button" at bounding box center [1360, 136] width 38 height 30
click at [1380, 140] on button "button" at bounding box center [1360, 136] width 38 height 30
click at [1348, 127] on button "button" at bounding box center [1360, 136] width 38 height 30
click at [1332, 146] on icon "button" at bounding box center [1322, 136] width 18 height 18
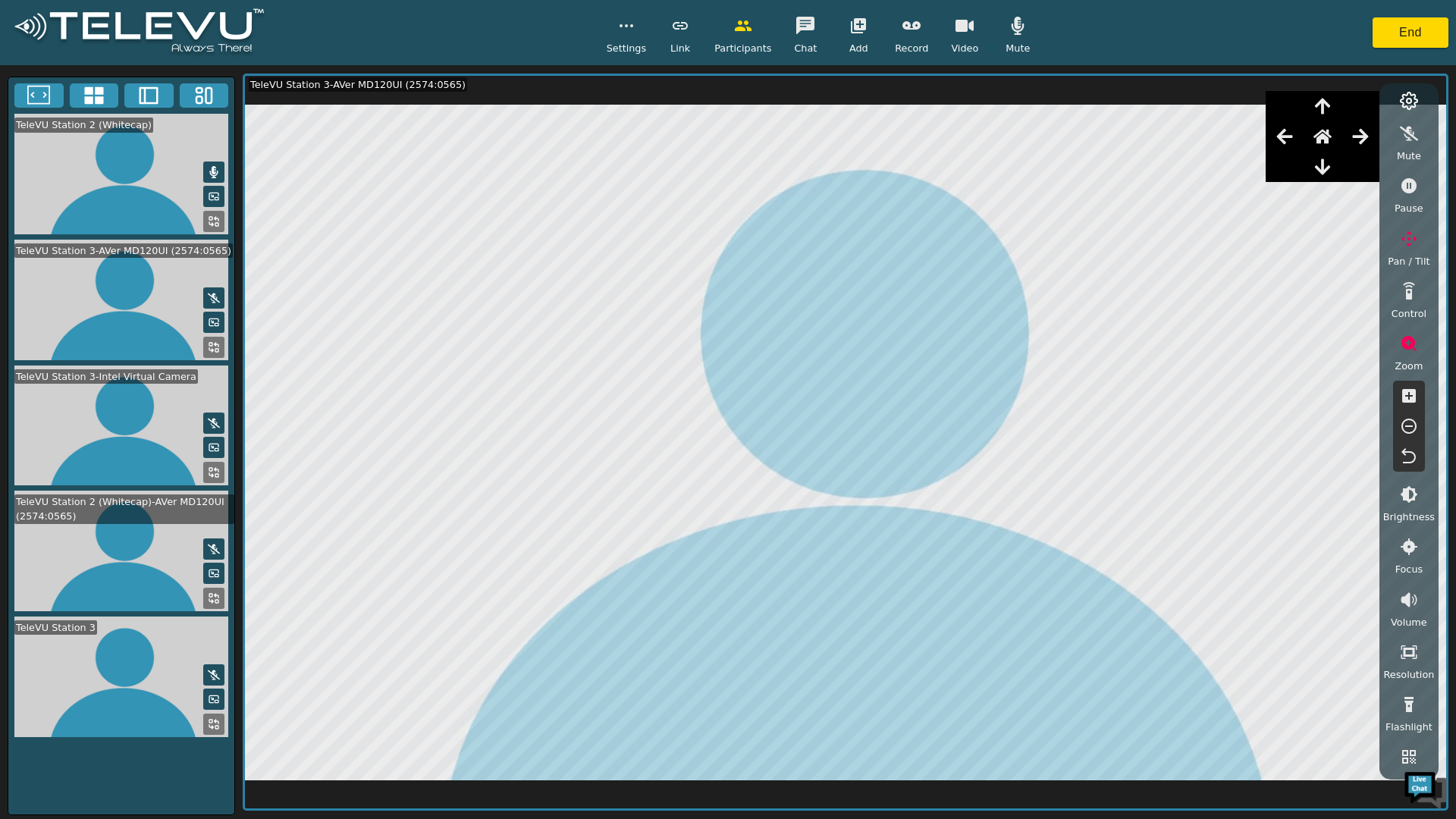
click at [1337, 140] on button "button" at bounding box center [1323, 136] width 38 height 30
click at [1339, 137] on button "button" at bounding box center [1323, 136] width 38 height 30
click at [1412, 423] on icon "button" at bounding box center [1408, 425] width 18 height 18
click at [1403, 425] on icon "button" at bounding box center [1408, 425] width 18 height 18
click at [1401, 430] on icon "button" at bounding box center [1408, 425] width 18 height 18
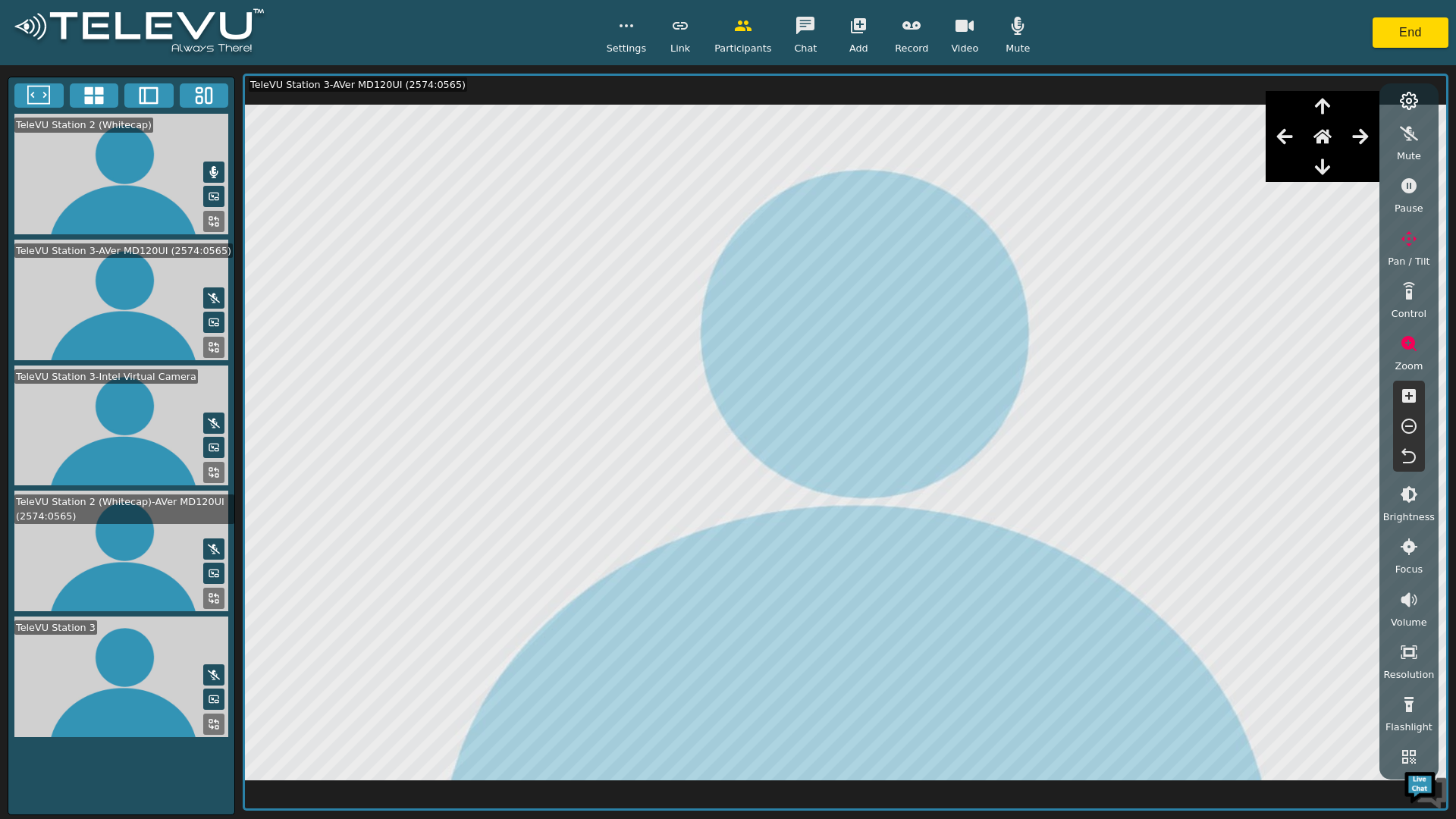
click at [1407, 435] on icon "button" at bounding box center [1408, 425] width 18 height 18
click at [1423, 434] on button "button" at bounding box center [1409, 426] width 38 height 30
